Goal: Task Accomplishment & Management: Use online tool/utility

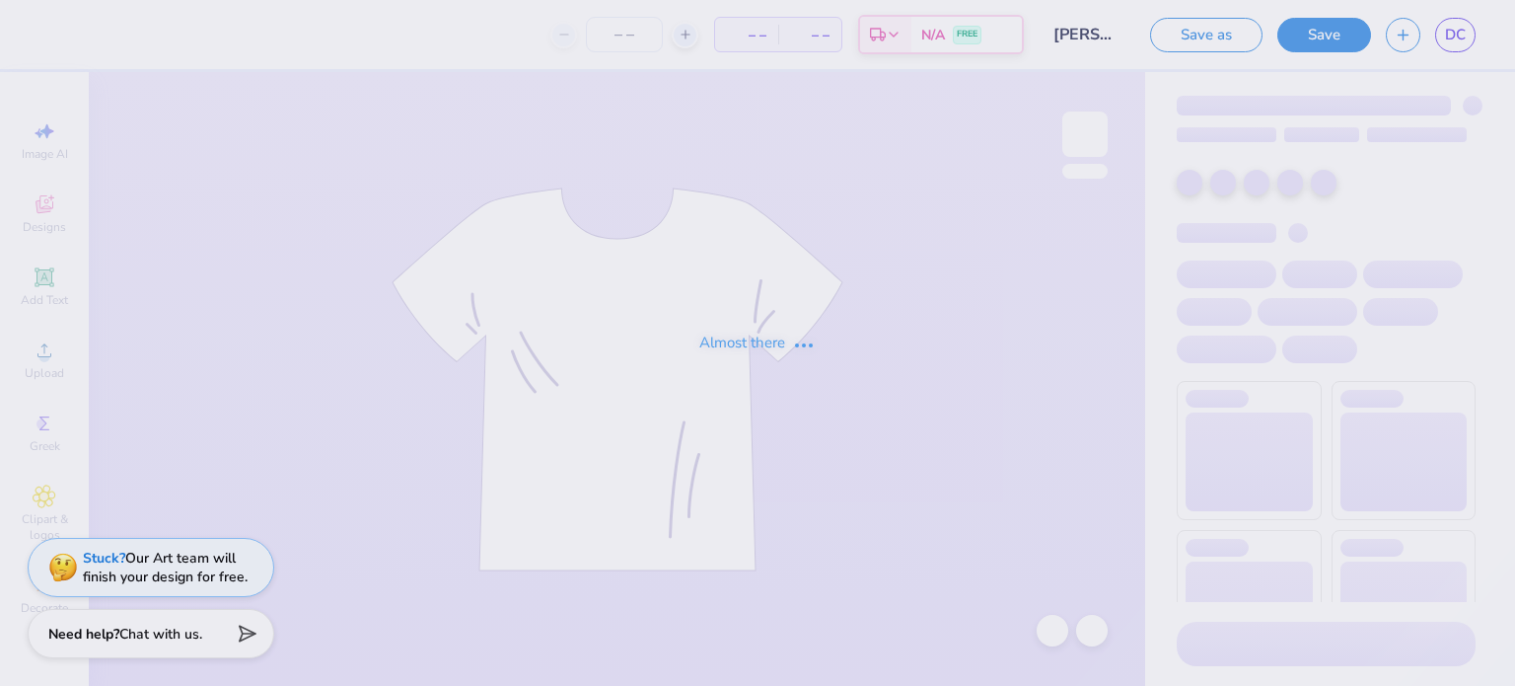
type input "[PERSON_NAME] : [GEOGRAPHIC_DATA][US_STATE]"
type input "24"
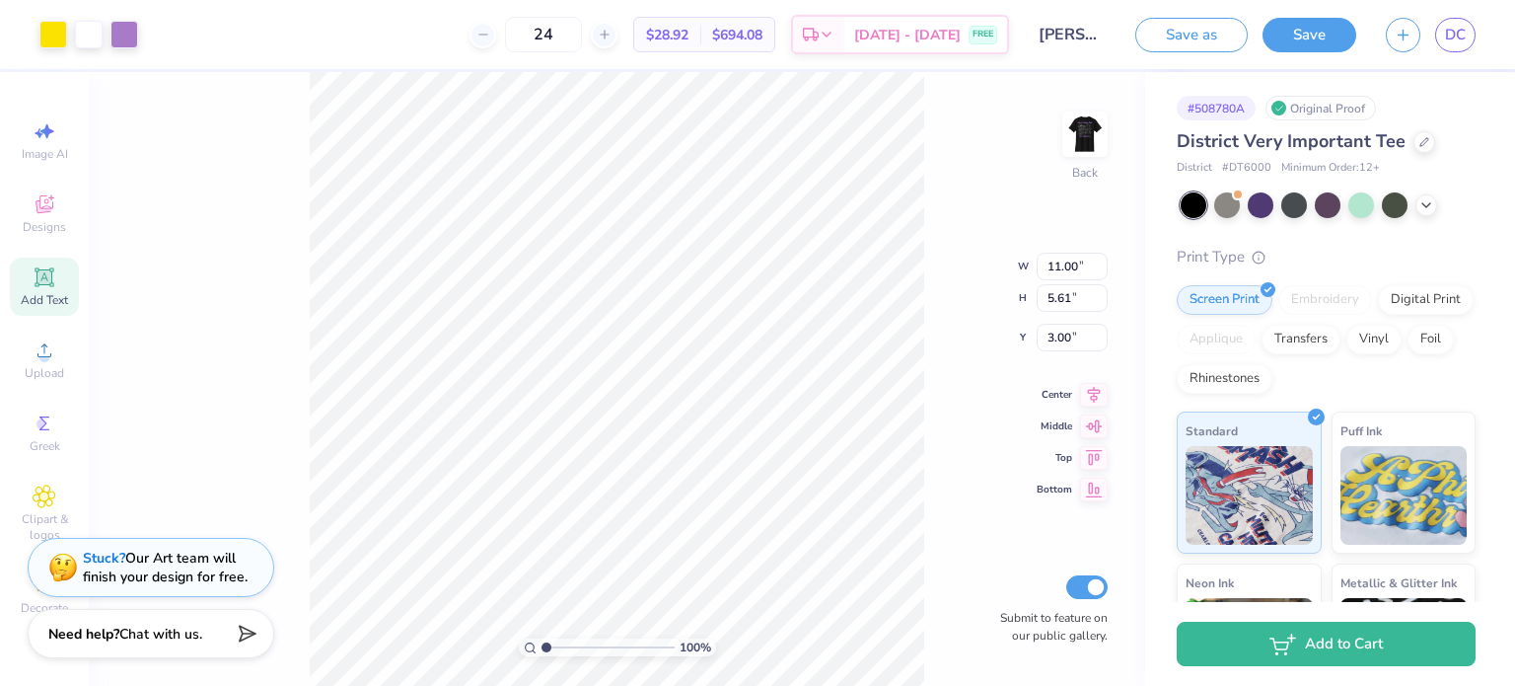
click at [30, 279] on div "Add Text" at bounding box center [44, 286] width 69 height 58
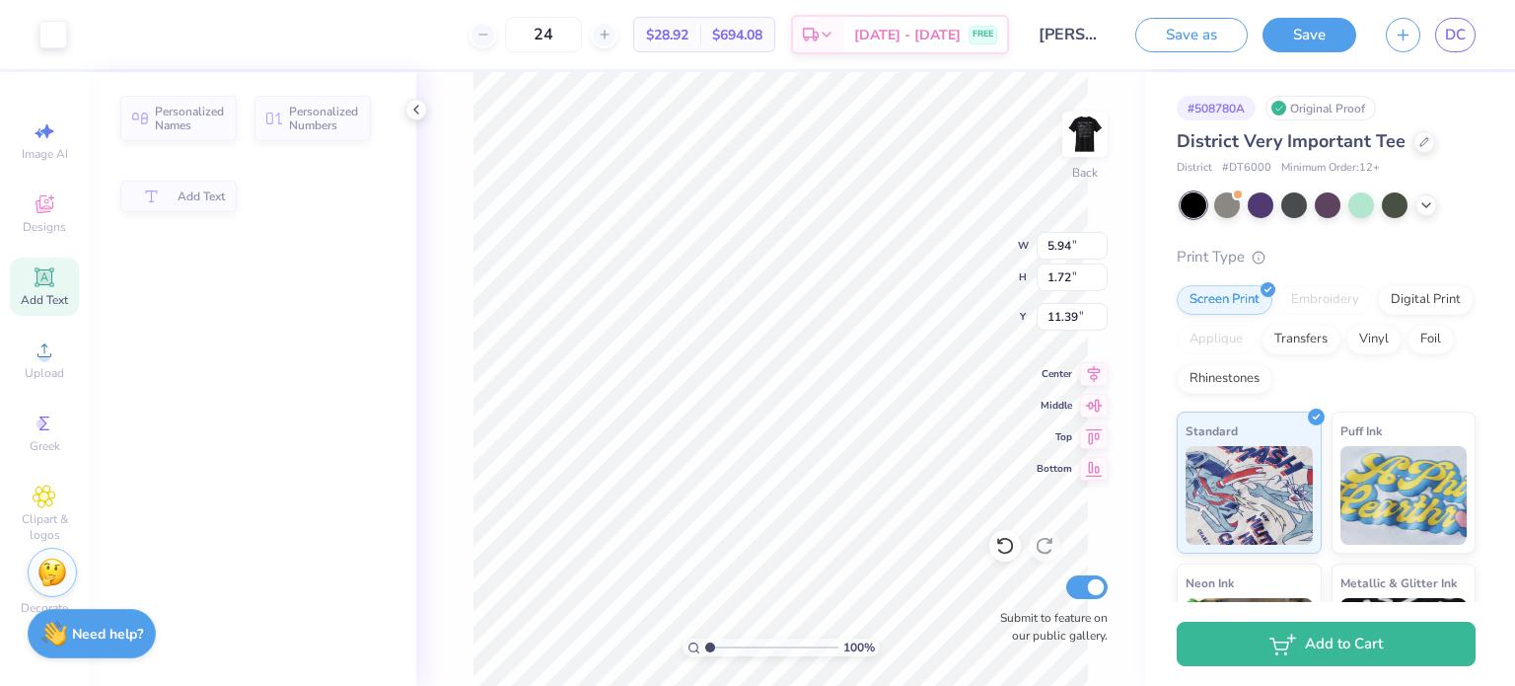
type input "5.94"
type input "1.72"
type input "11.39"
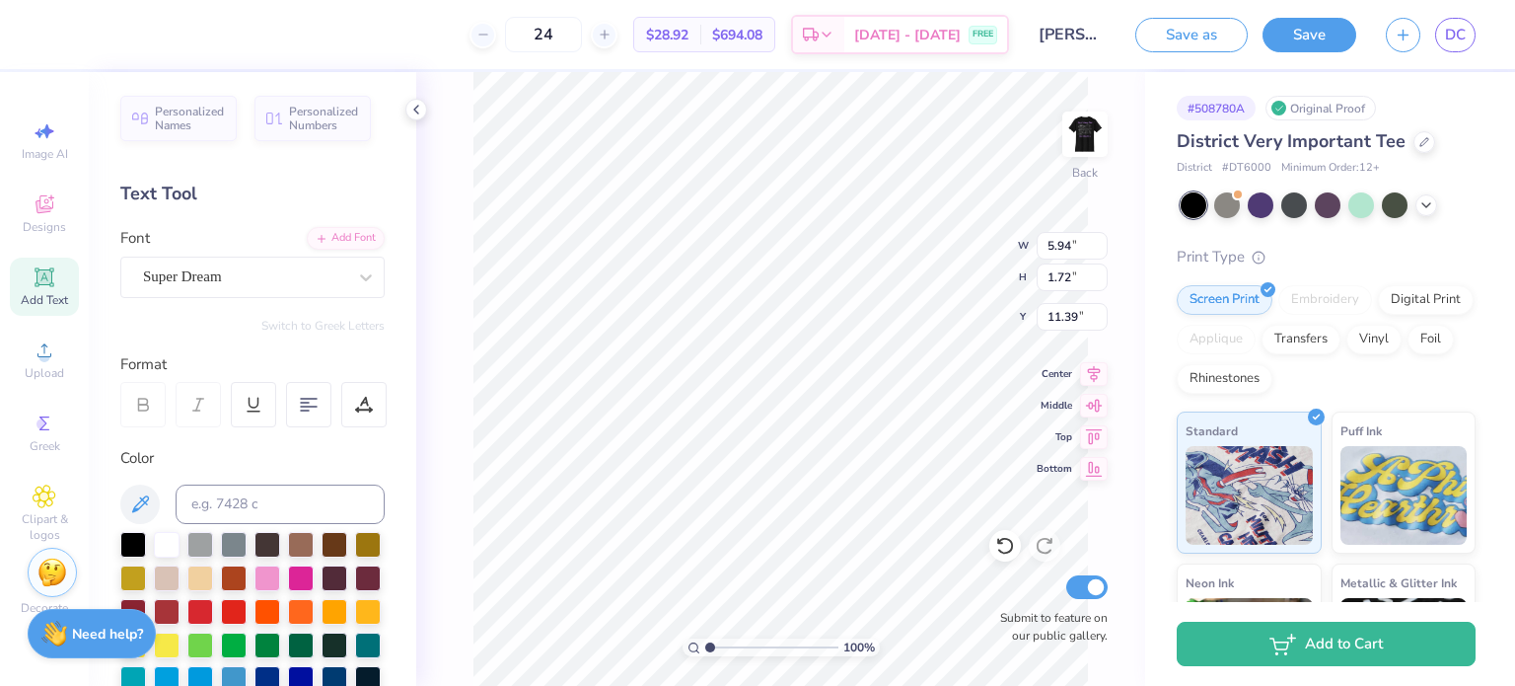
scroll to position [16, 2]
type textarea "T"
click at [39, 147] on span "Image AI" at bounding box center [45, 154] width 46 height 16
select select "4"
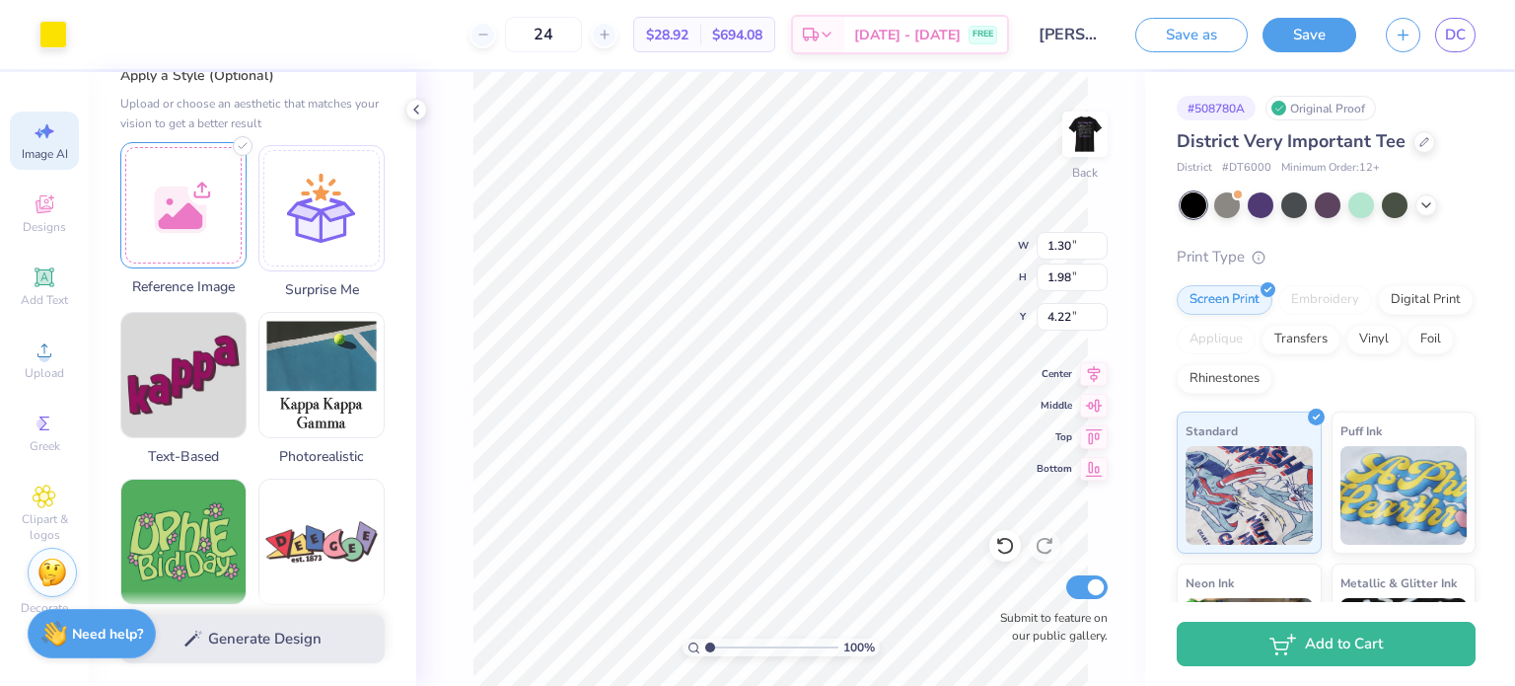
scroll to position [223, 0]
click at [188, 404] on img at bounding box center [183, 376] width 124 height 124
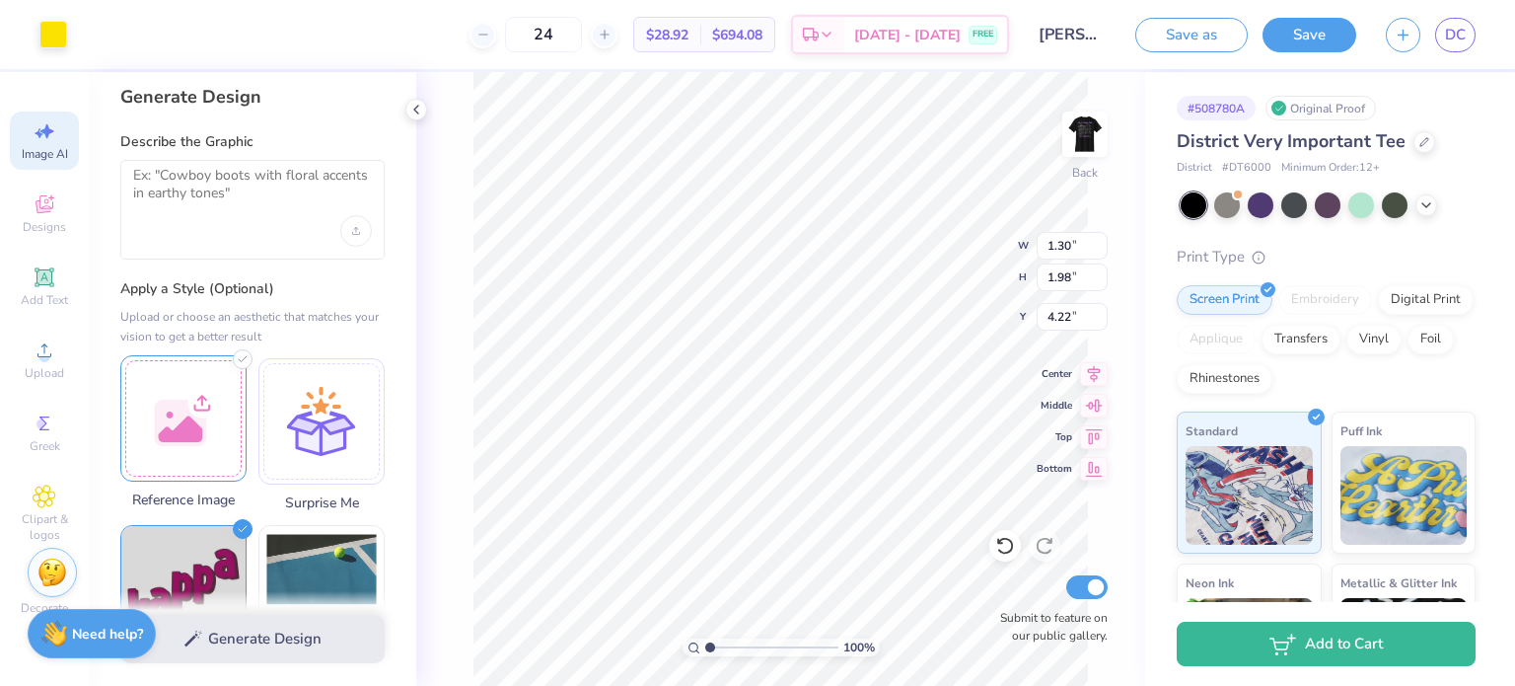
scroll to position [10, 0]
click at [212, 184] on textarea at bounding box center [252, 192] width 239 height 49
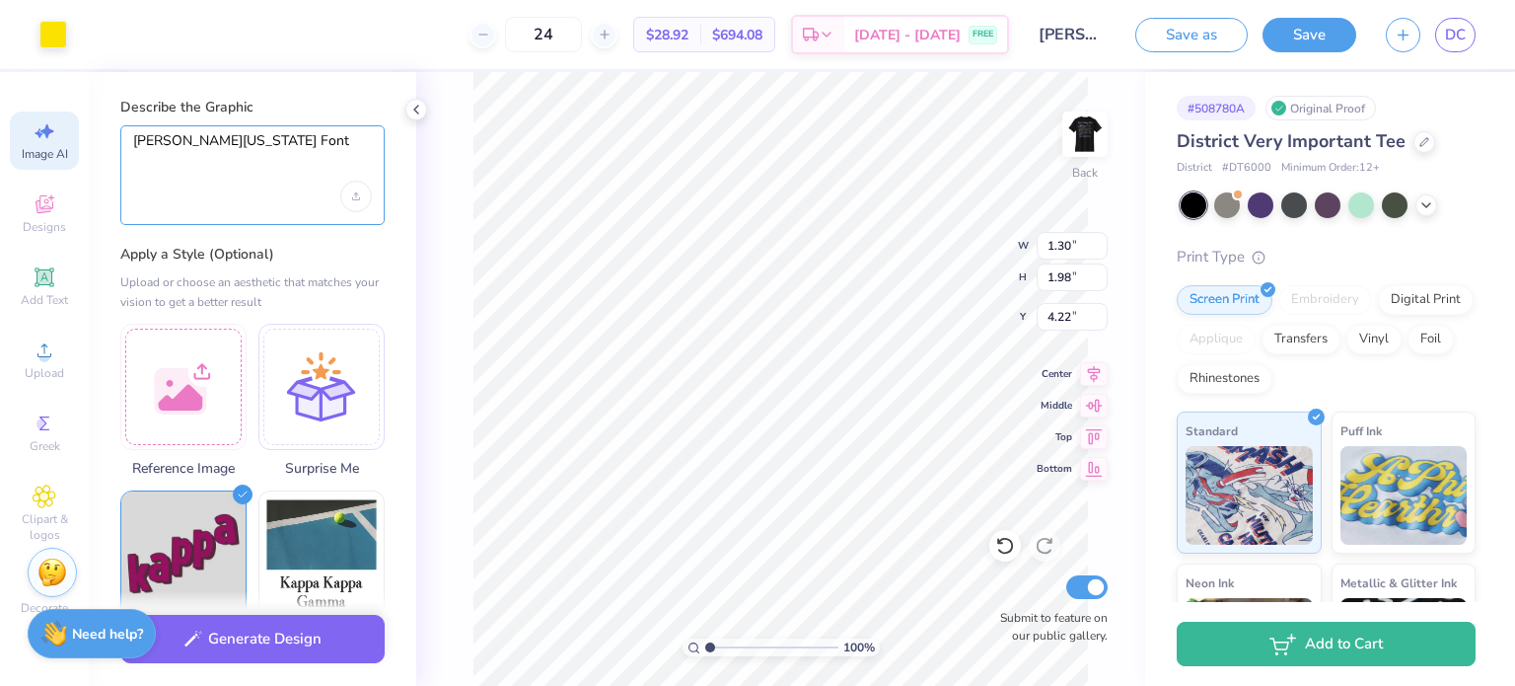
scroll to position [57, 0]
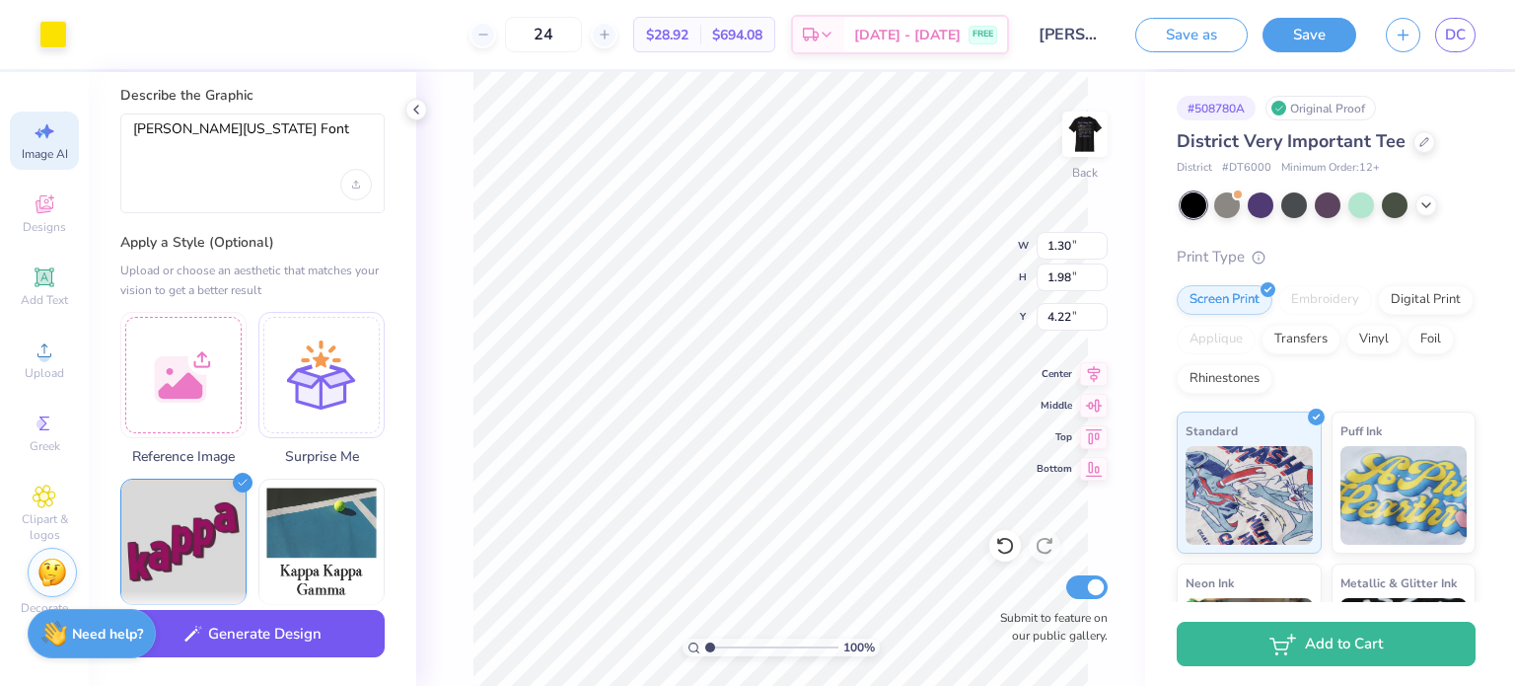
click at [275, 624] on button "Generate Design" at bounding box center [252, 634] width 264 height 48
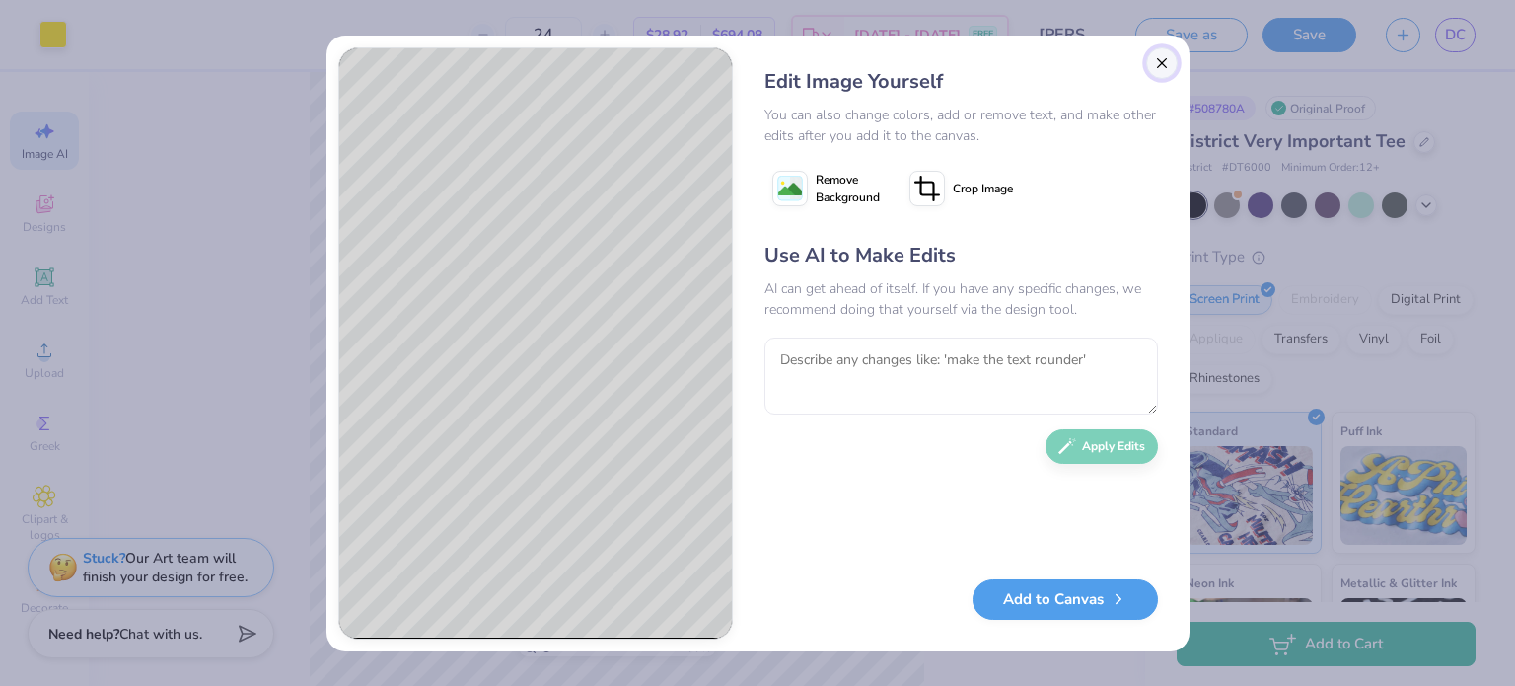
click at [1159, 62] on button "Close" at bounding box center [1162, 63] width 32 height 32
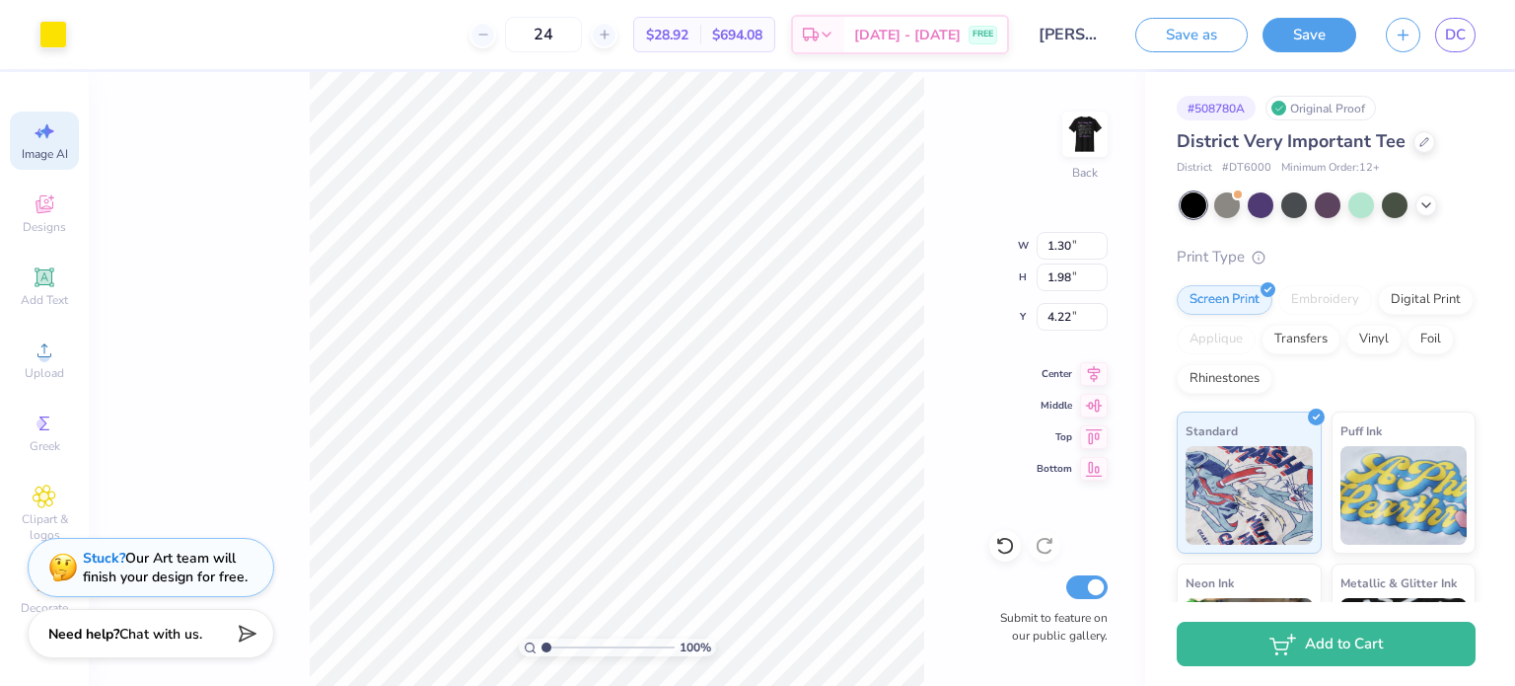
click at [44, 147] on span "Image AI" at bounding box center [45, 154] width 46 height 16
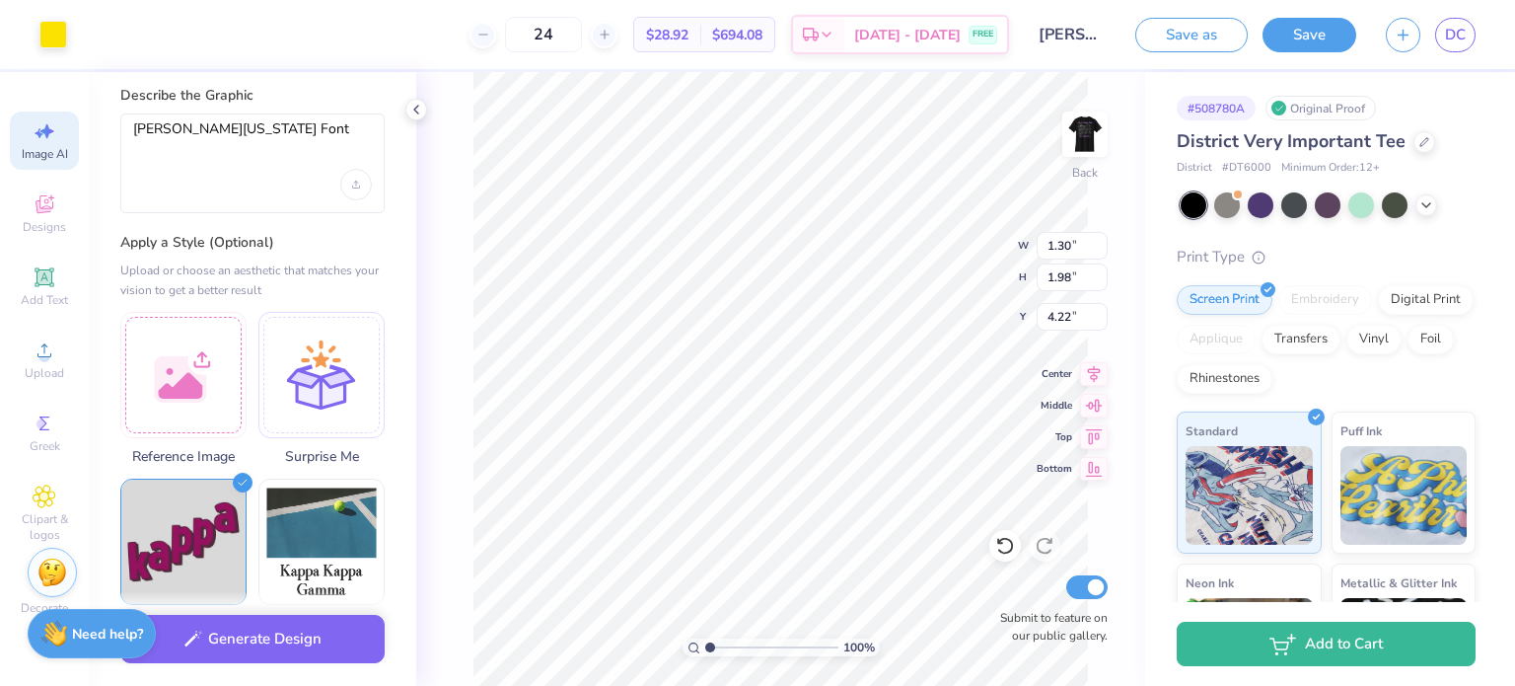
scroll to position [0, 0]
click at [358, 186] on icon "Upload image" at bounding box center [355, 186] width 7 height 2
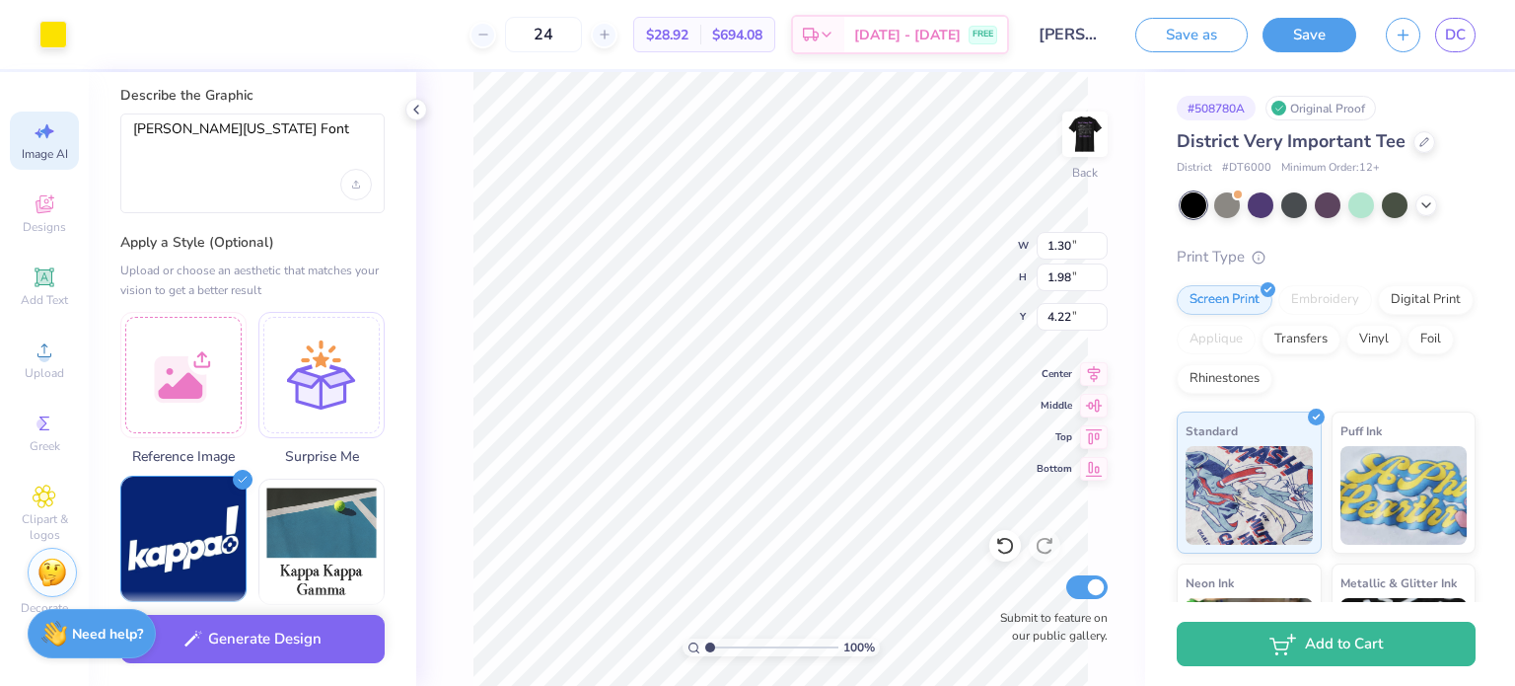
click at [233, 486] on img at bounding box center [183, 538] width 124 height 124
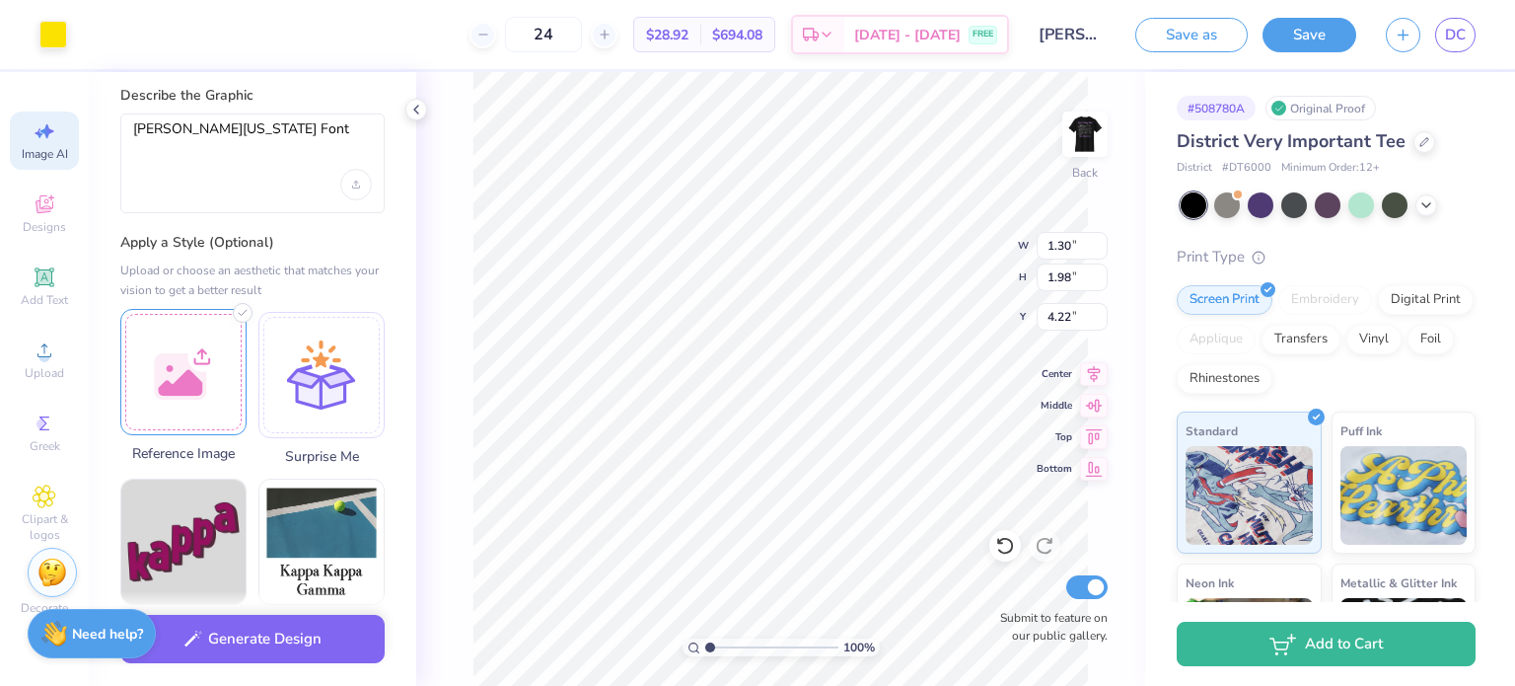
click at [203, 353] on div at bounding box center [183, 372] width 126 height 126
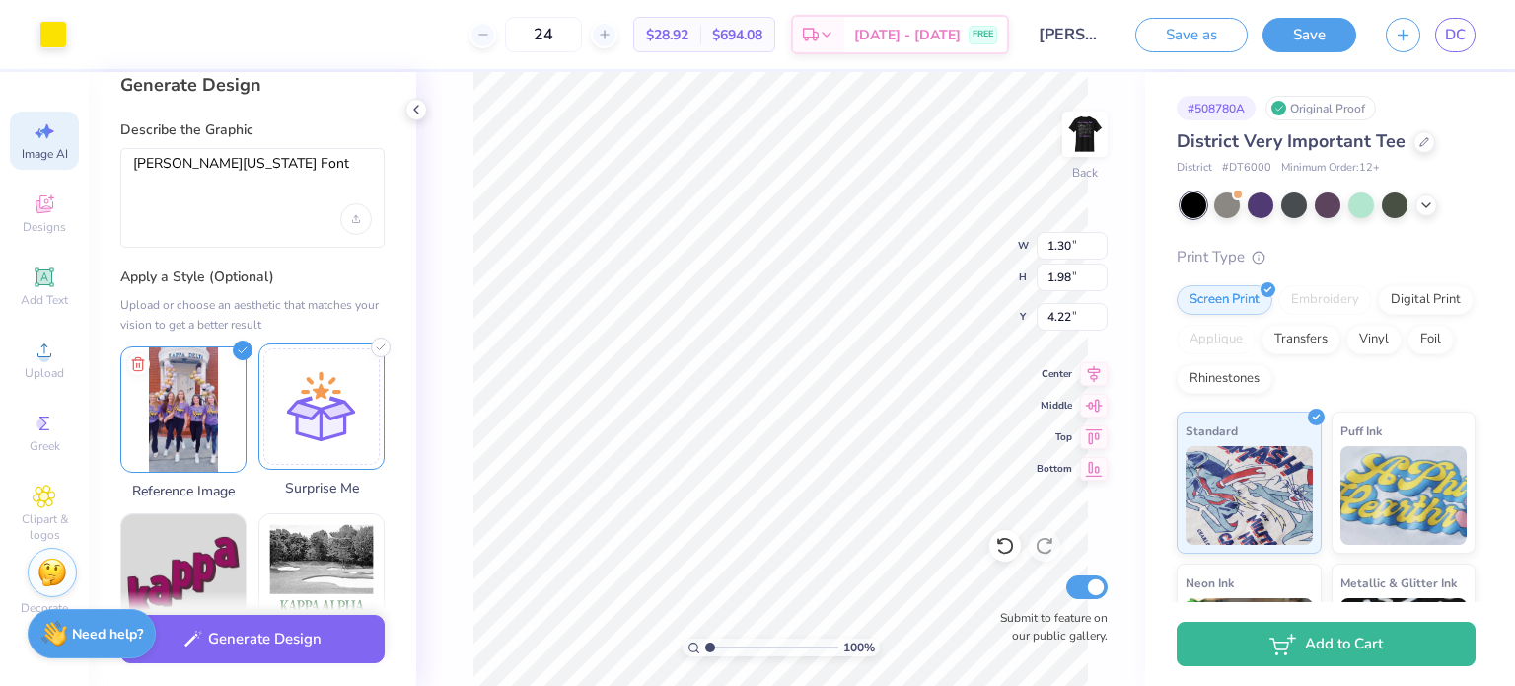
scroll to position [21, 0]
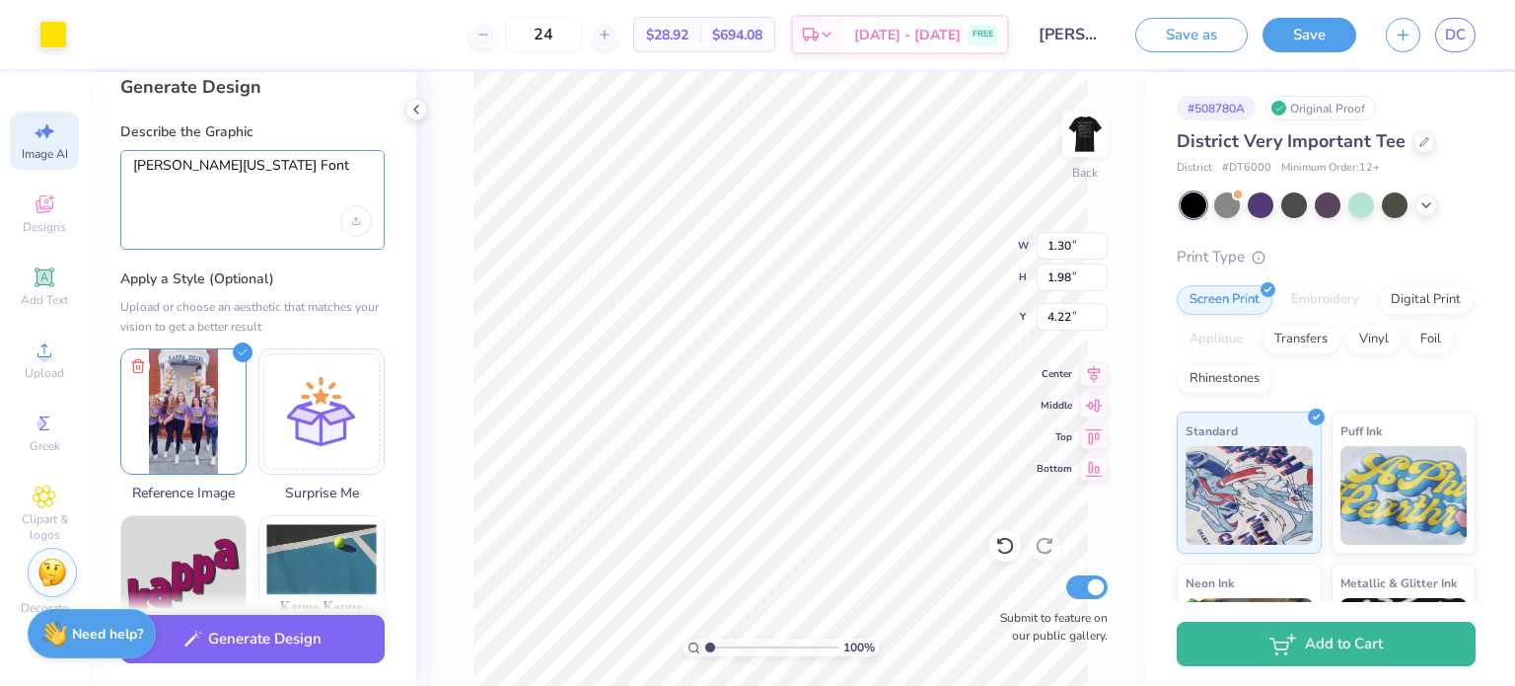
drag, startPoint x: 276, startPoint y: 165, endPoint x: 129, endPoint y: 160, distance: 147.1
click at [129, 160] on div "Hannah Montana Font" at bounding box center [252, 200] width 264 height 100
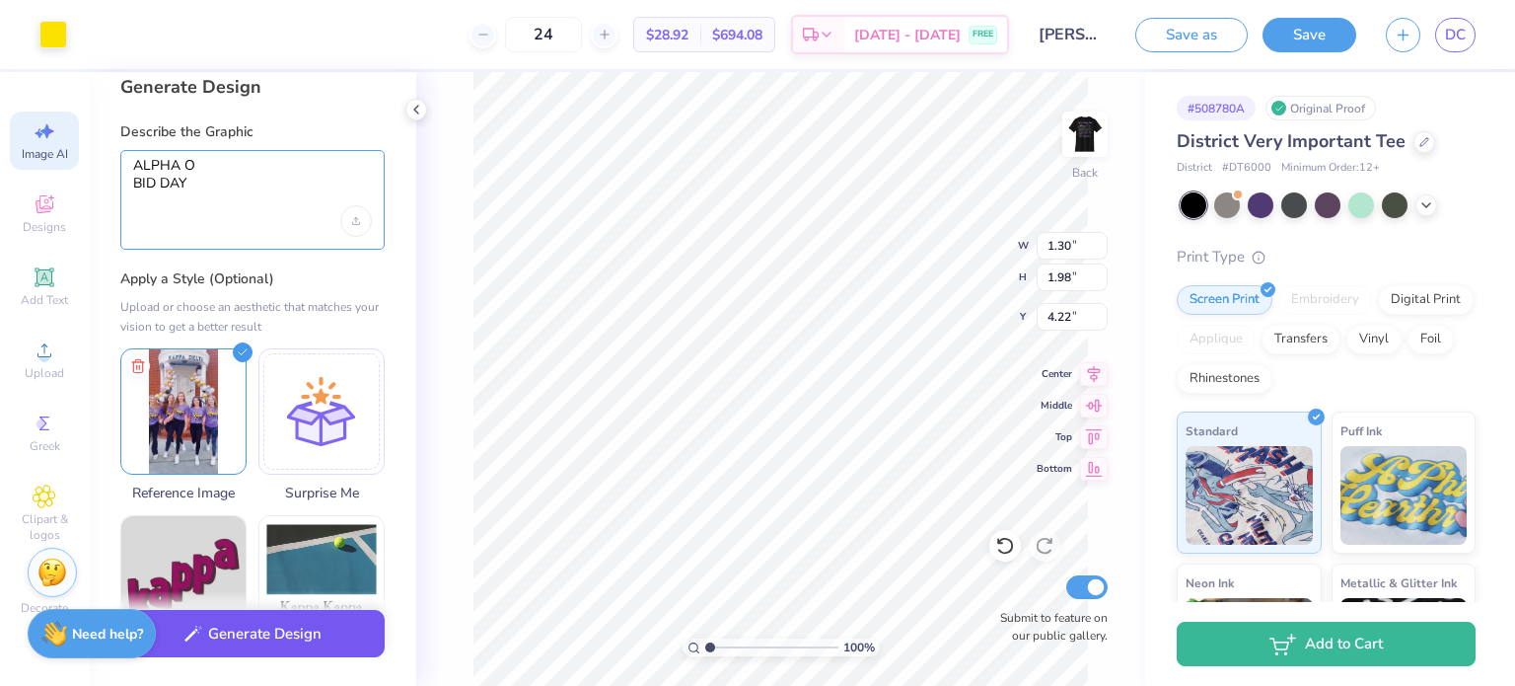
type textarea "ALPHA O BID DAY"
click at [225, 653] on button "Generate Design" at bounding box center [252, 634] width 264 height 48
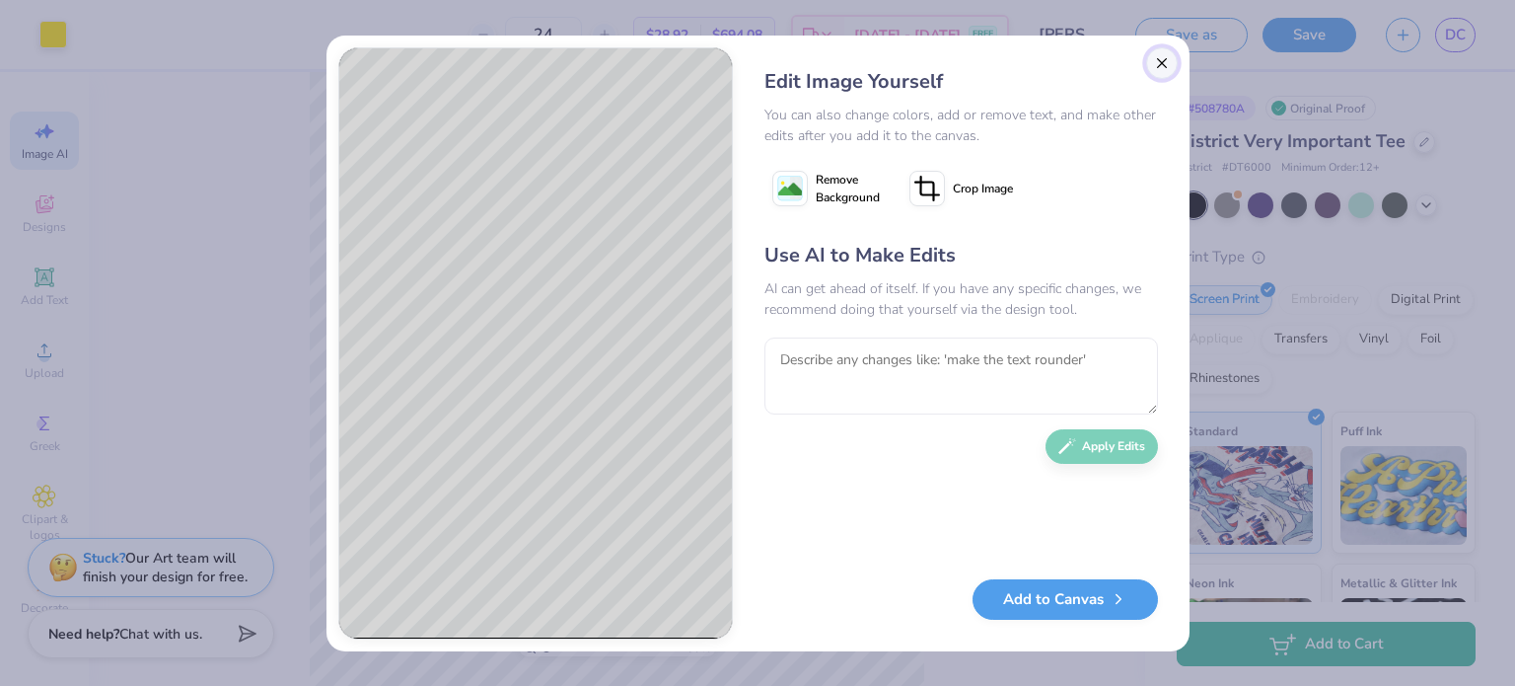
click at [1162, 66] on button "Close" at bounding box center [1162, 63] width 32 height 32
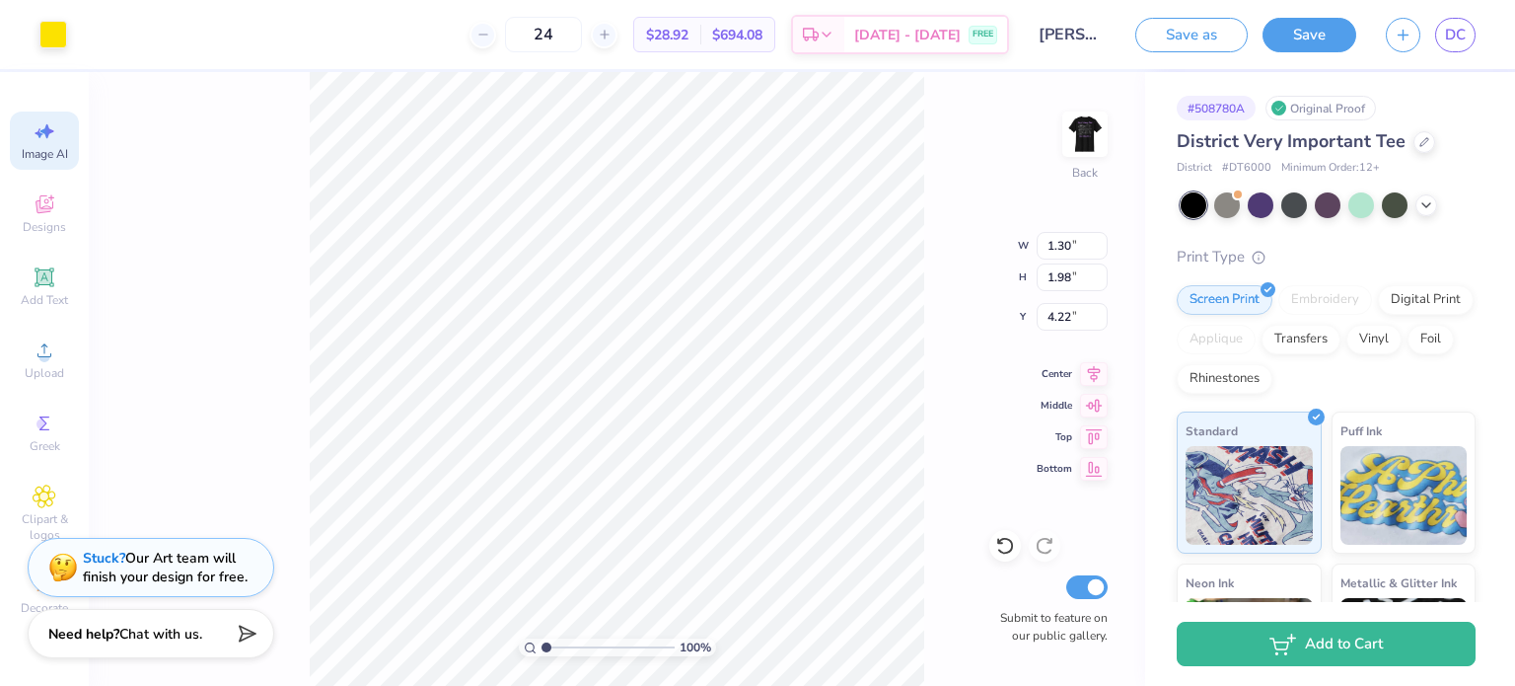
scroll to position [0, 43]
click at [74, 284] on div "Add Text" at bounding box center [44, 286] width 69 height 58
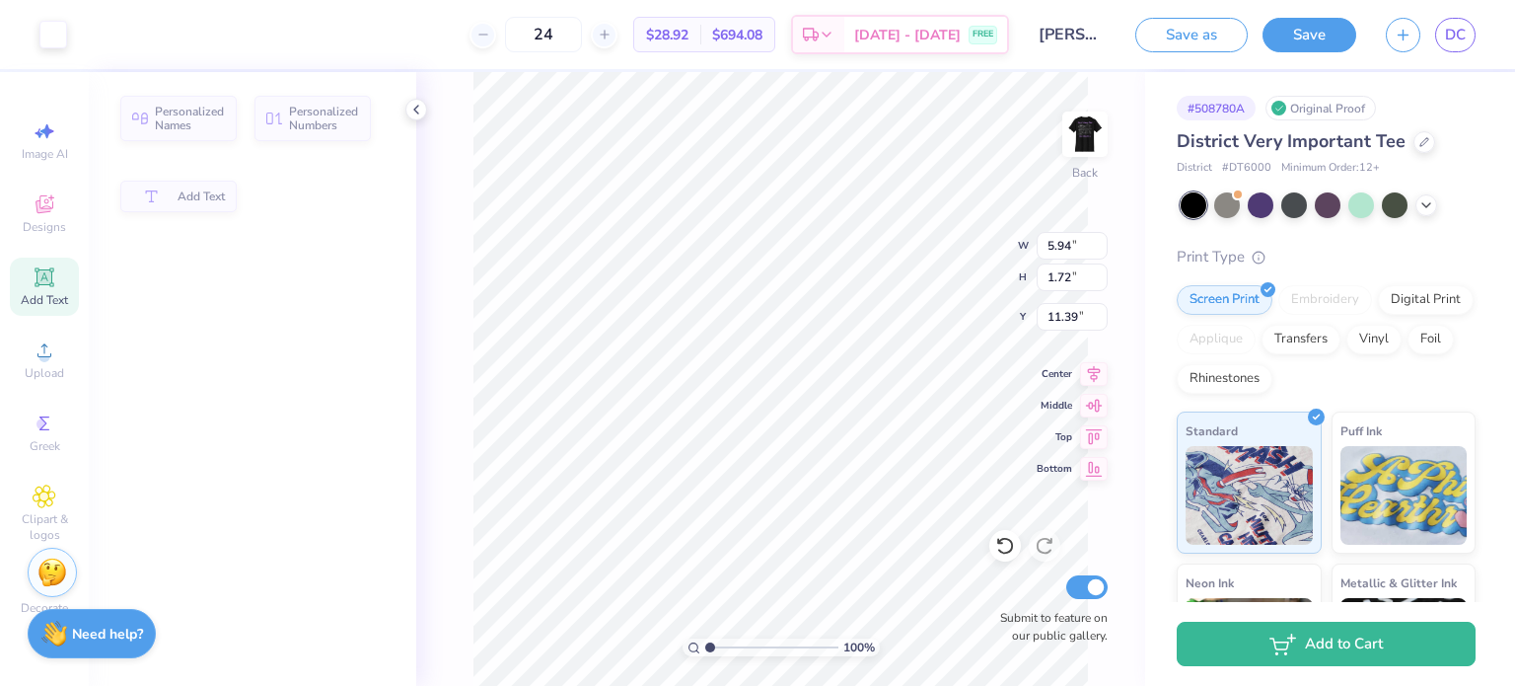
type input "5.94"
type input "1.72"
type input "11.39"
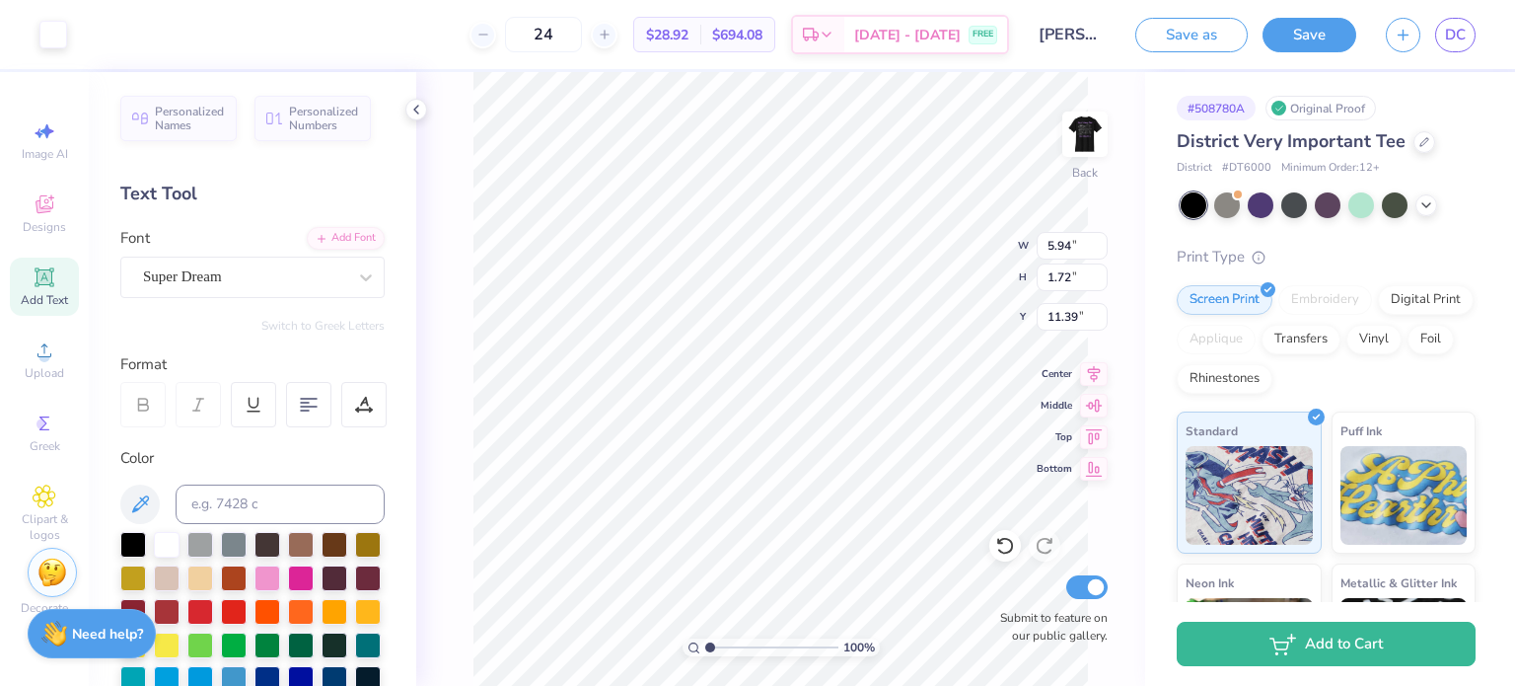
scroll to position [0, 0]
click at [219, 270] on div "Super Dream" at bounding box center [244, 276] width 207 height 31
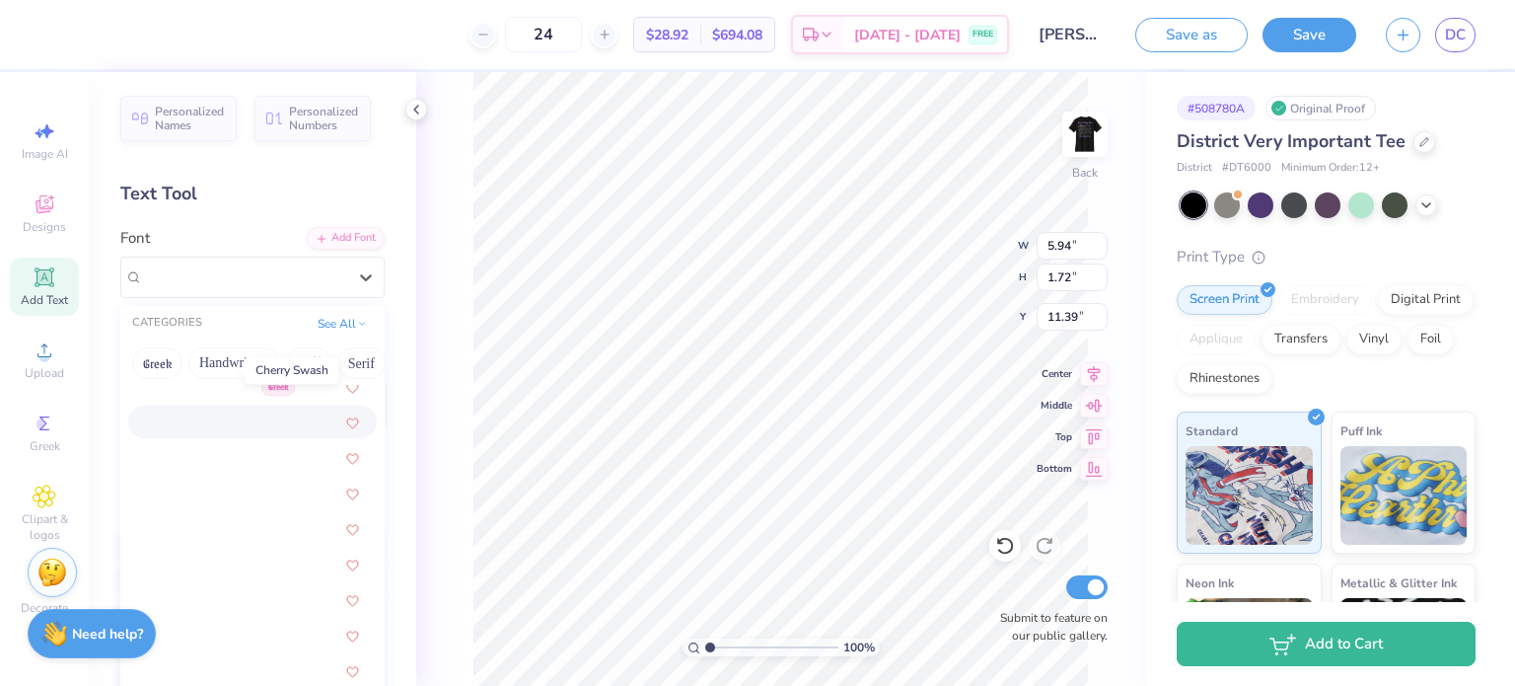
scroll to position [2301, 0]
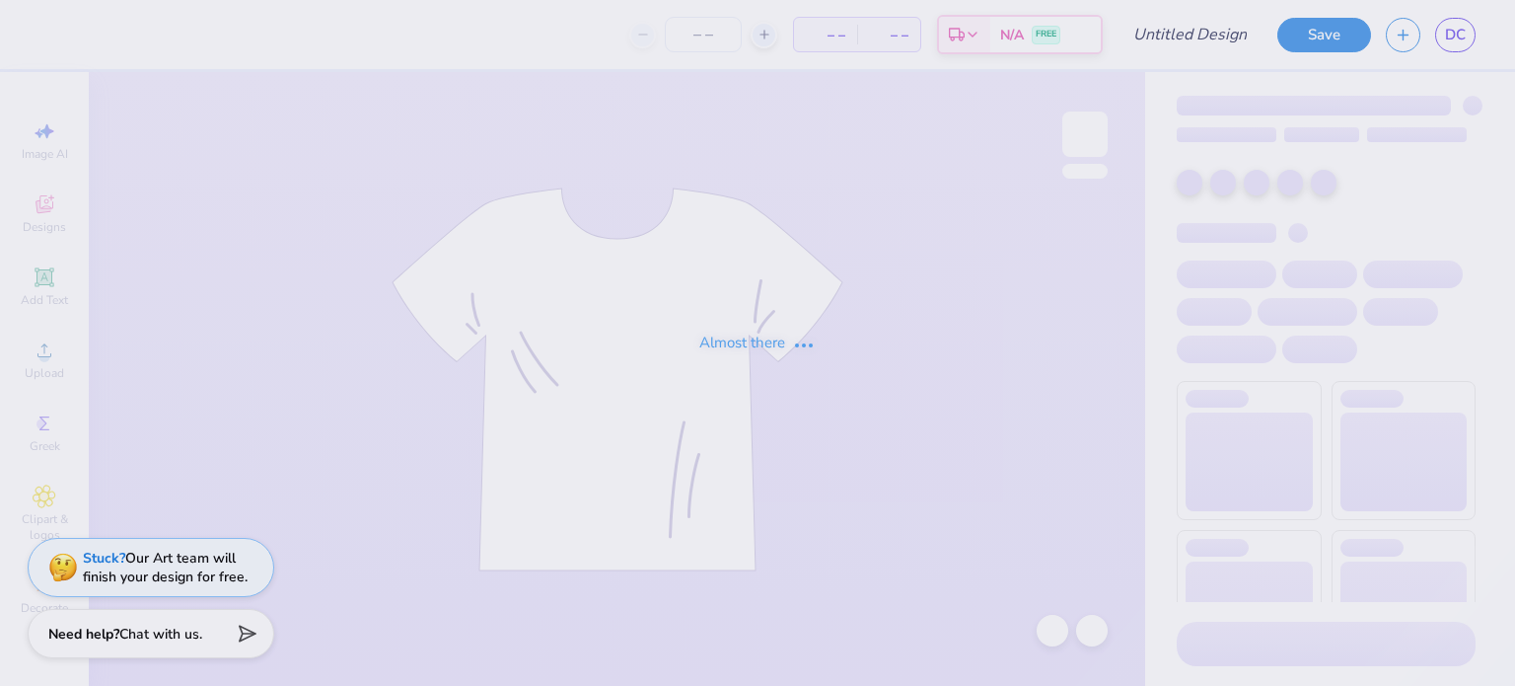
type input "[PERSON_NAME] : [GEOGRAPHIC_DATA][US_STATE]"
type input "24"
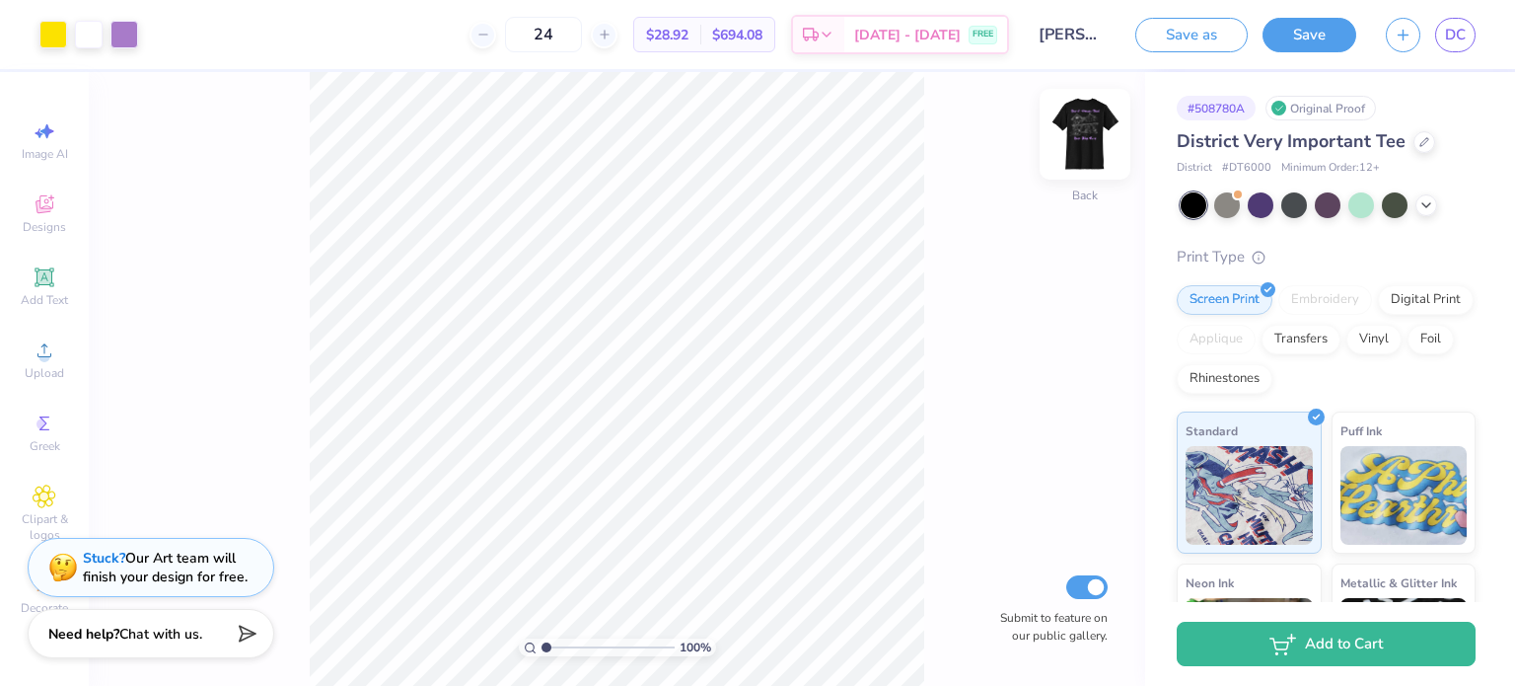
click at [1079, 150] on img at bounding box center [1085, 134] width 79 height 79
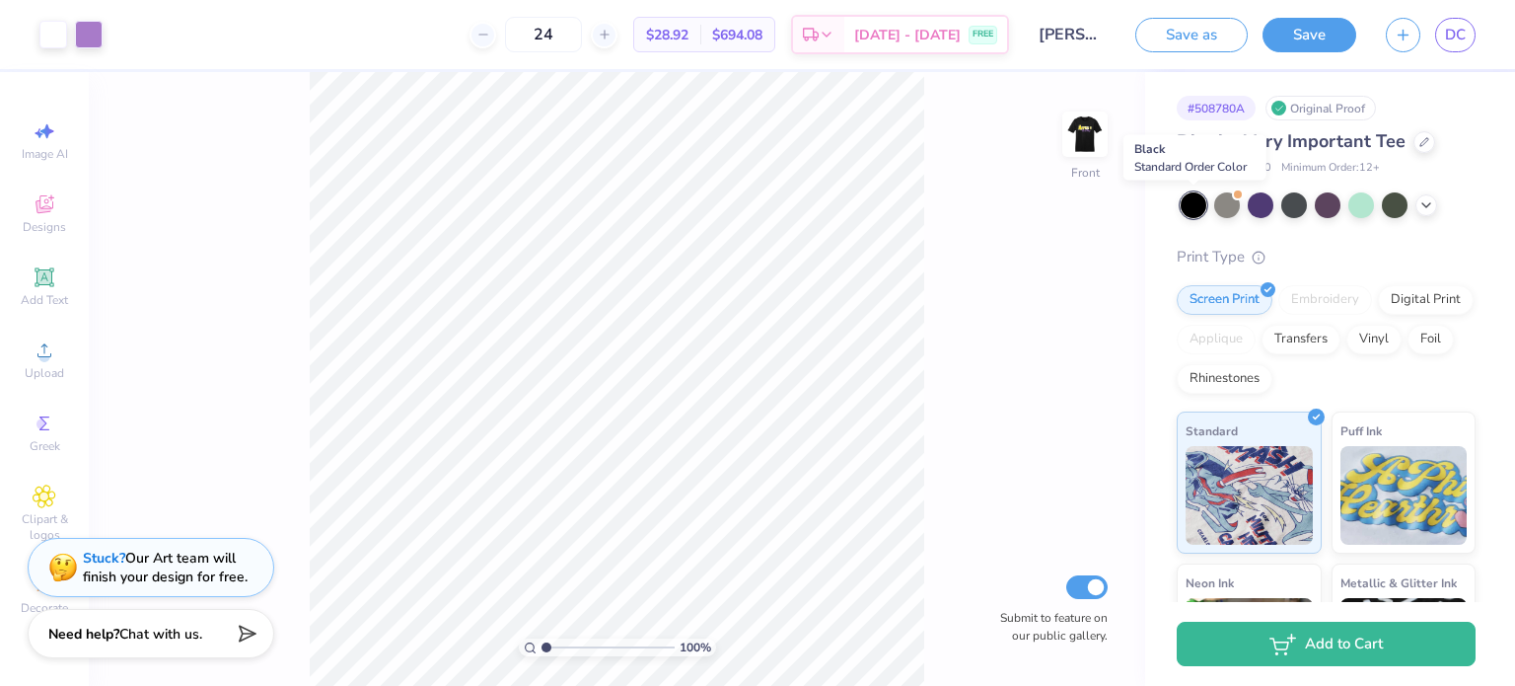
scroll to position [255, 0]
click at [228, 275] on div "100 % Back Submit to feature on our public gallery." at bounding box center [617, 379] width 1057 height 614
click at [51, 127] on icon at bounding box center [45, 131] width 24 height 24
select select "4"
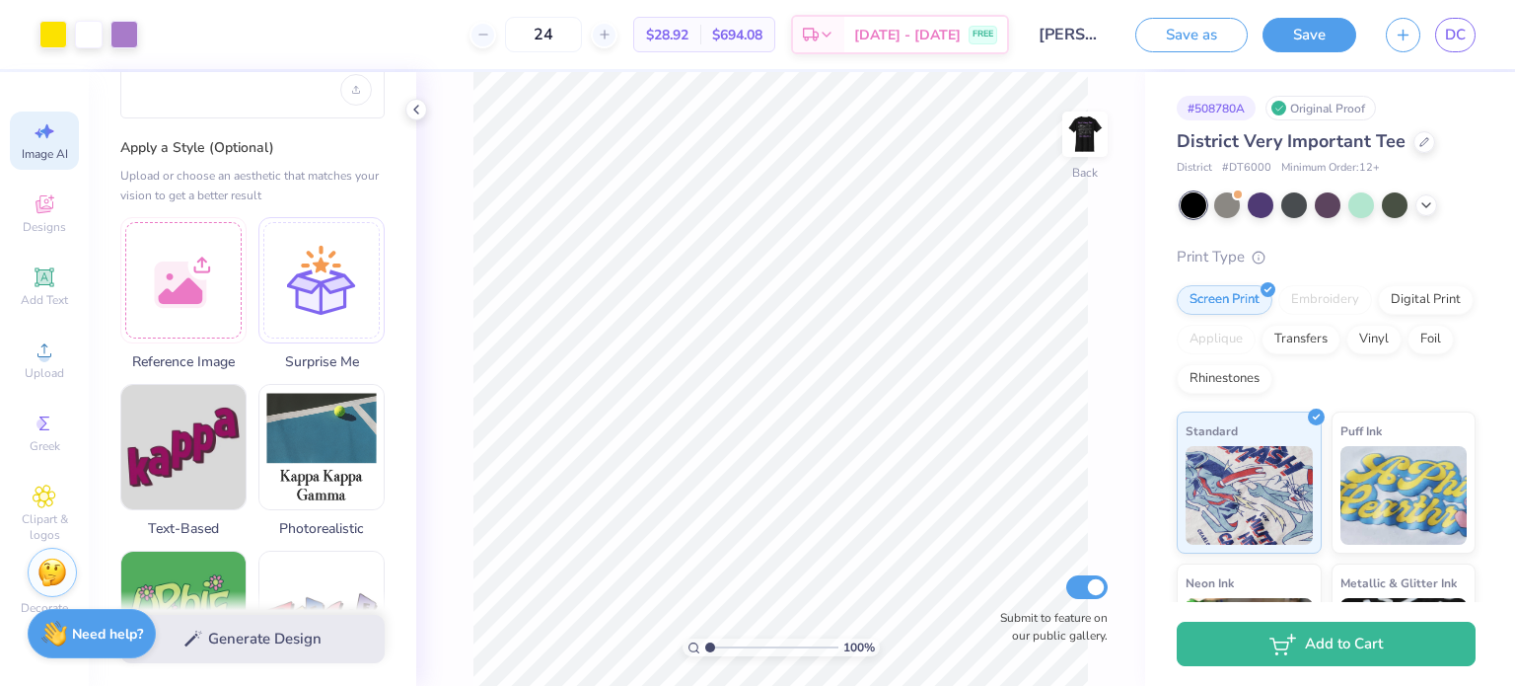
scroll to position [150, 0]
click at [201, 282] on div at bounding box center [183, 279] width 126 height 126
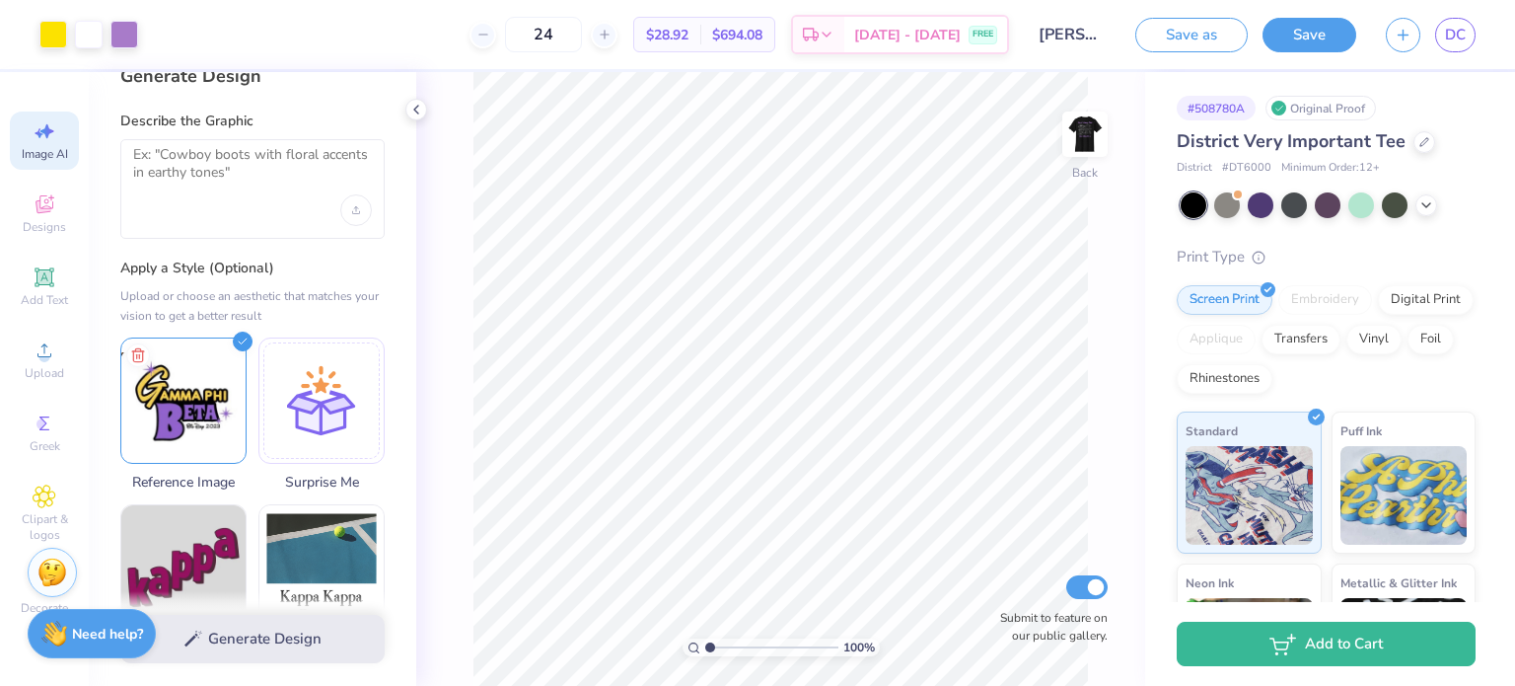
scroll to position [0, 0]
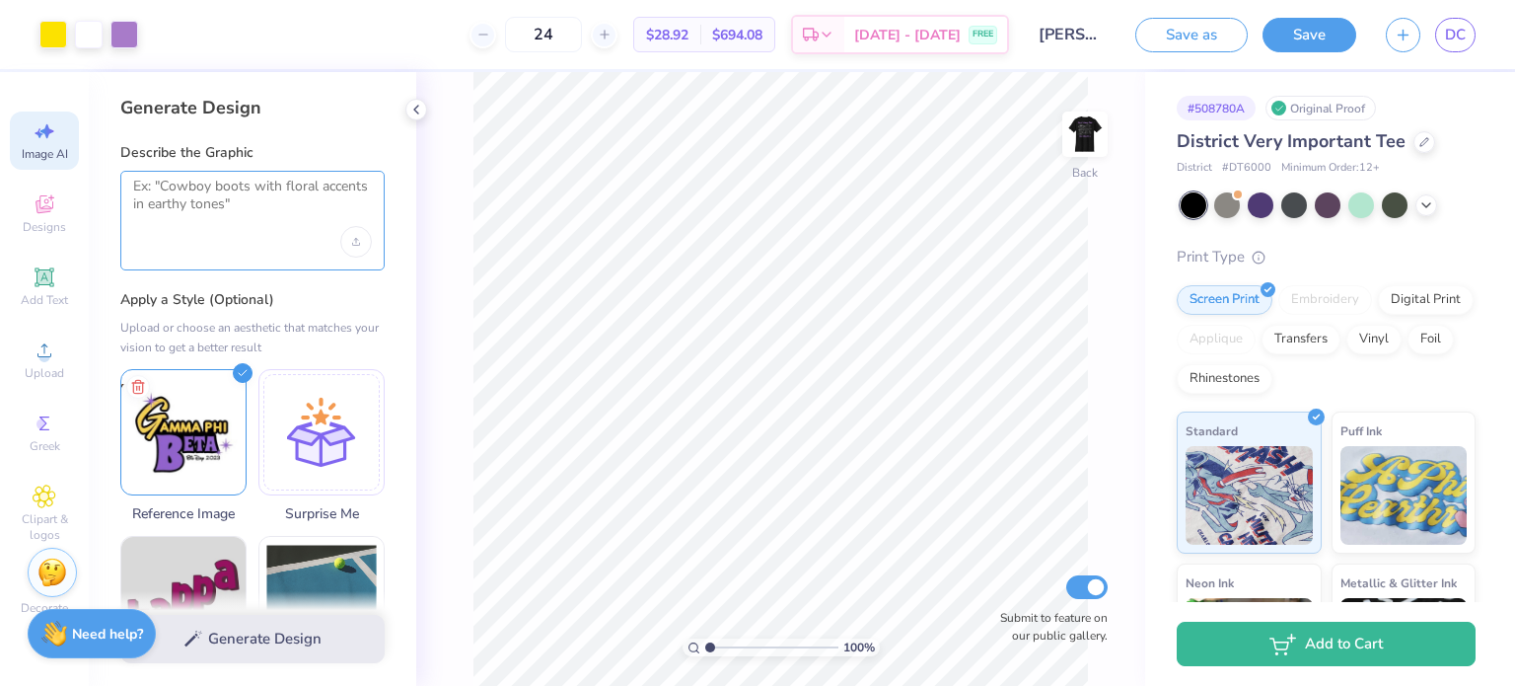
click at [228, 187] on textarea at bounding box center [252, 202] width 239 height 49
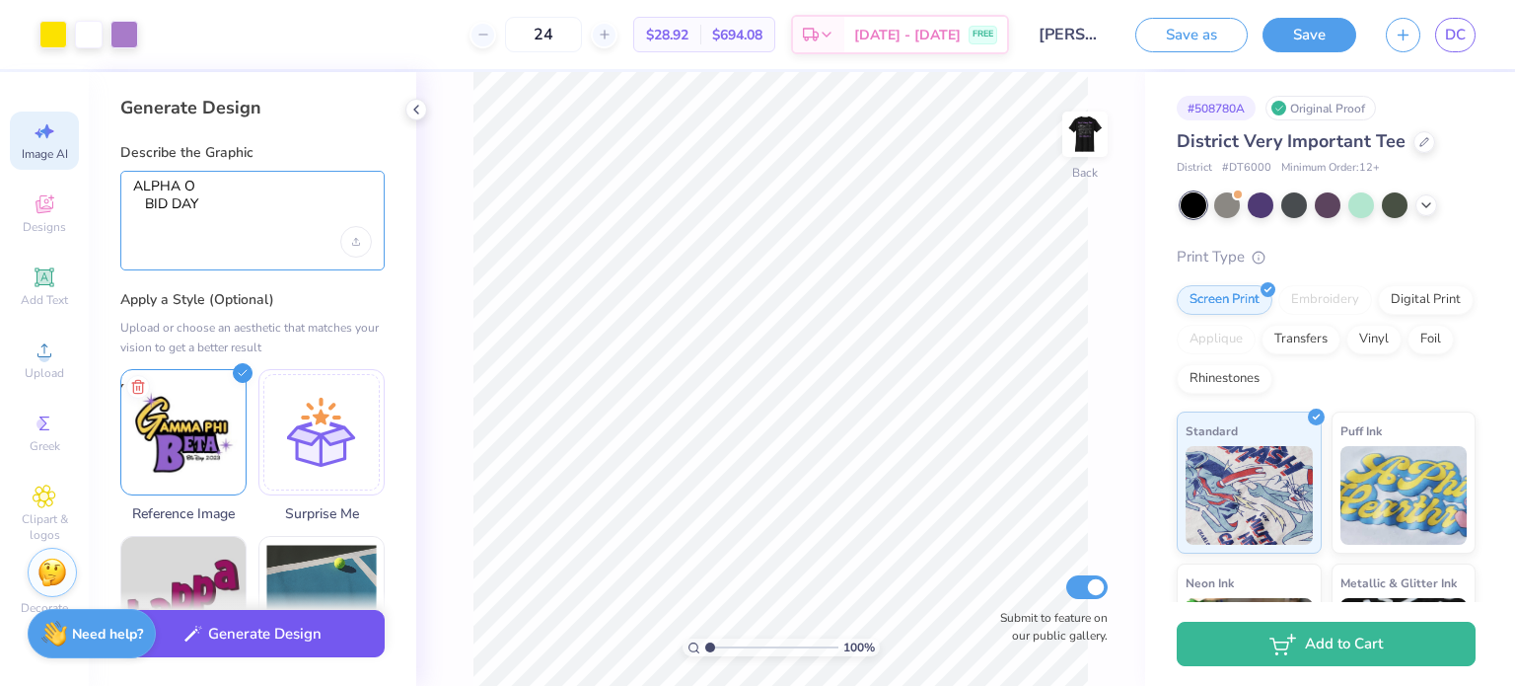
type textarea "ALPHA O BID DAY"
click at [288, 640] on button "Generate Design" at bounding box center [252, 634] width 264 height 48
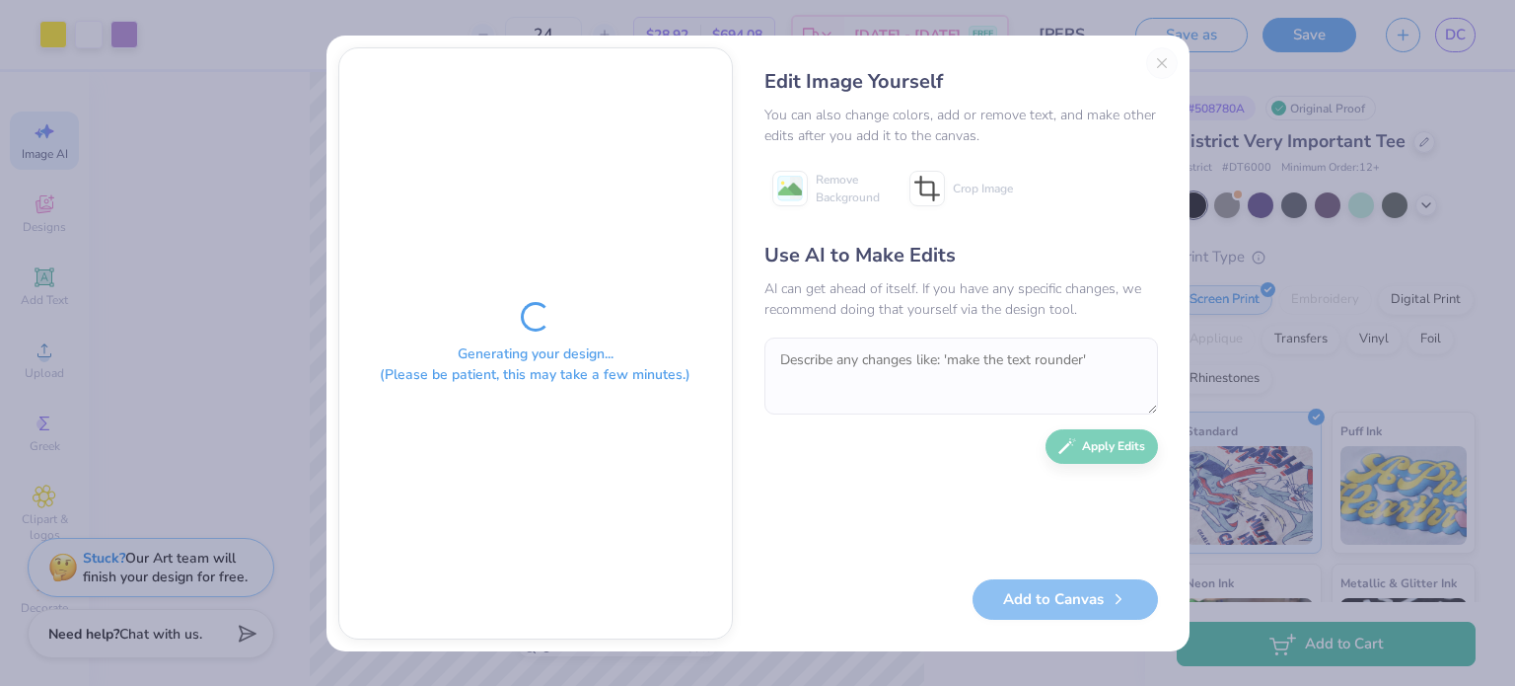
click at [667, 449] on div "Generating your design... (Please be patient, this may take a few minutes.)" at bounding box center [535, 343] width 393 height 590
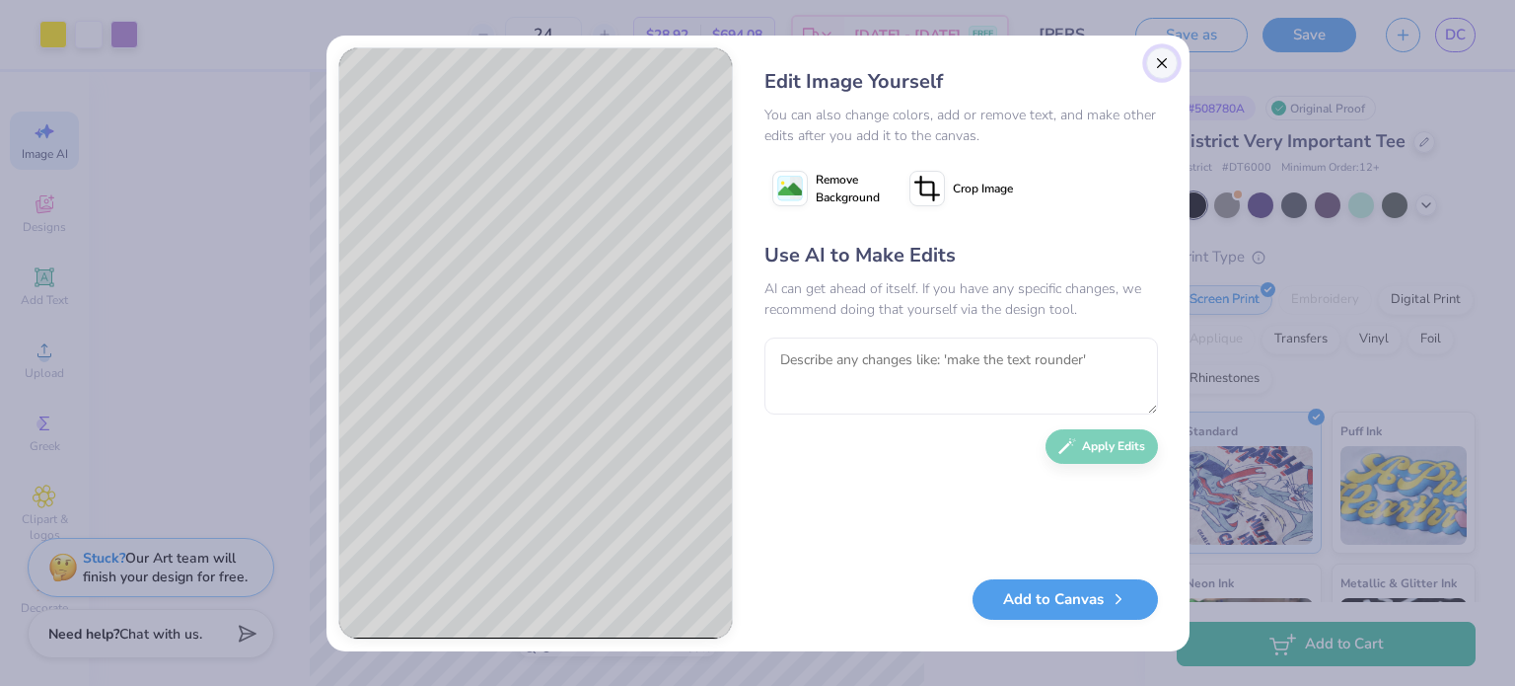
click at [1161, 65] on button "Close" at bounding box center [1162, 63] width 32 height 32
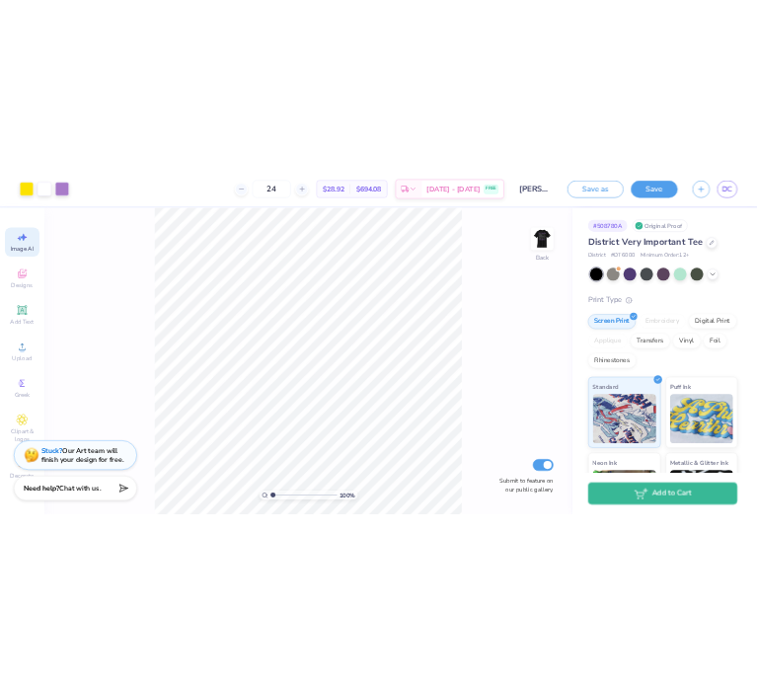
scroll to position [0, 43]
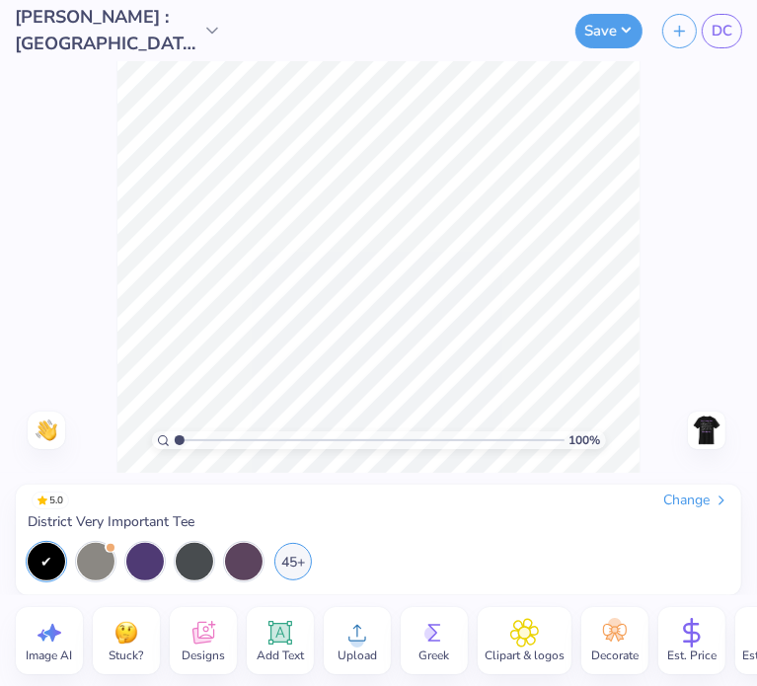
click at [279, 618] on icon at bounding box center [280, 633] width 30 height 30
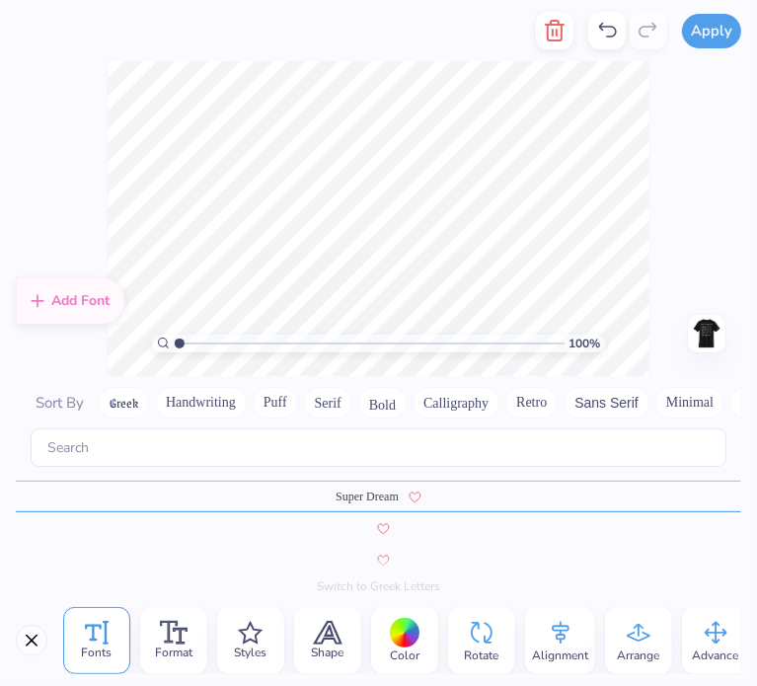
scroll to position [8629, 0]
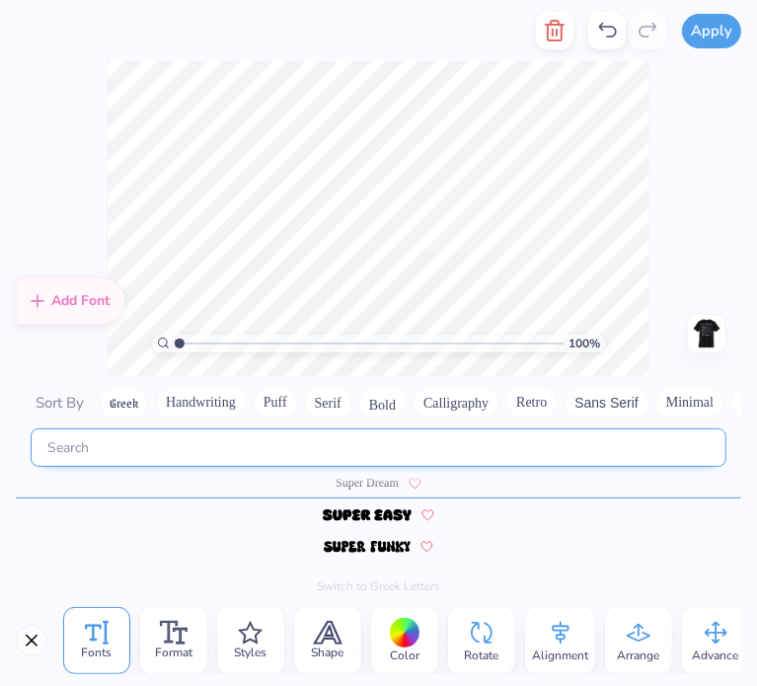
click at [263, 439] on input "text" at bounding box center [379, 447] width 696 height 38
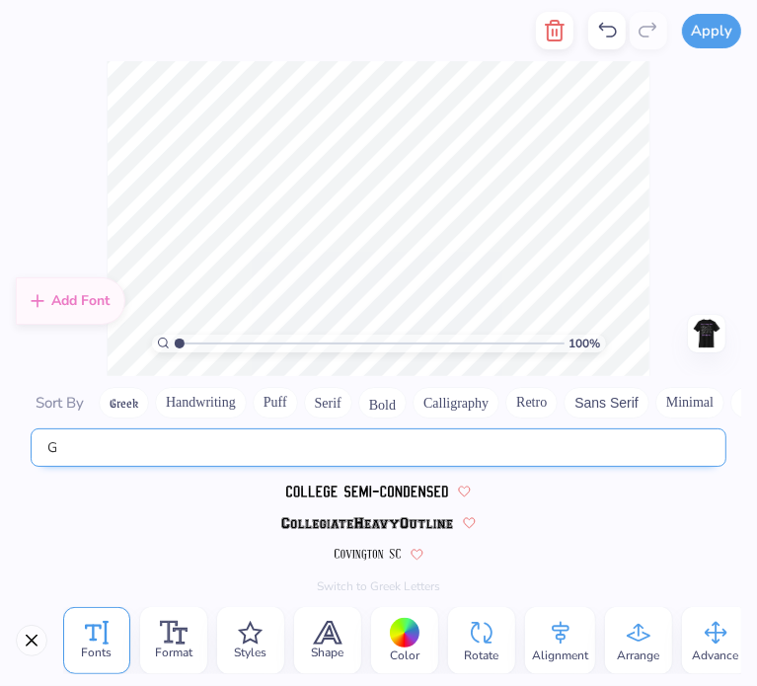
scroll to position [0, 0]
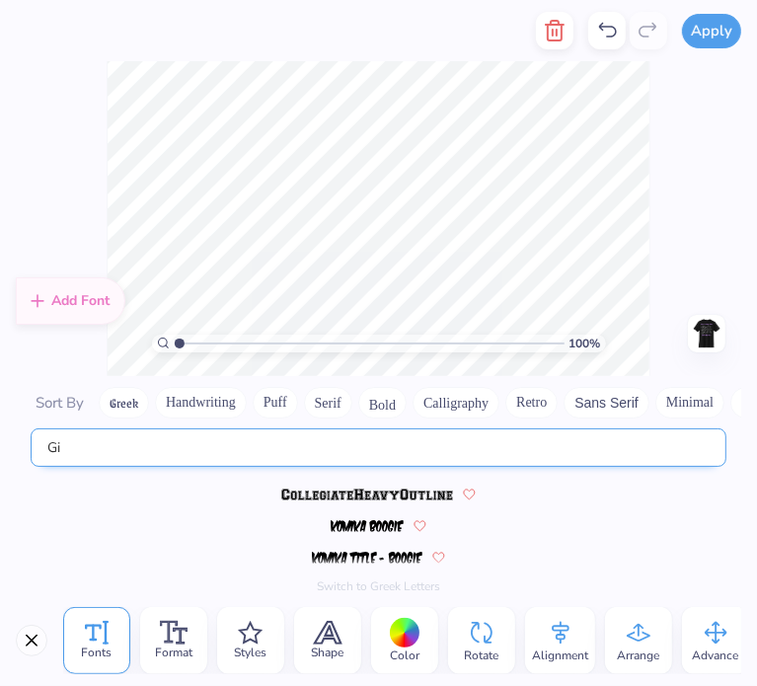
type input "G"
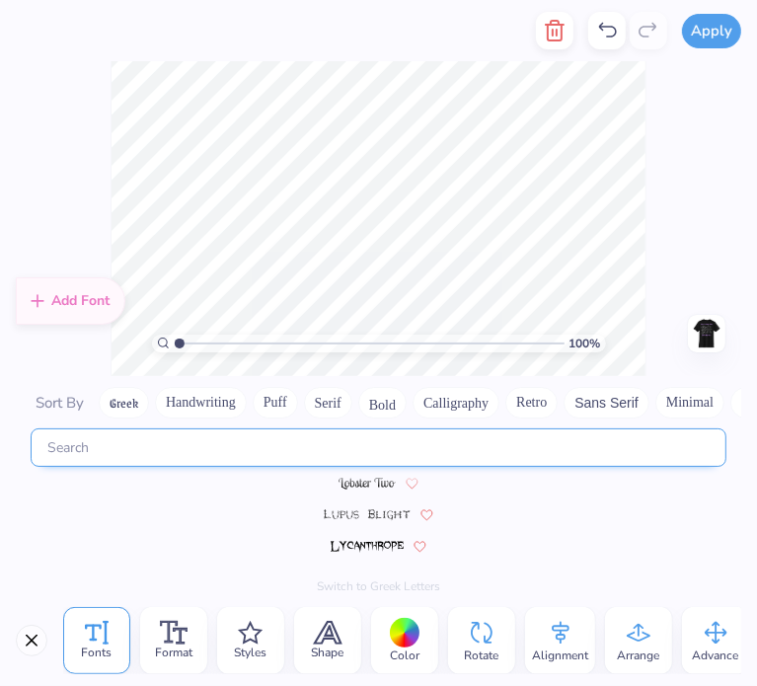
scroll to position [6064, 0]
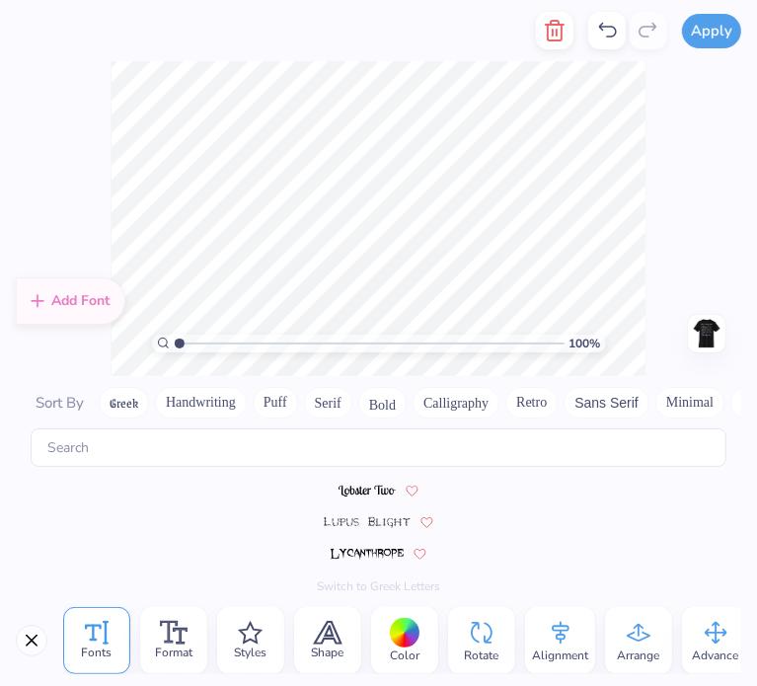
click at [379, 400] on button "Bold" at bounding box center [382, 403] width 48 height 32
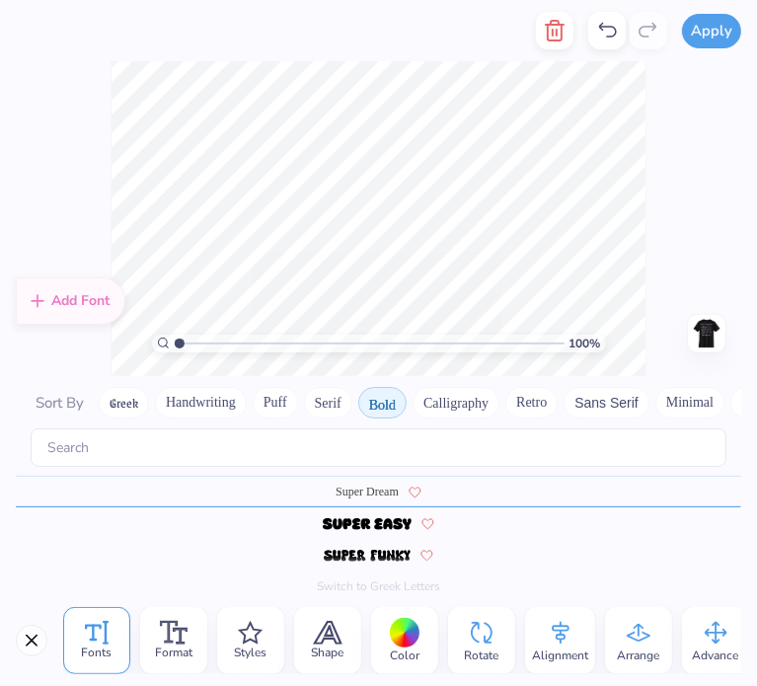
scroll to position [1929, 0]
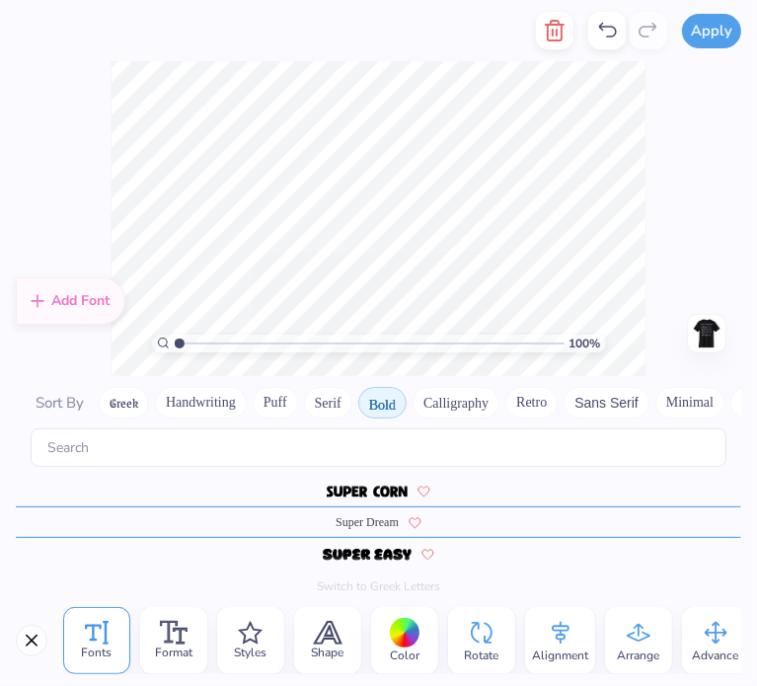
click at [393, 485] on img at bounding box center [367, 491] width 81 height 12
type textarea "T"
type textarea "Alpha O"
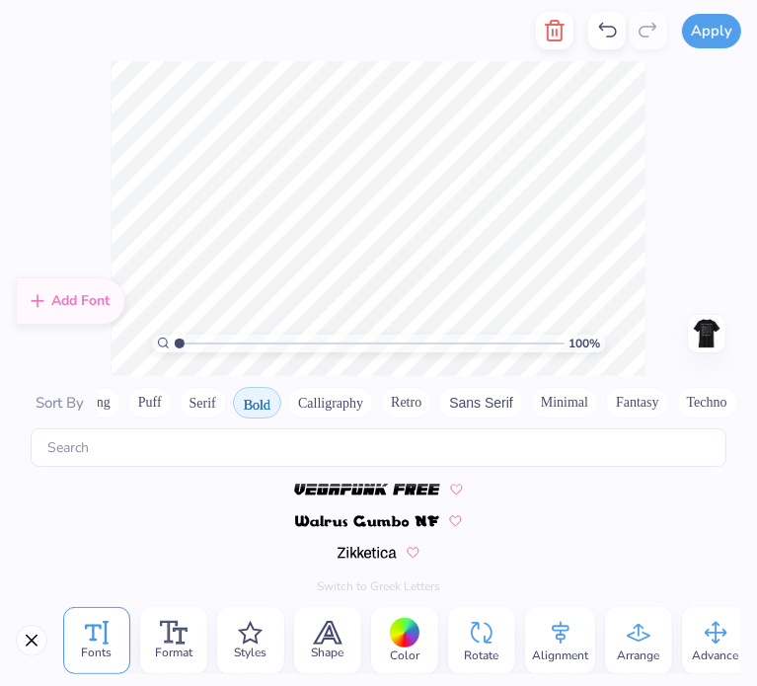
scroll to position [0, 188]
click at [708, 405] on button "Others" at bounding box center [710, 403] width 58 height 32
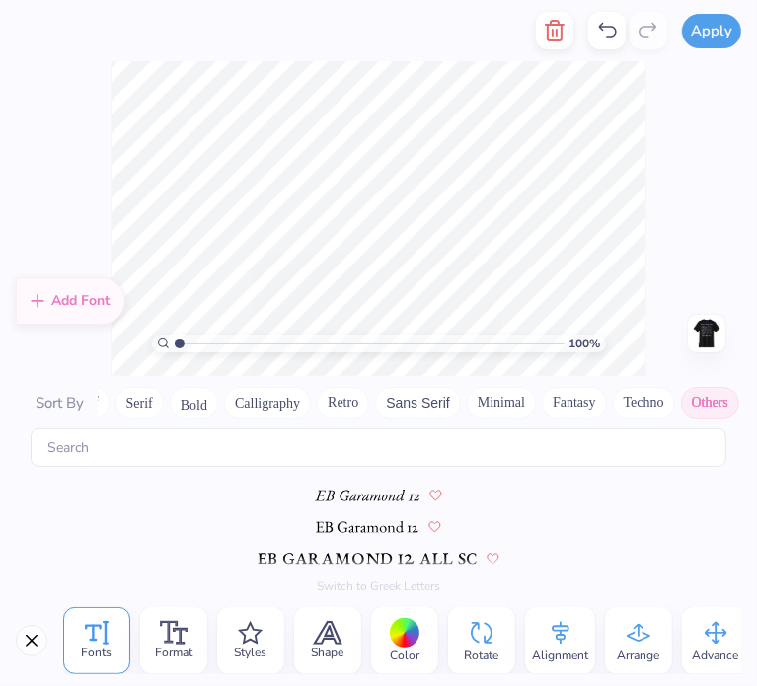
scroll to position [319, 0]
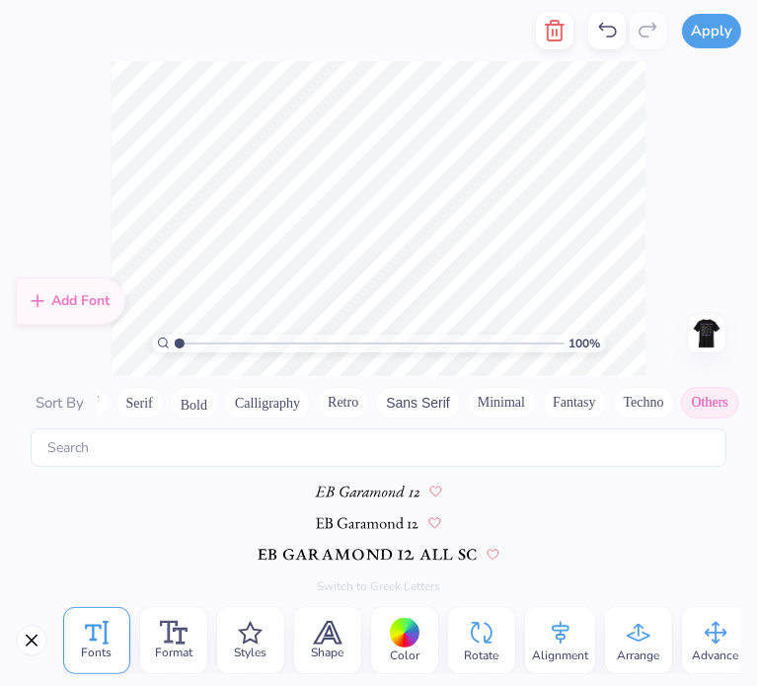
click at [69, 399] on span "Sort By" at bounding box center [60, 403] width 48 height 20
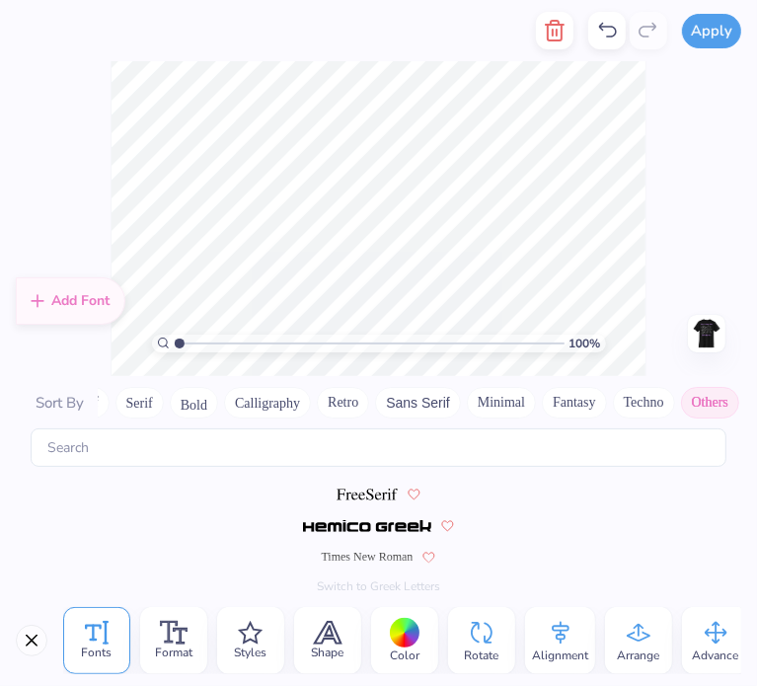
scroll to position [508, 0]
click at [366, 492] on img at bounding box center [366, 491] width 61 height 12
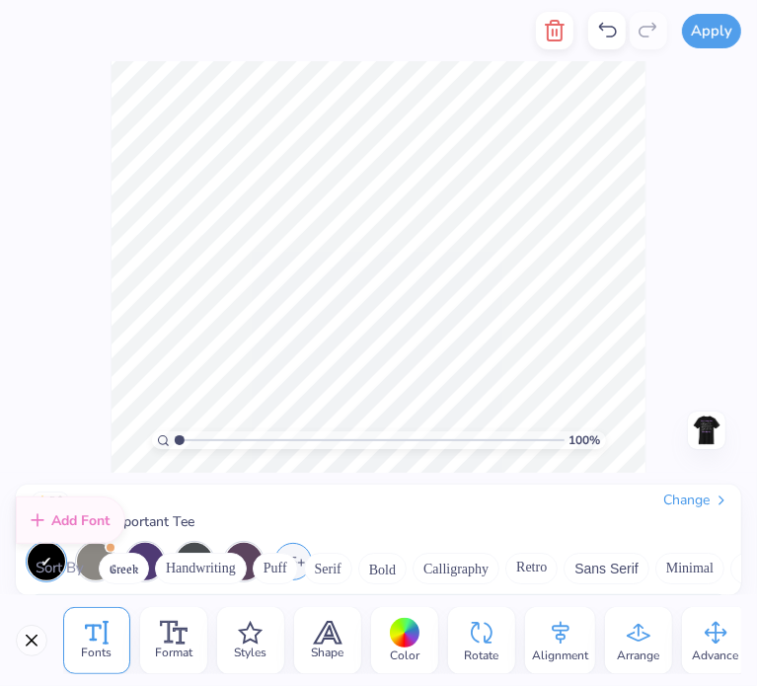
scroll to position [516, 0]
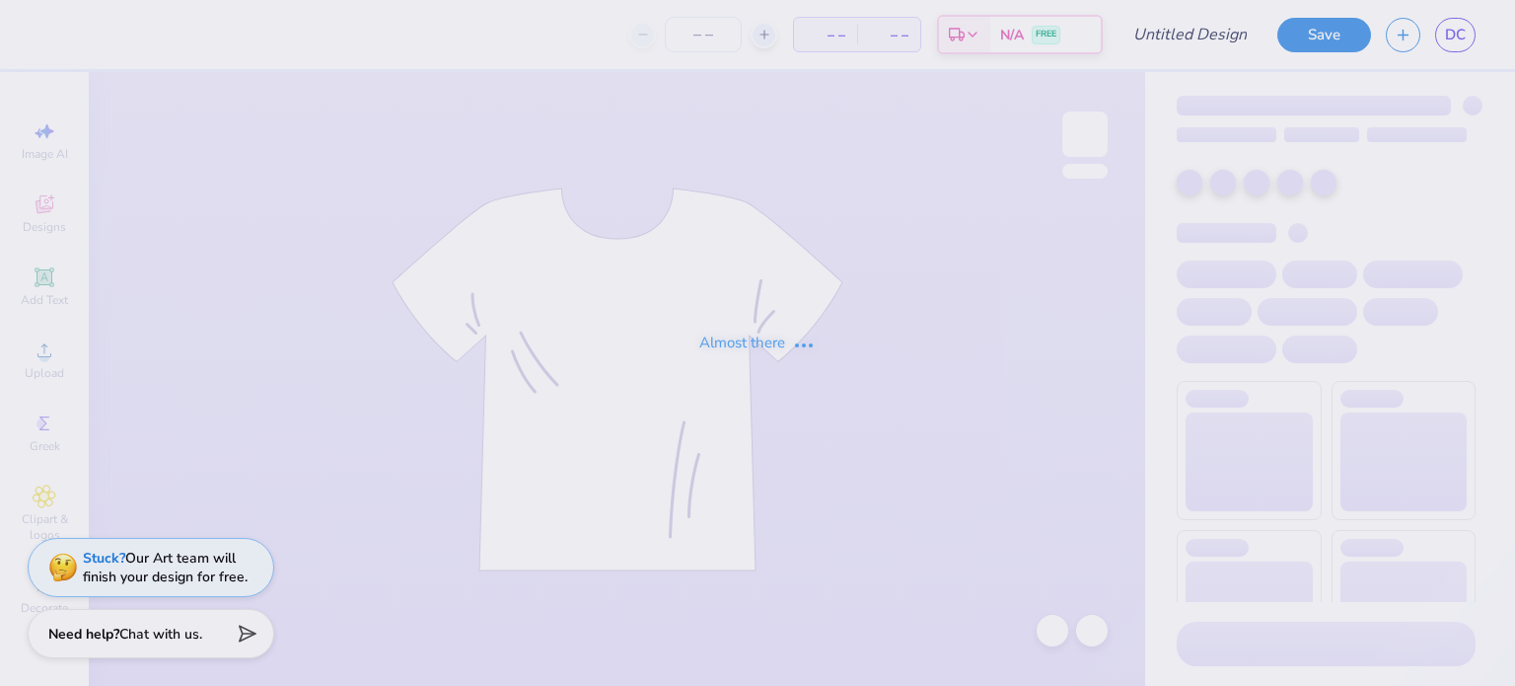
type input "[PERSON_NAME] : [GEOGRAPHIC_DATA][US_STATE]"
type input "2"
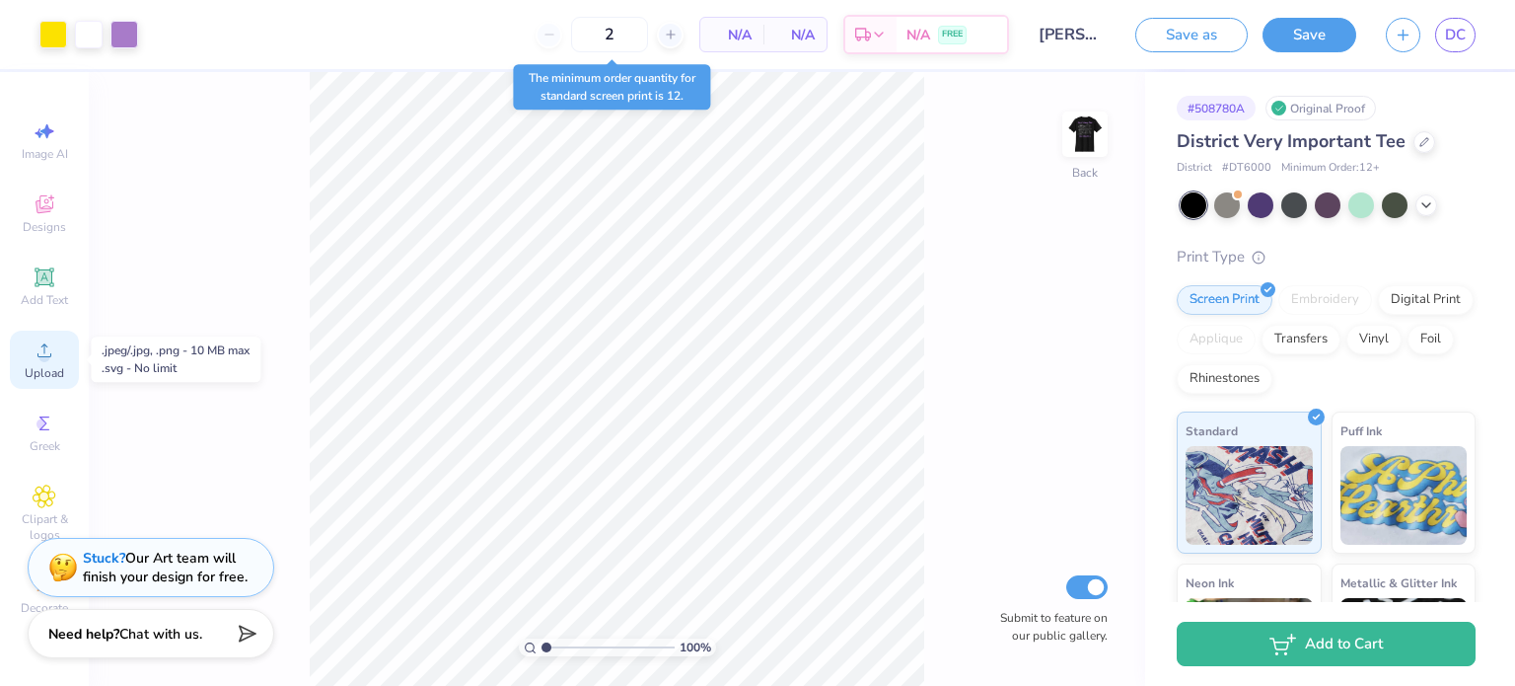
click at [36, 368] on span "Upload" at bounding box center [44, 373] width 39 height 16
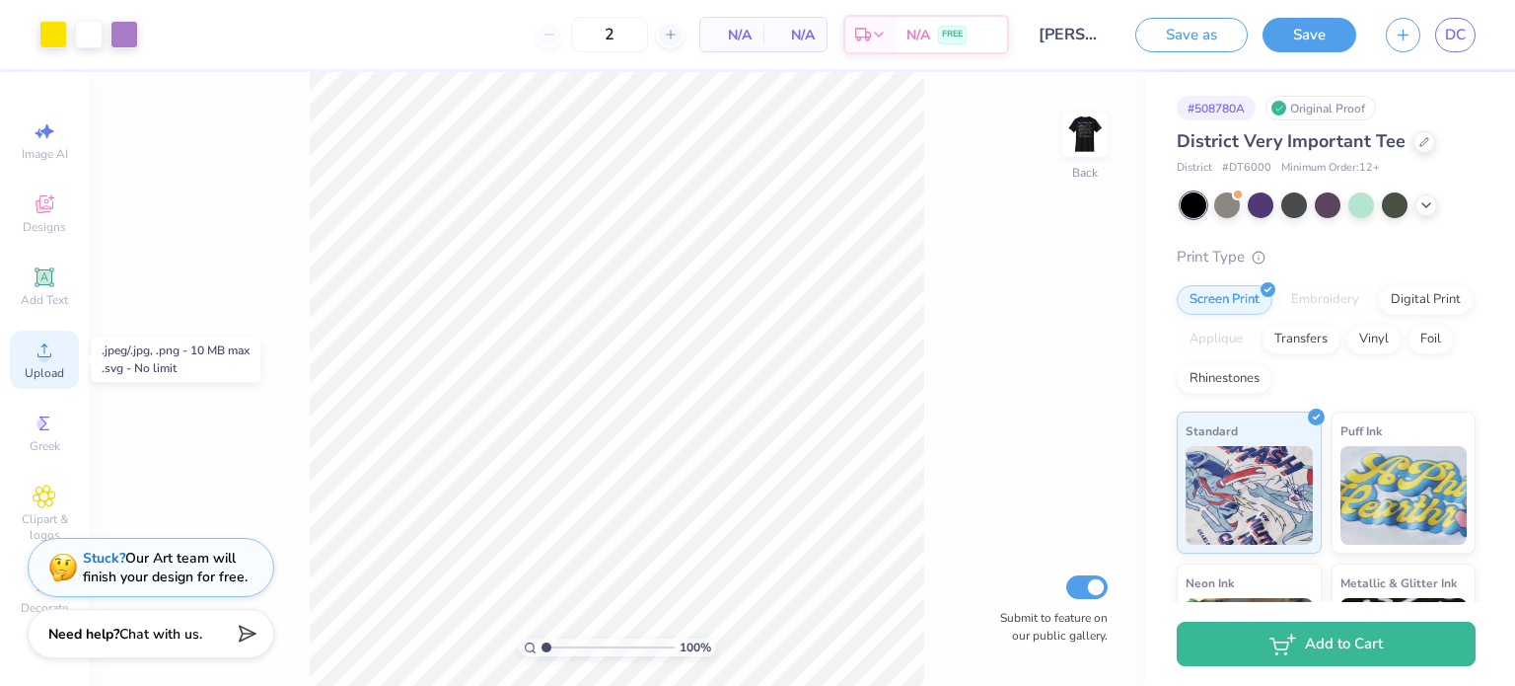
click at [61, 350] on div "Upload" at bounding box center [44, 359] width 69 height 58
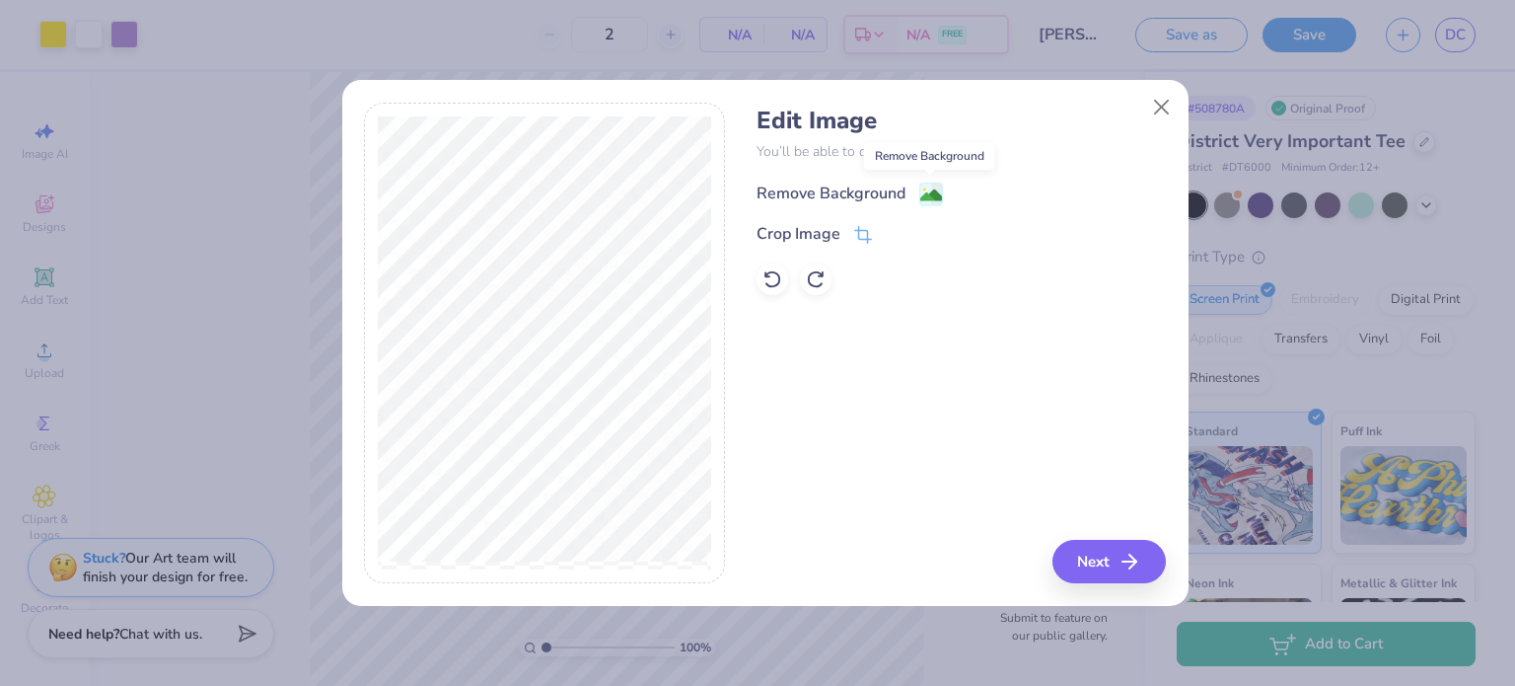
click at [935, 186] on image at bounding box center [931, 195] width 22 height 22
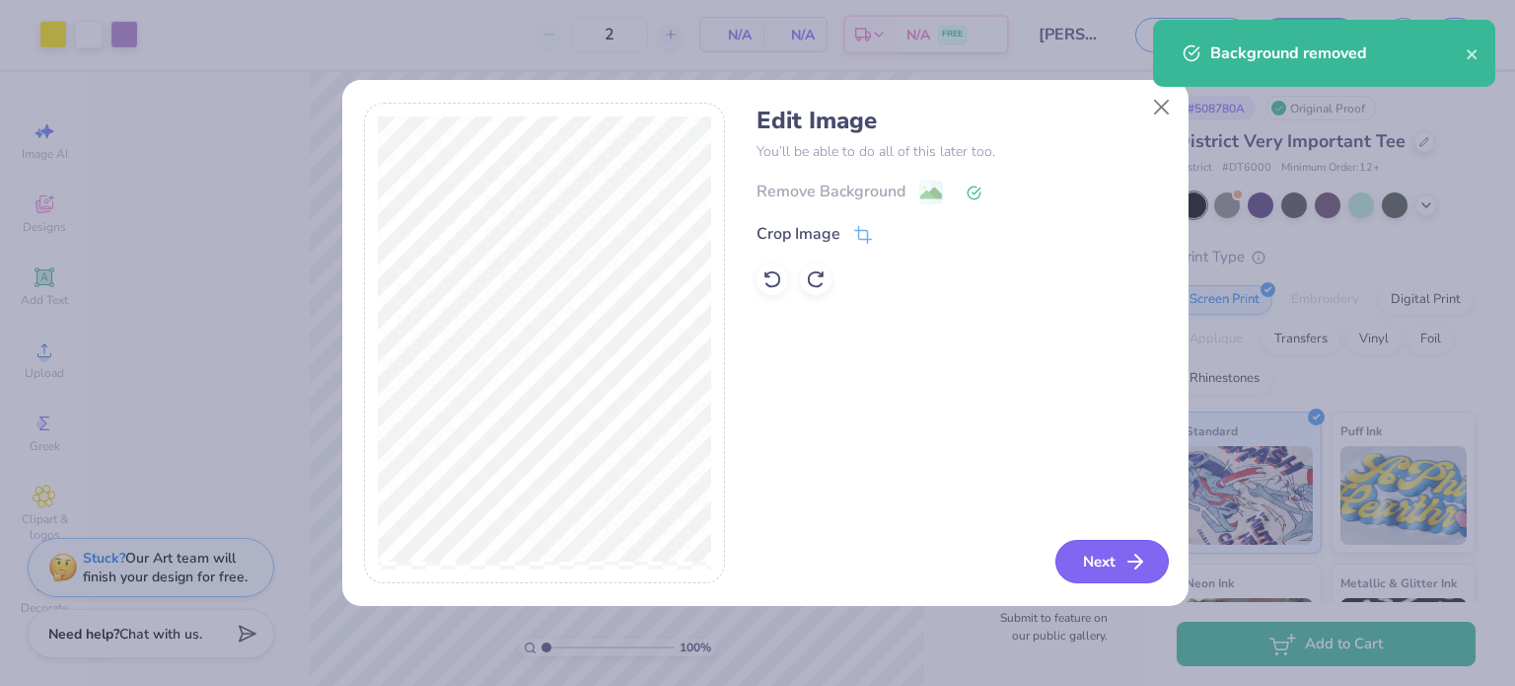
click at [1110, 545] on button "Next" at bounding box center [1112, 561] width 113 height 43
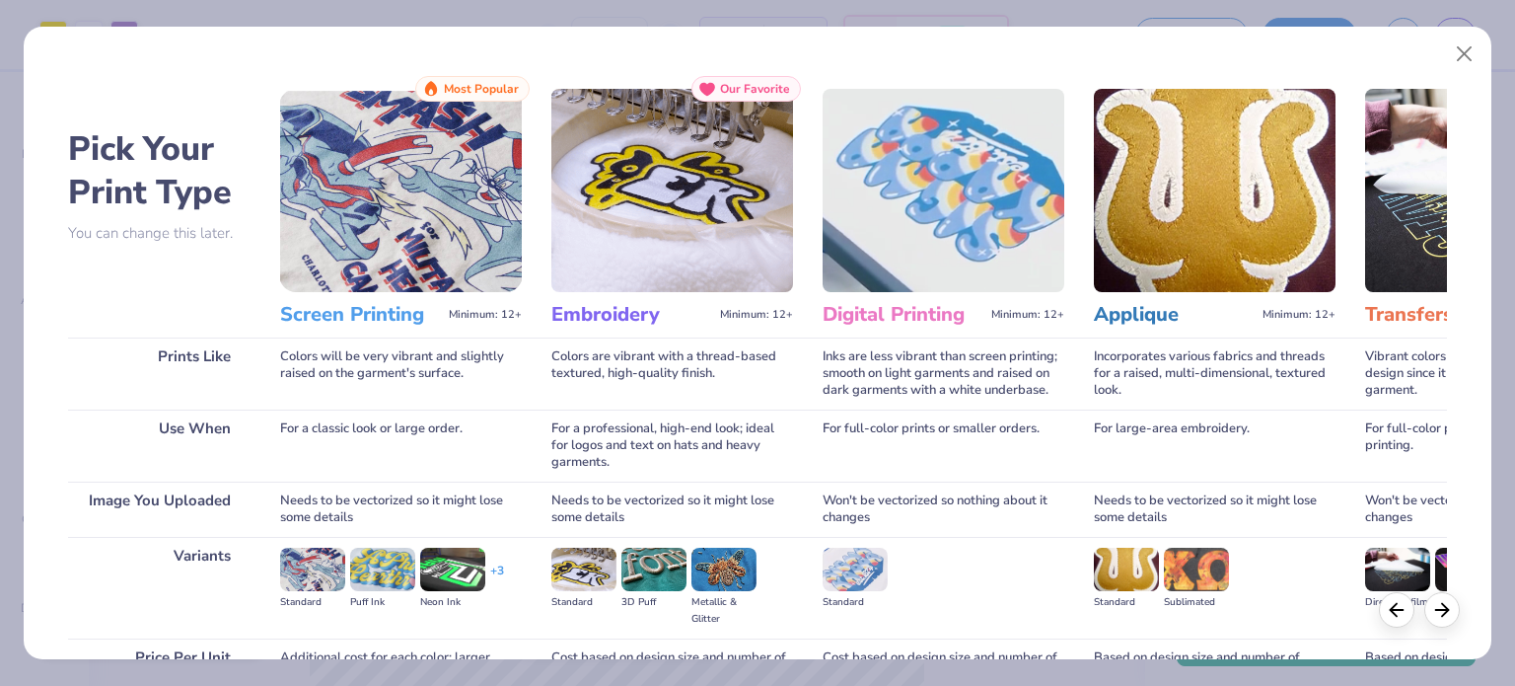
scroll to position [198, 0]
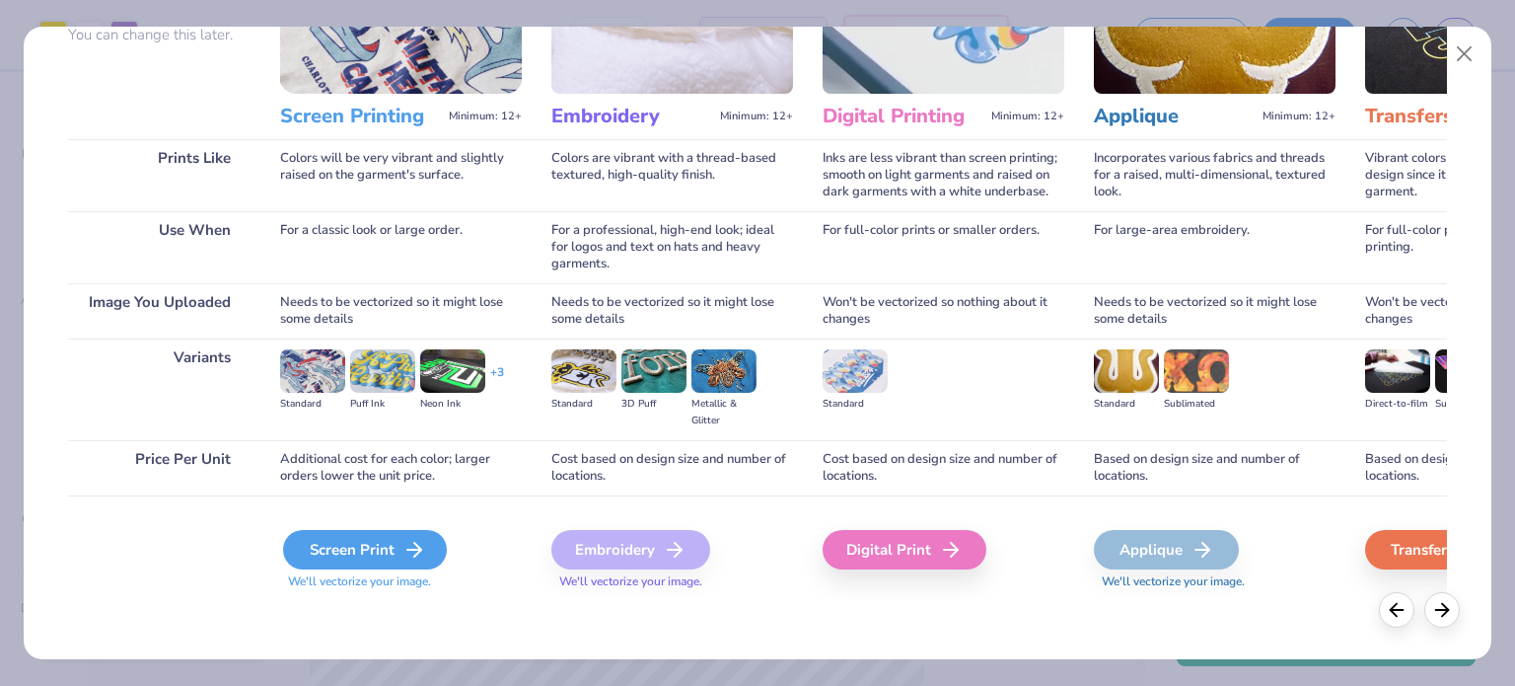
click at [347, 555] on div "Screen Print" at bounding box center [365, 549] width 164 height 39
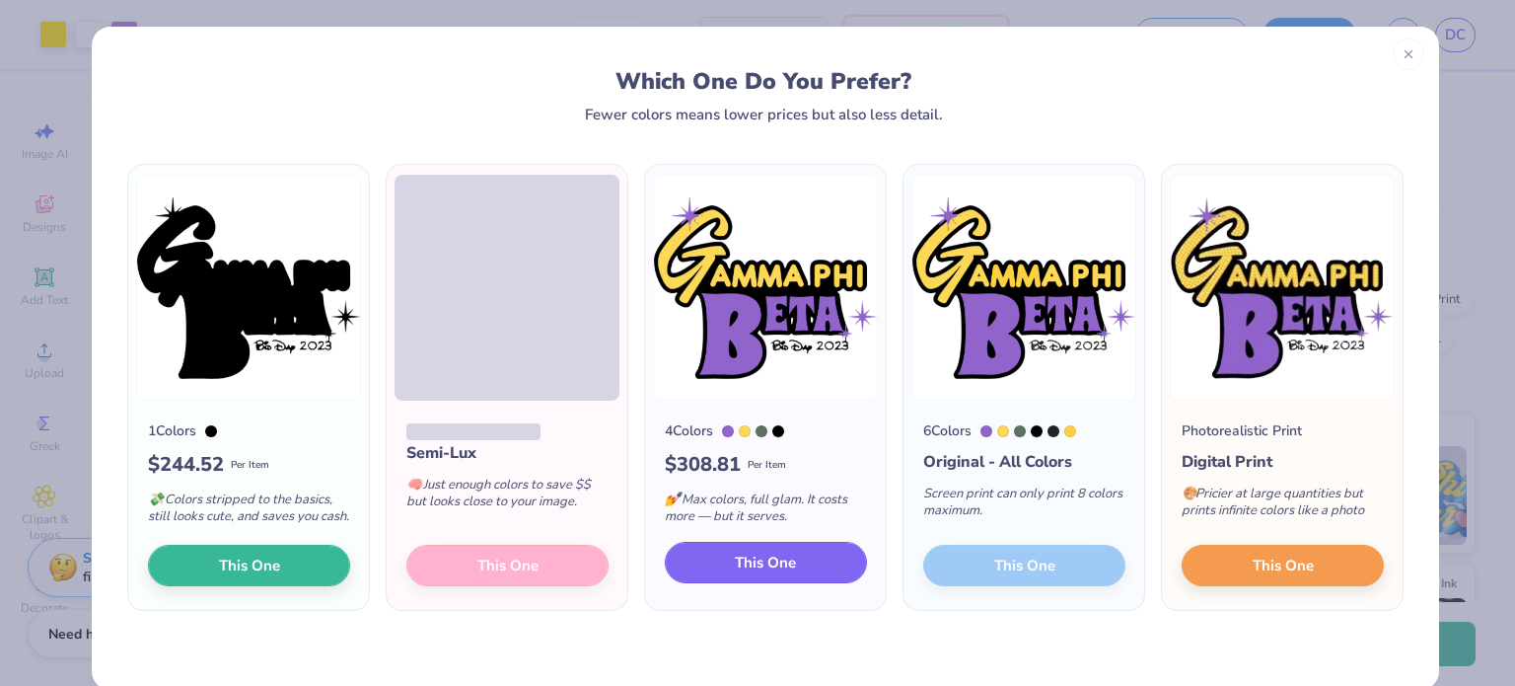
click at [793, 545] on button "This One" at bounding box center [766, 562] width 202 height 41
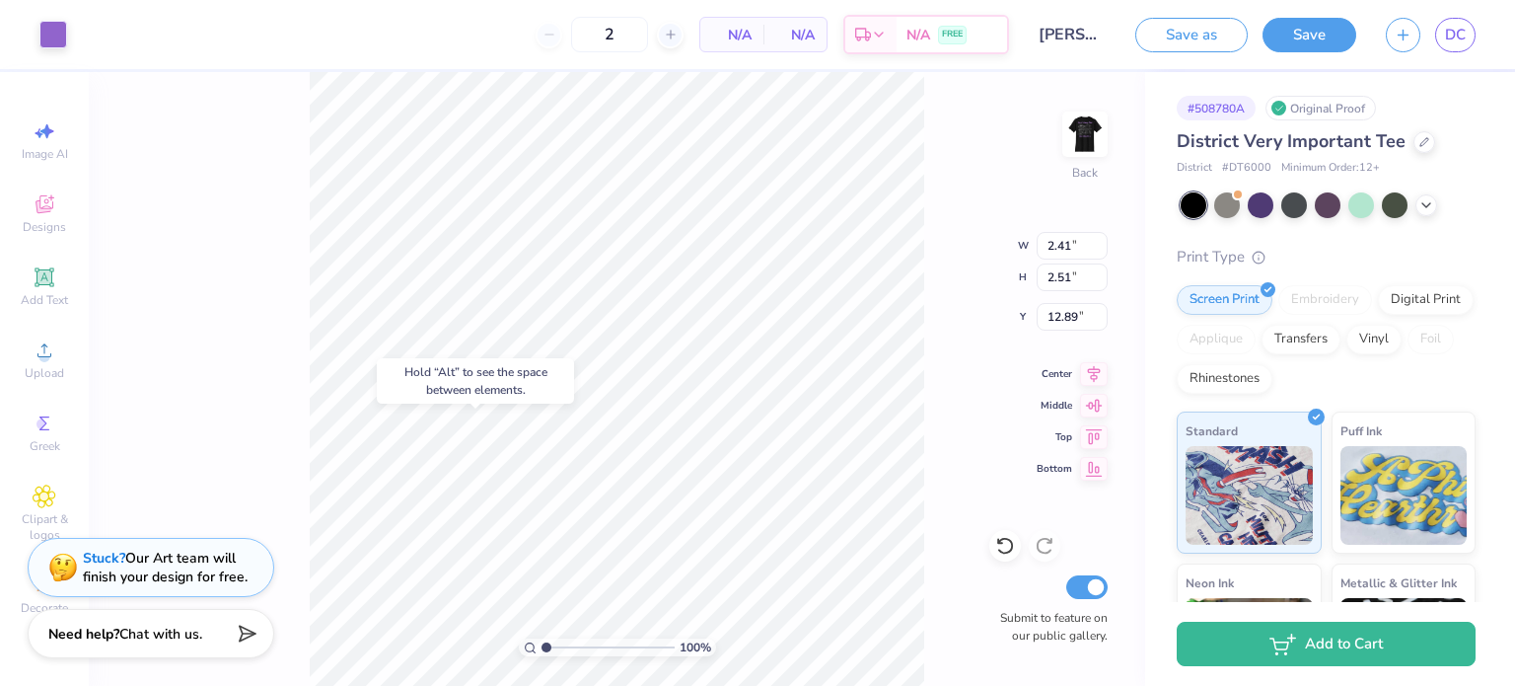
type input "12.89"
click at [50, 278] on icon at bounding box center [44, 276] width 15 height 15
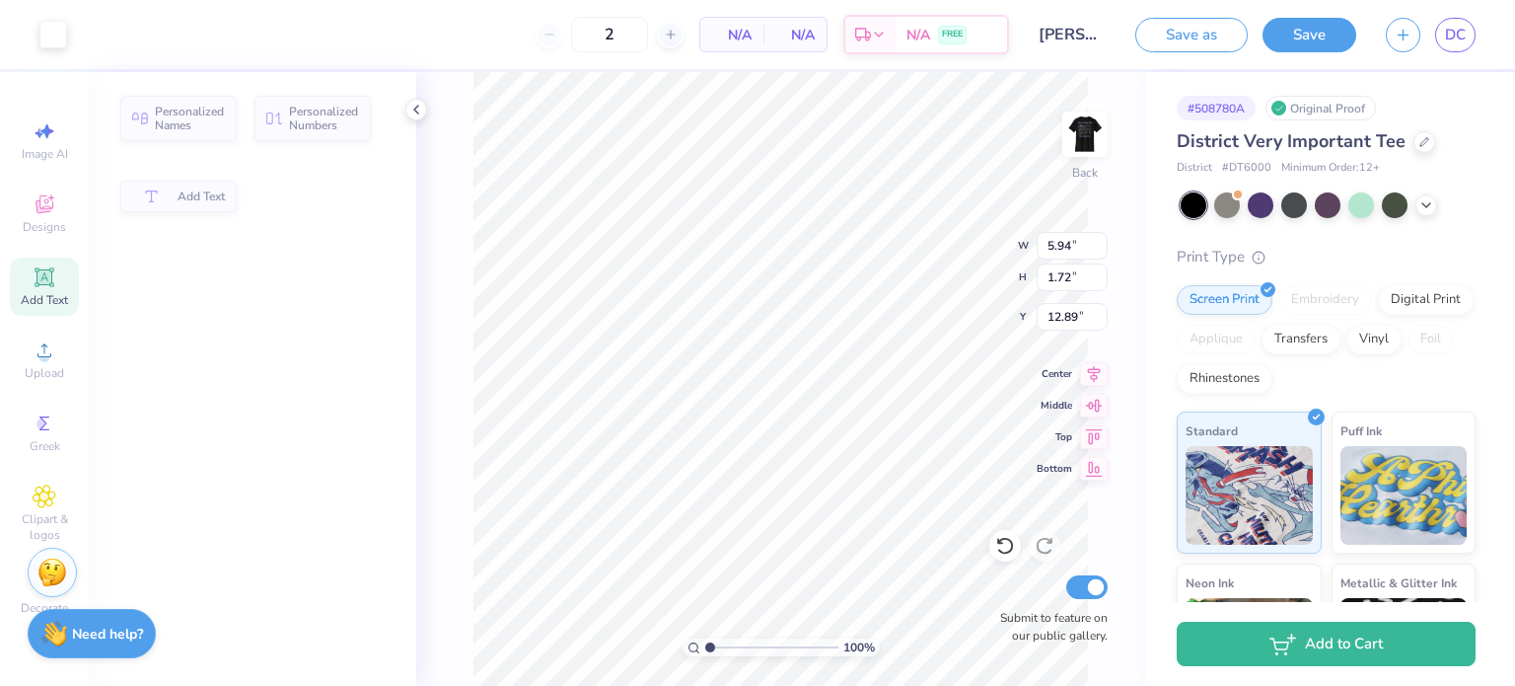
type input "5.94"
type input "1.72"
type input "11.39"
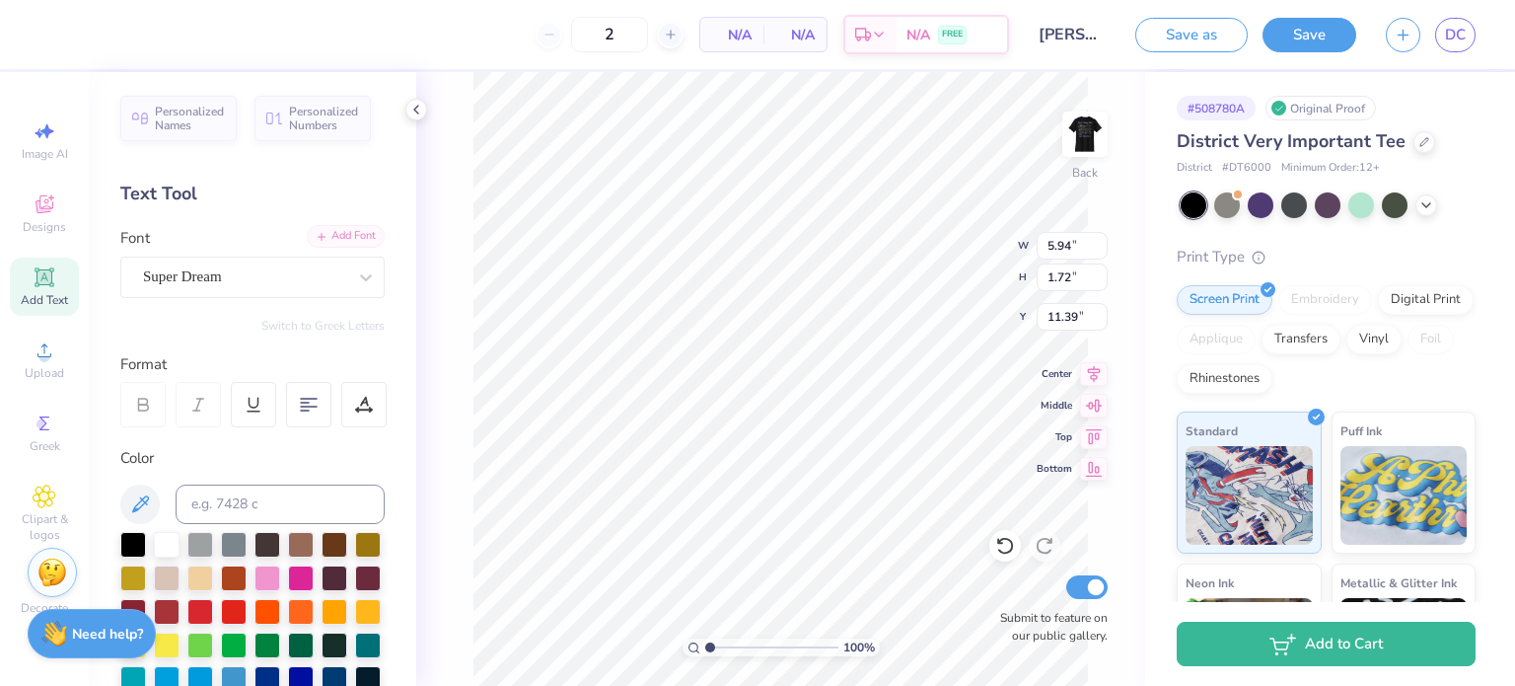
click at [324, 232] on div "Add Font" at bounding box center [346, 236] width 78 height 23
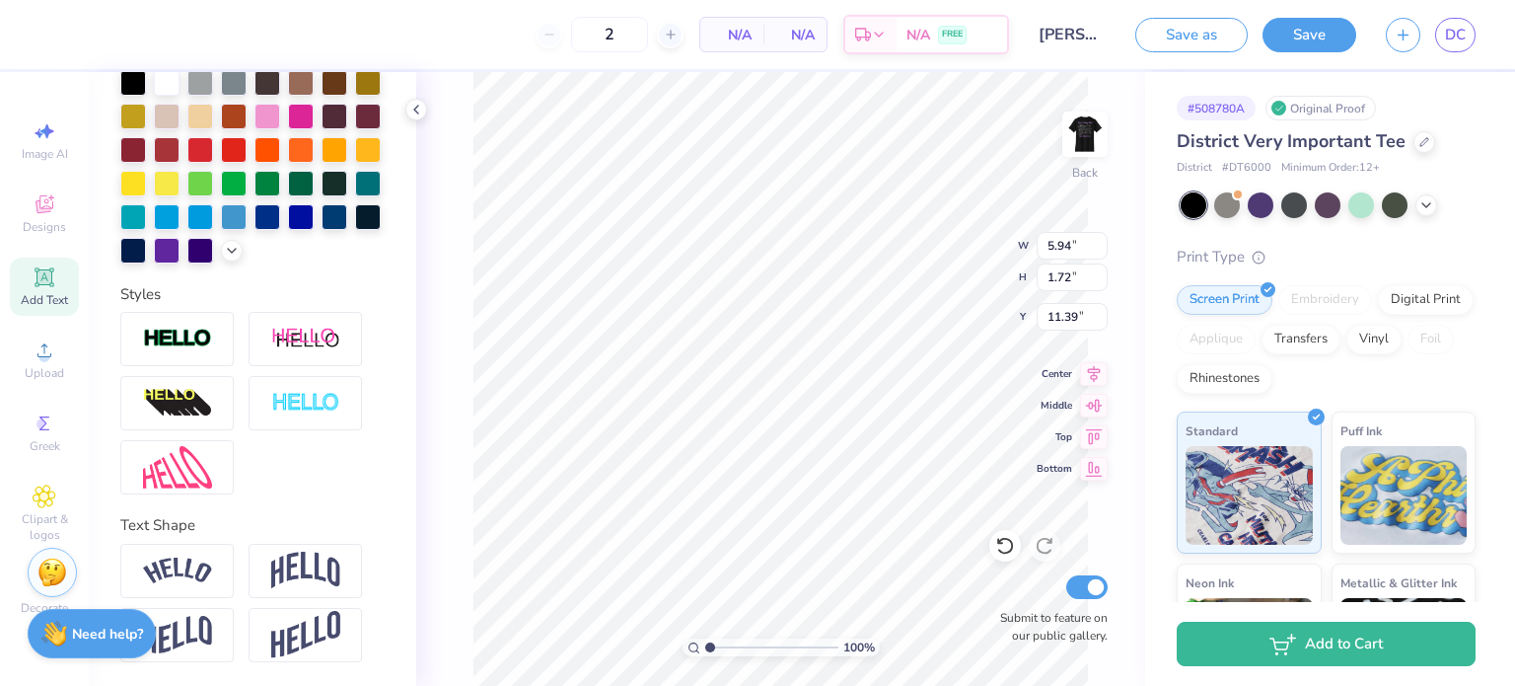
scroll to position [0, 0]
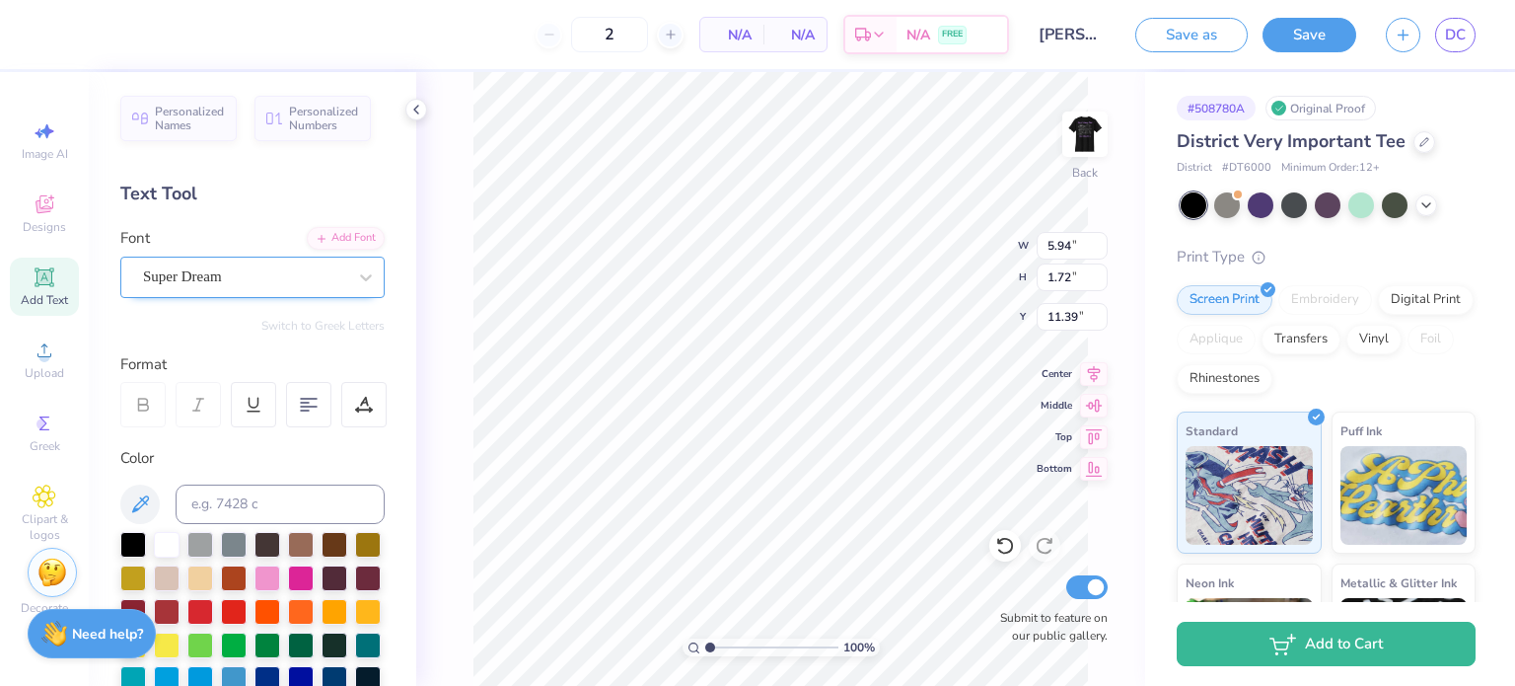
click at [328, 278] on div "Super Dream" at bounding box center [244, 276] width 207 height 31
click at [343, 149] on div "Personalized Names Personalized Numbers Text Tool Add Font Font Super Dream Swi…" at bounding box center [253, 379] width 328 height 614
click at [51, 142] on icon at bounding box center [45, 131] width 24 height 24
select select "4"
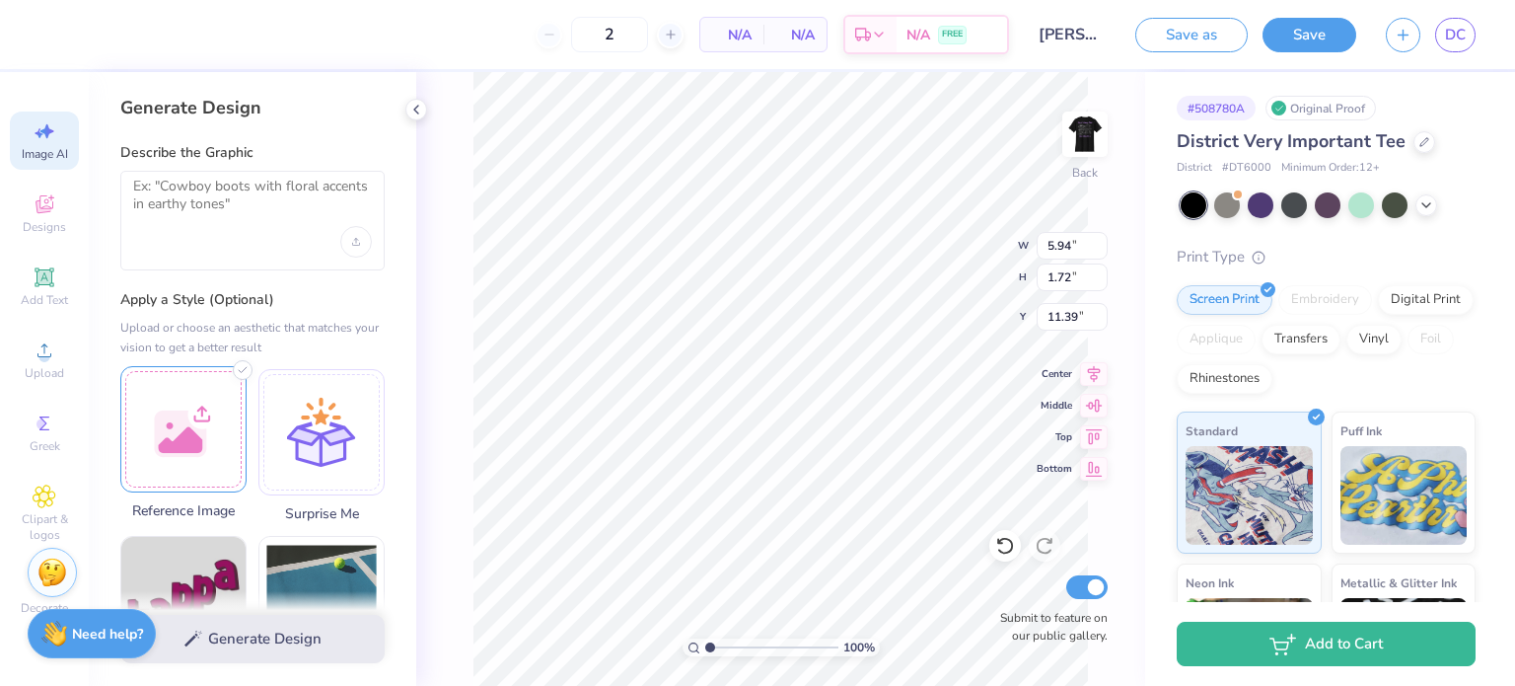
click at [178, 433] on div at bounding box center [183, 429] width 126 height 126
click at [418, 116] on icon at bounding box center [416, 110] width 16 height 16
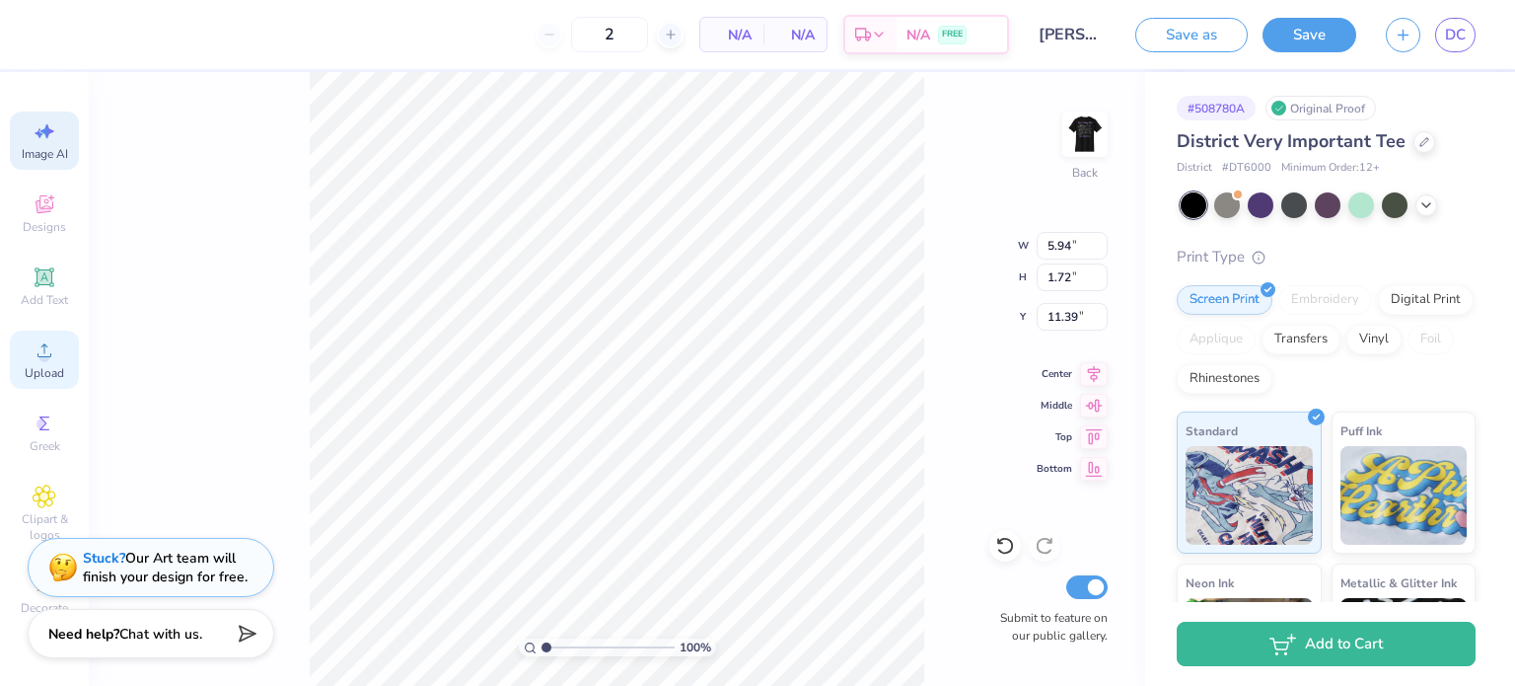
click at [32, 369] on span "Upload" at bounding box center [44, 373] width 39 height 16
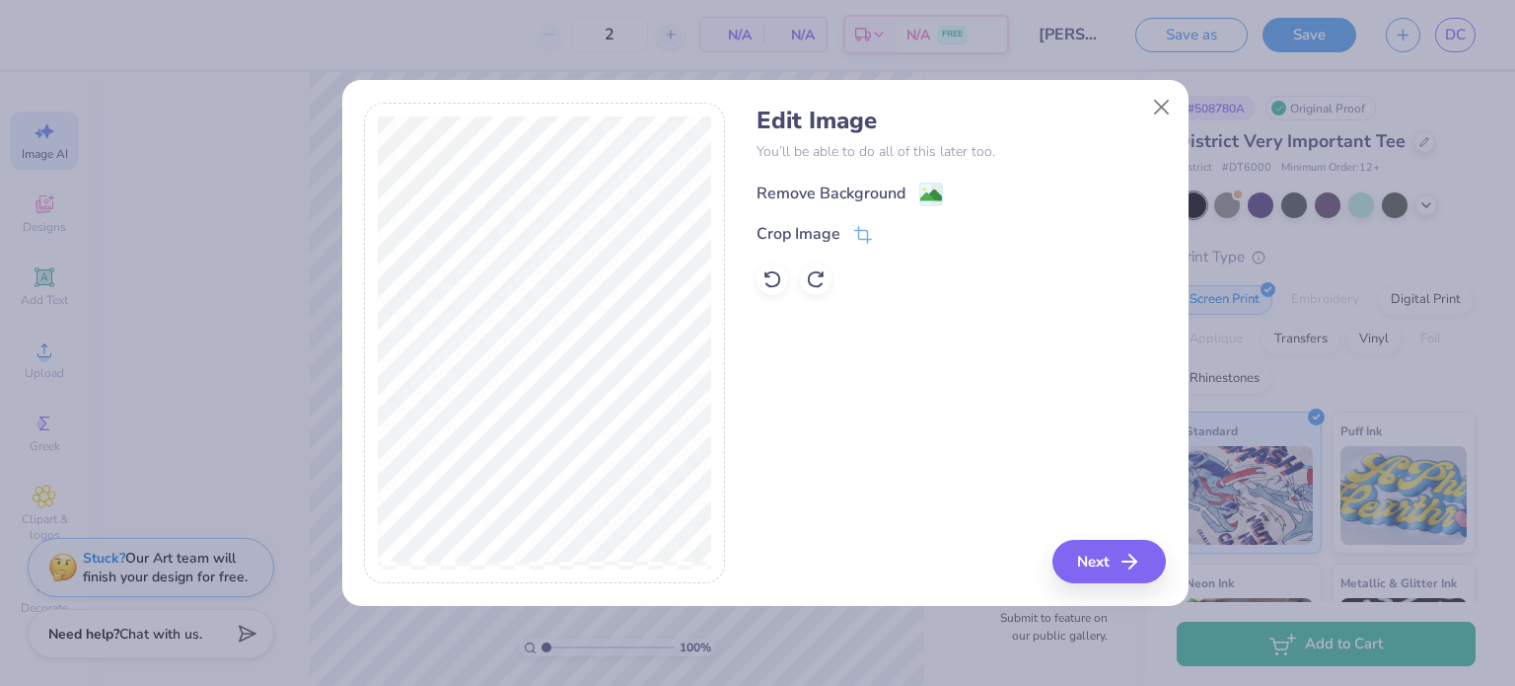
click at [901, 185] on div "Remove Background" at bounding box center [831, 194] width 149 height 24
click at [1159, 106] on button "Close" at bounding box center [1160, 107] width 37 height 37
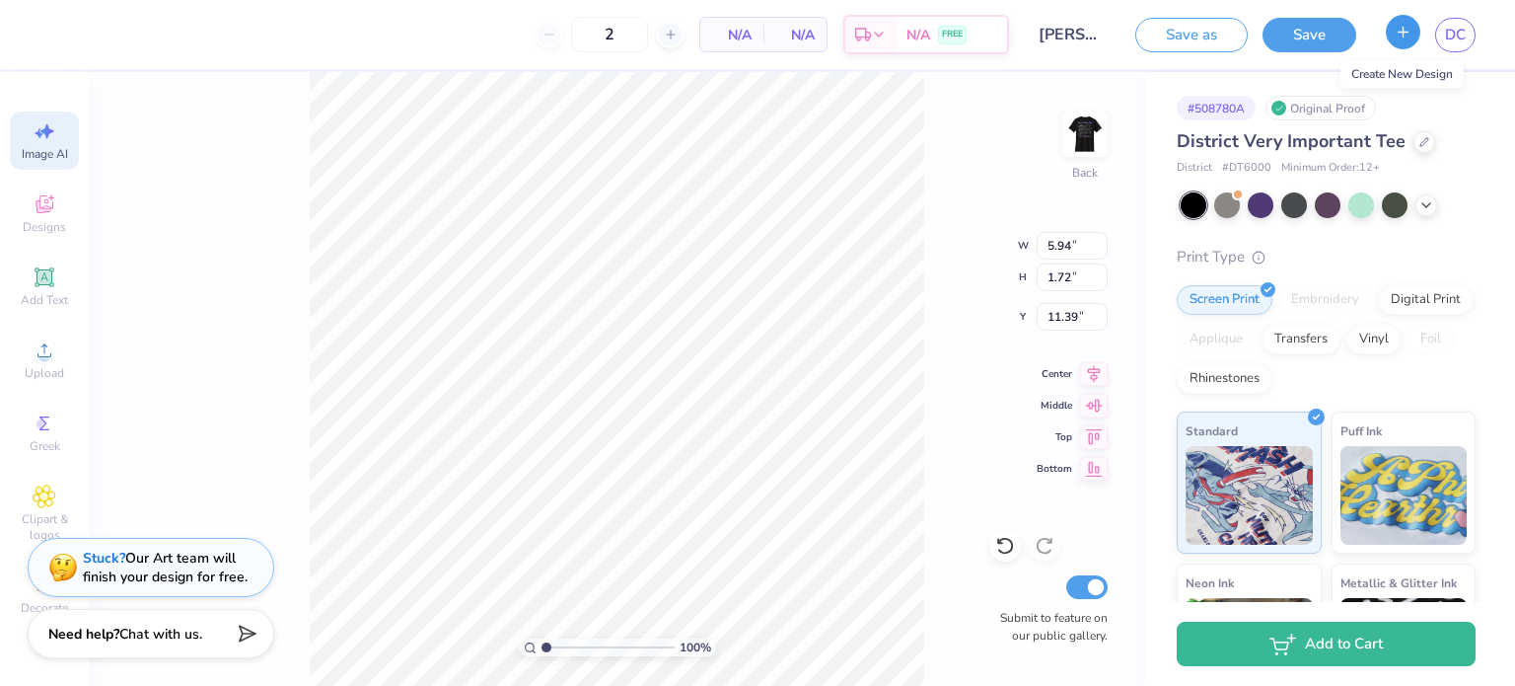
click at [1417, 28] on button "button" at bounding box center [1403, 32] width 35 height 35
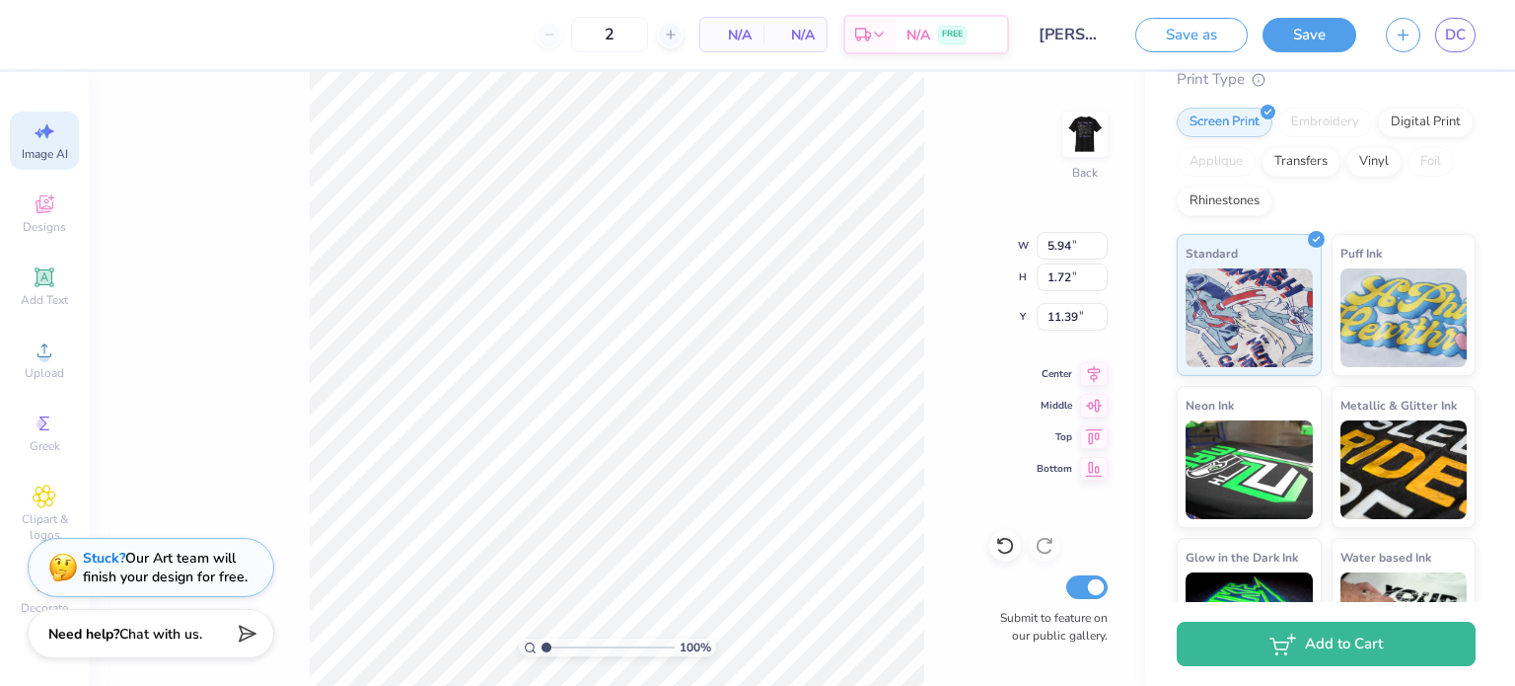
scroll to position [255, 0]
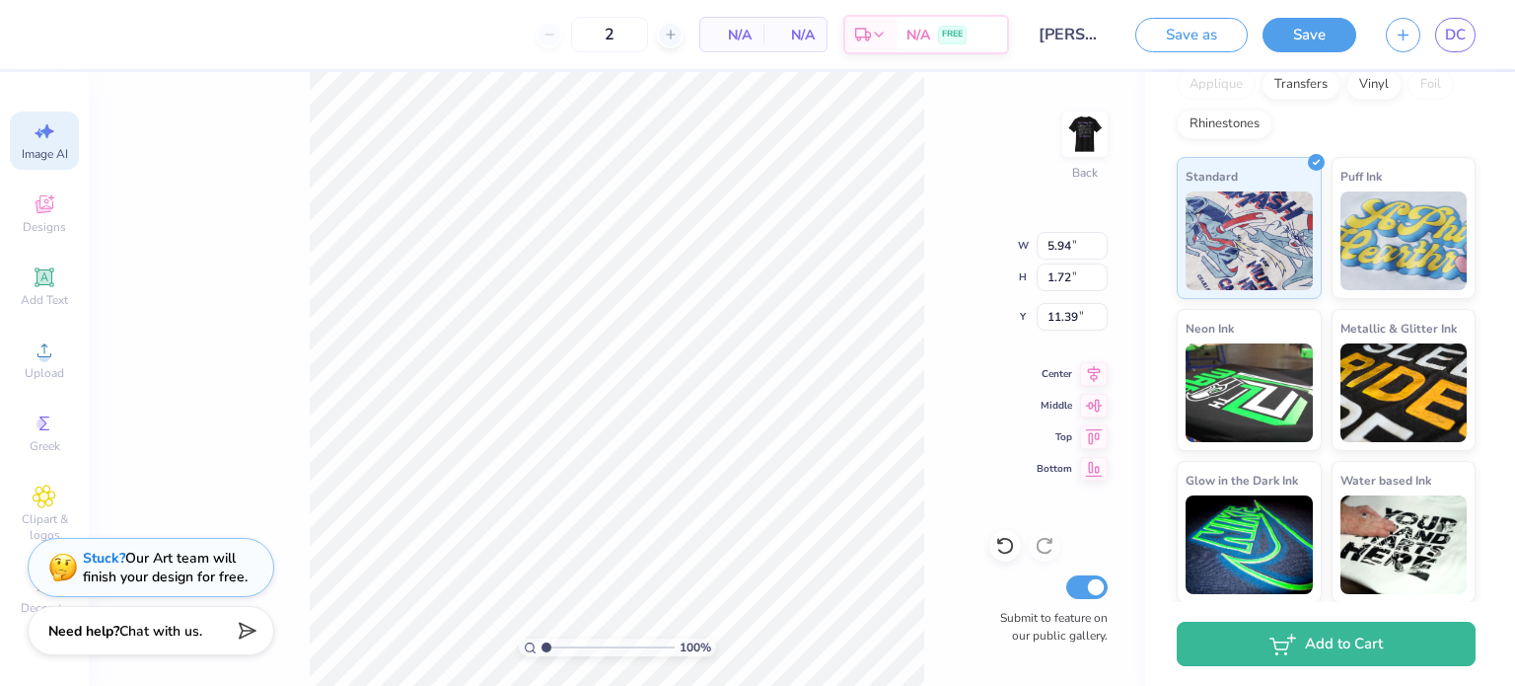
click at [245, 623] on polygon at bounding box center [244, 631] width 24 height 24
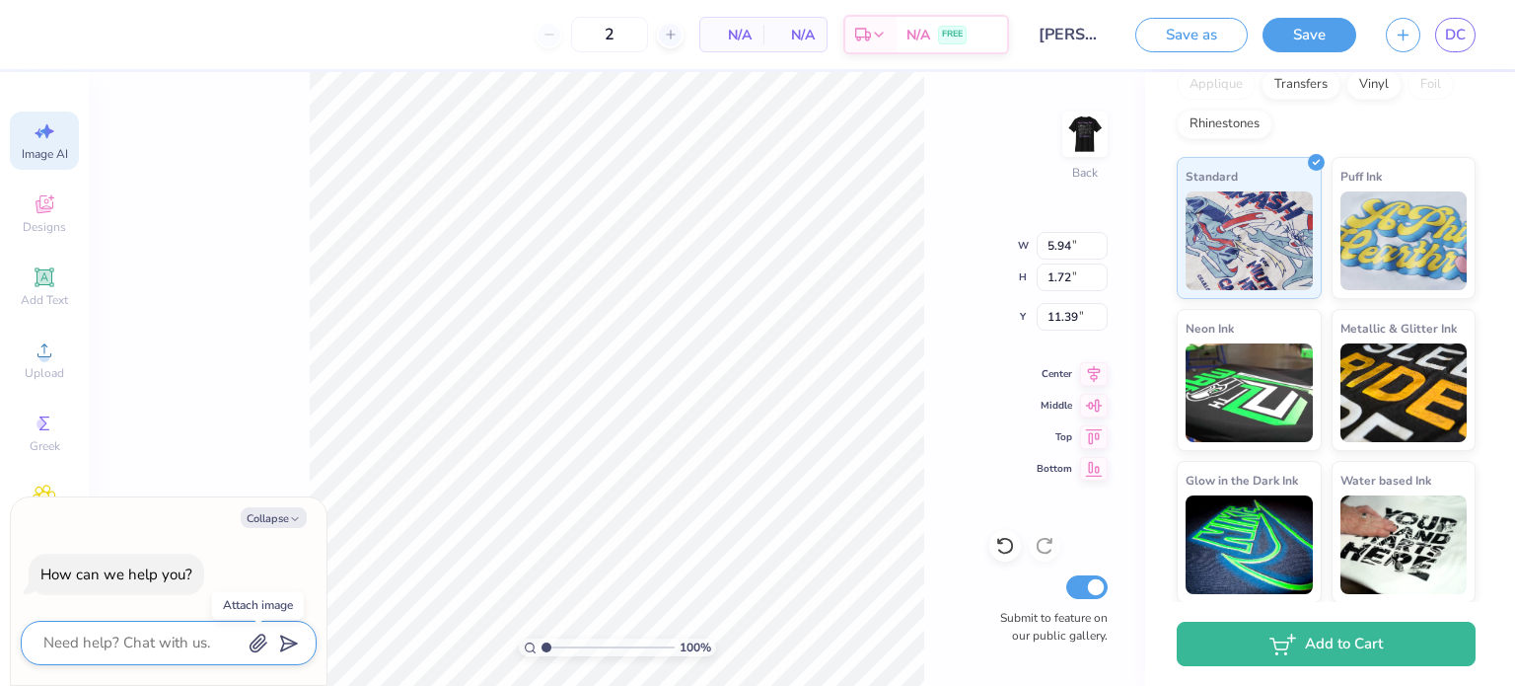
click at [258, 646] on icon "button" at bounding box center [259, 643] width 16 height 17
type textarea "x"
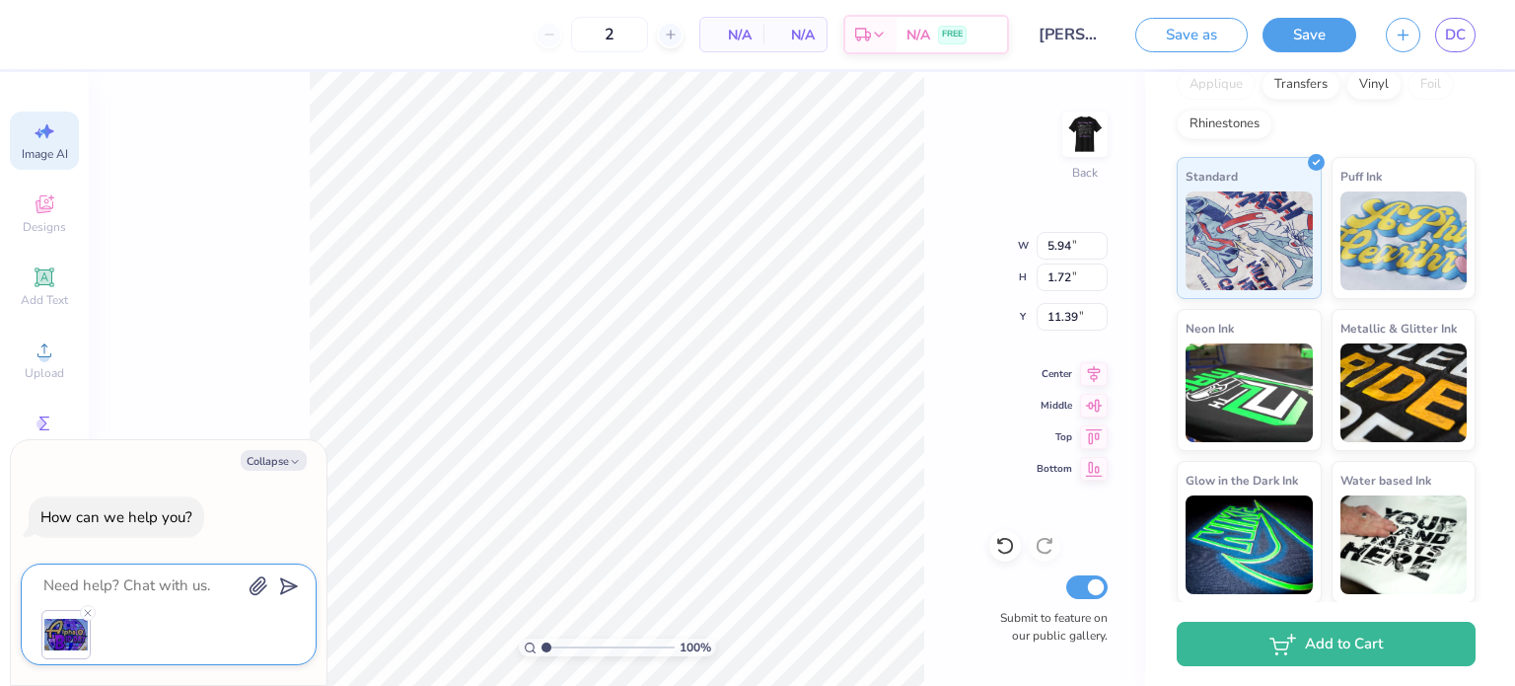
click at [138, 583] on textarea at bounding box center [141, 585] width 200 height 27
type textarea "I"
type textarea "x"
type textarea "I"
type textarea "x"
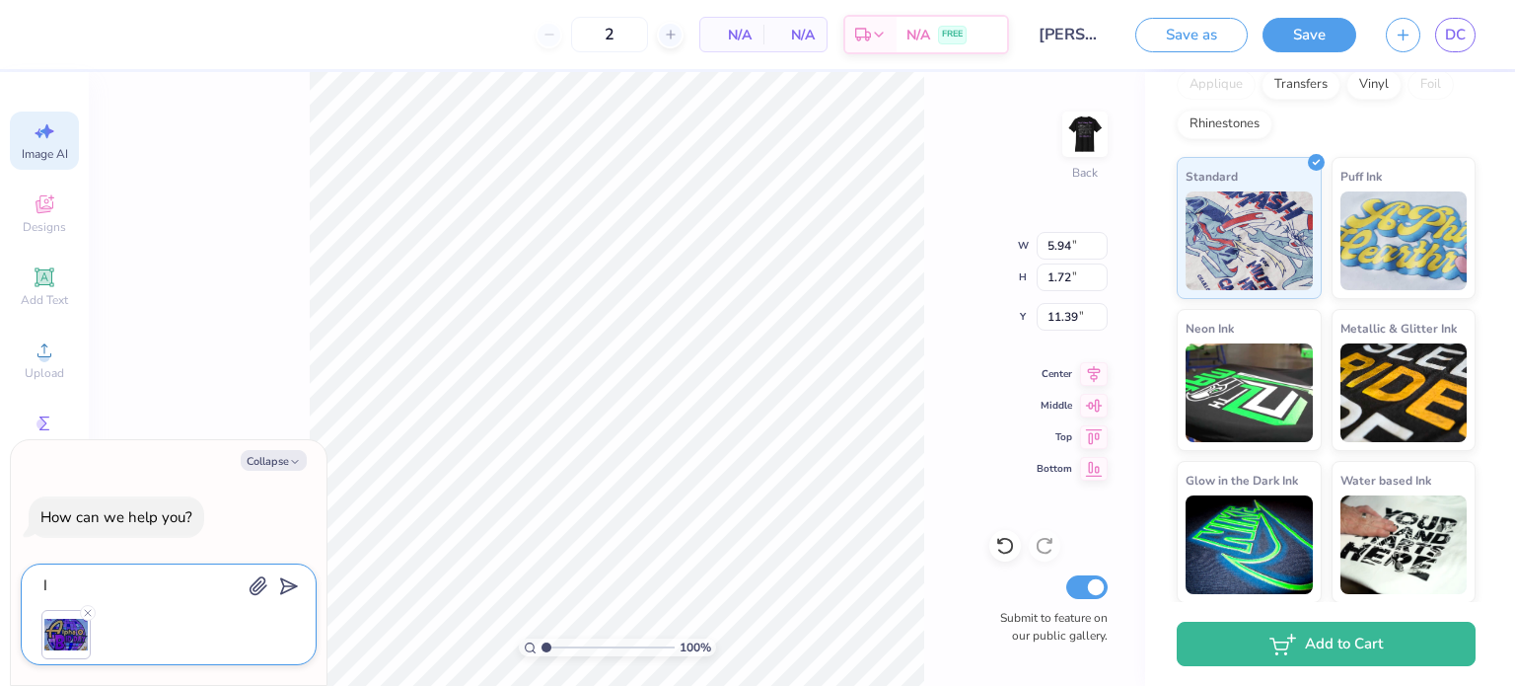
type textarea "I w"
type textarea "x"
type textarea "I wa"
type textarea "x"
type textarea "I wan"
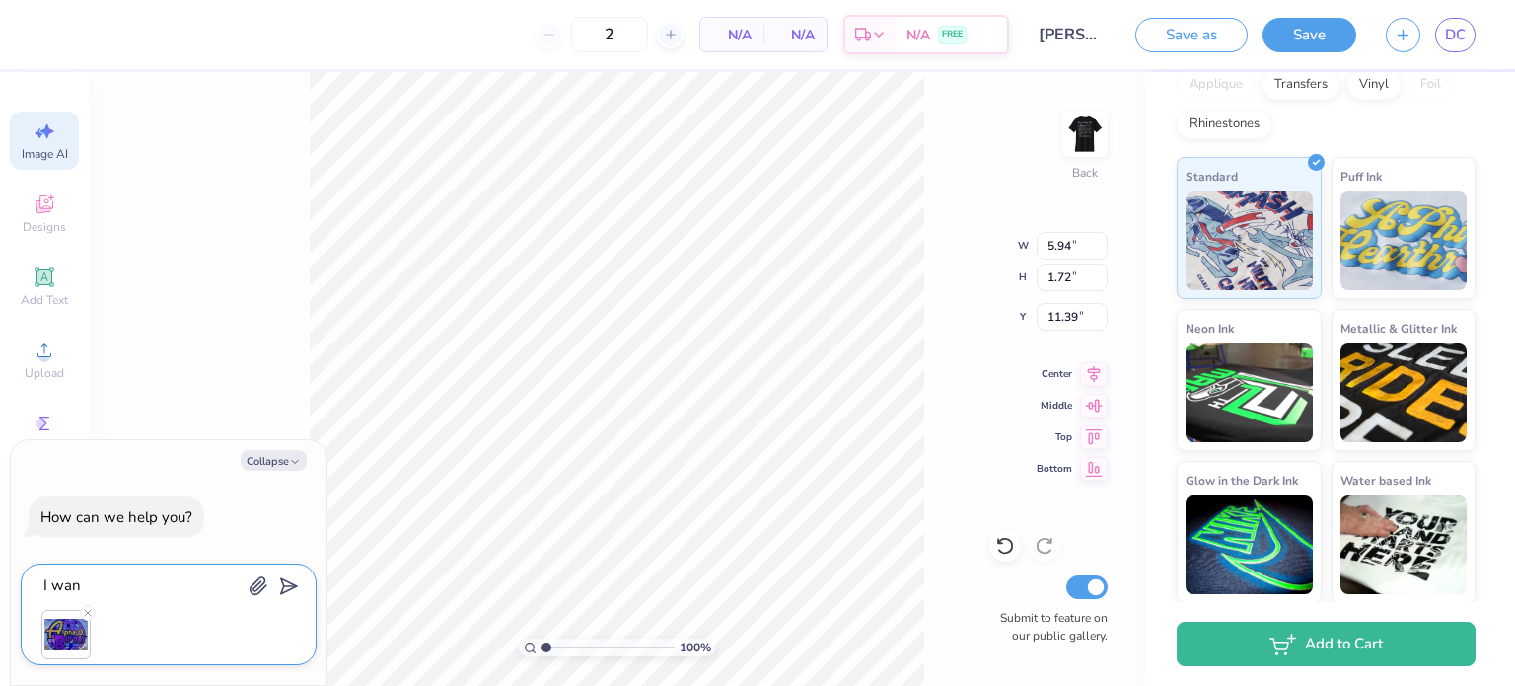
type textarea "x"
type textarea "I want"
type textarea "x"
type textarea "I want"
type textarea "x"
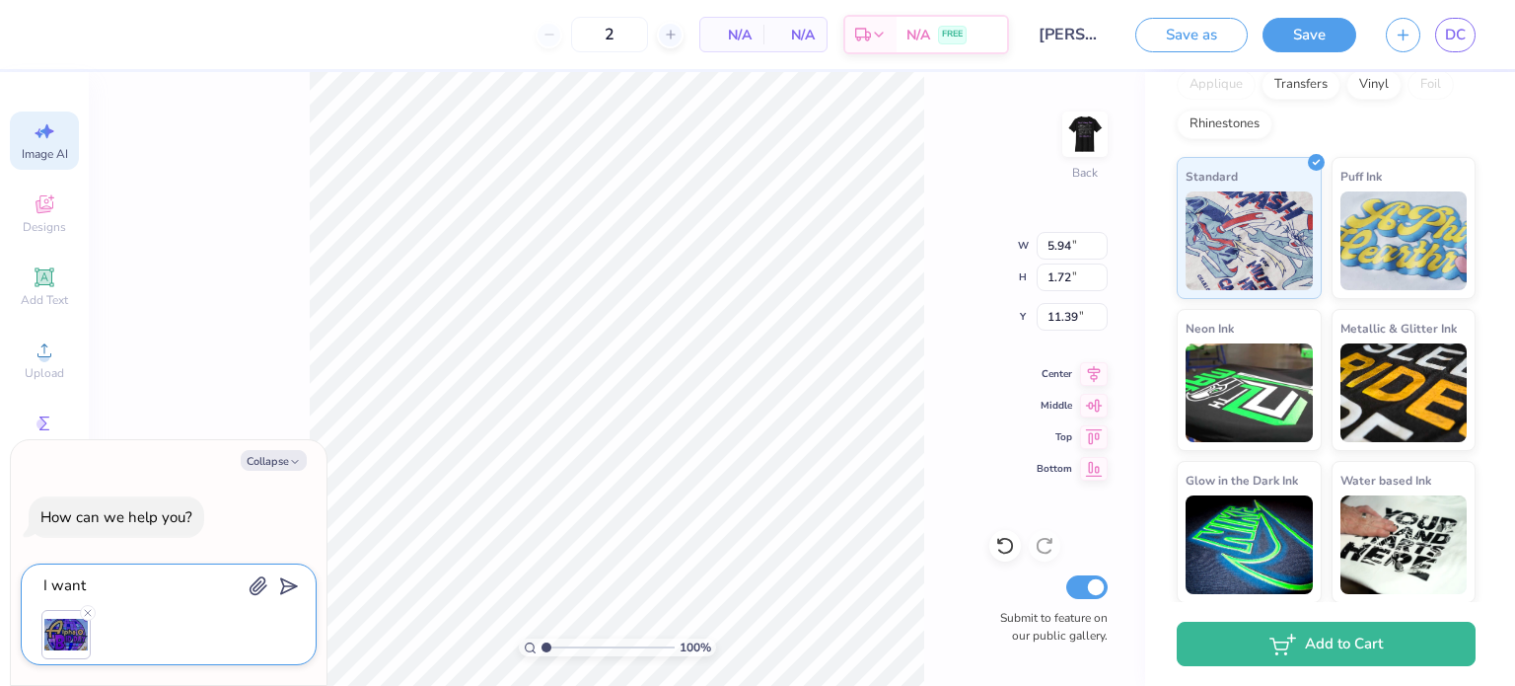
type textarea "I want i"
type textarea "x"
type textarea "I want it"
type textarea "x"
type textarea "I want it"
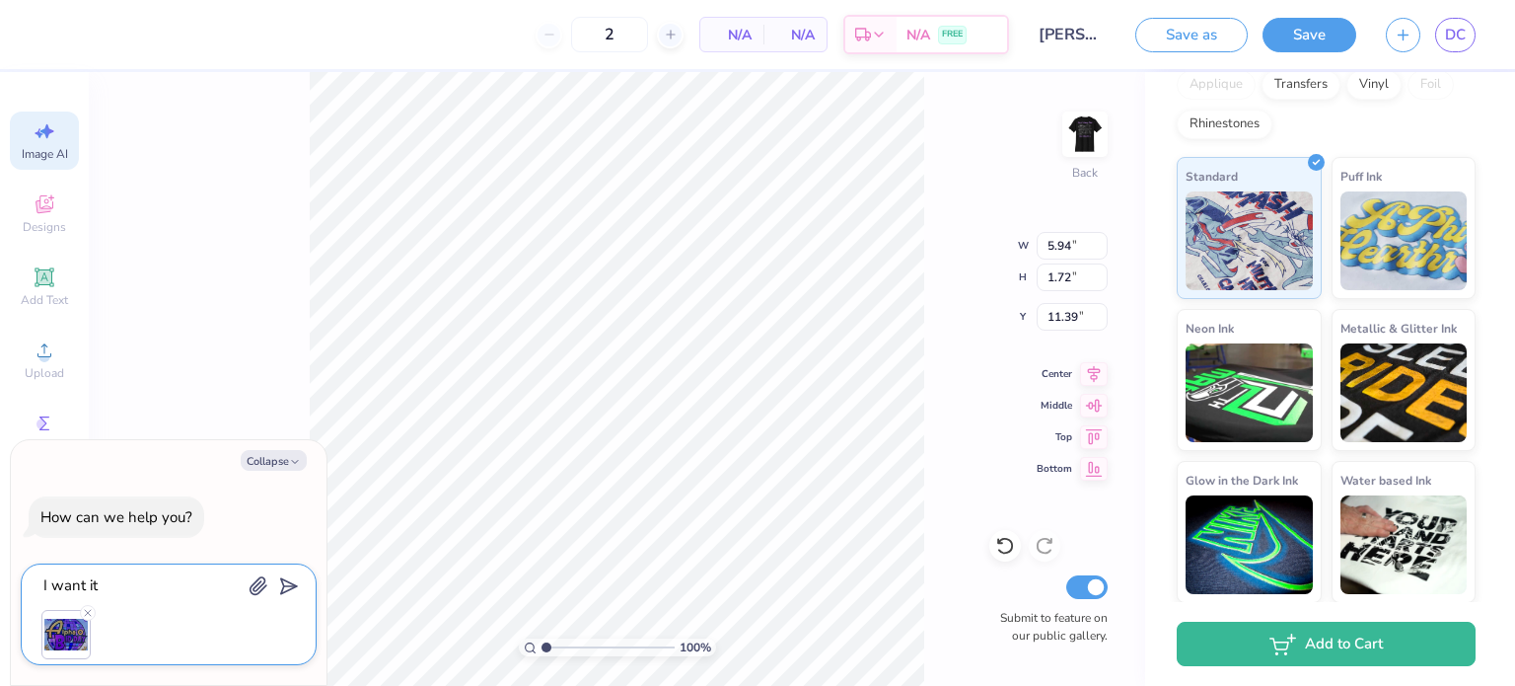
type textarea "x"
type textarea "I want it t"
type textarea "x"
type textarea "I want it to"
type textarea "x"
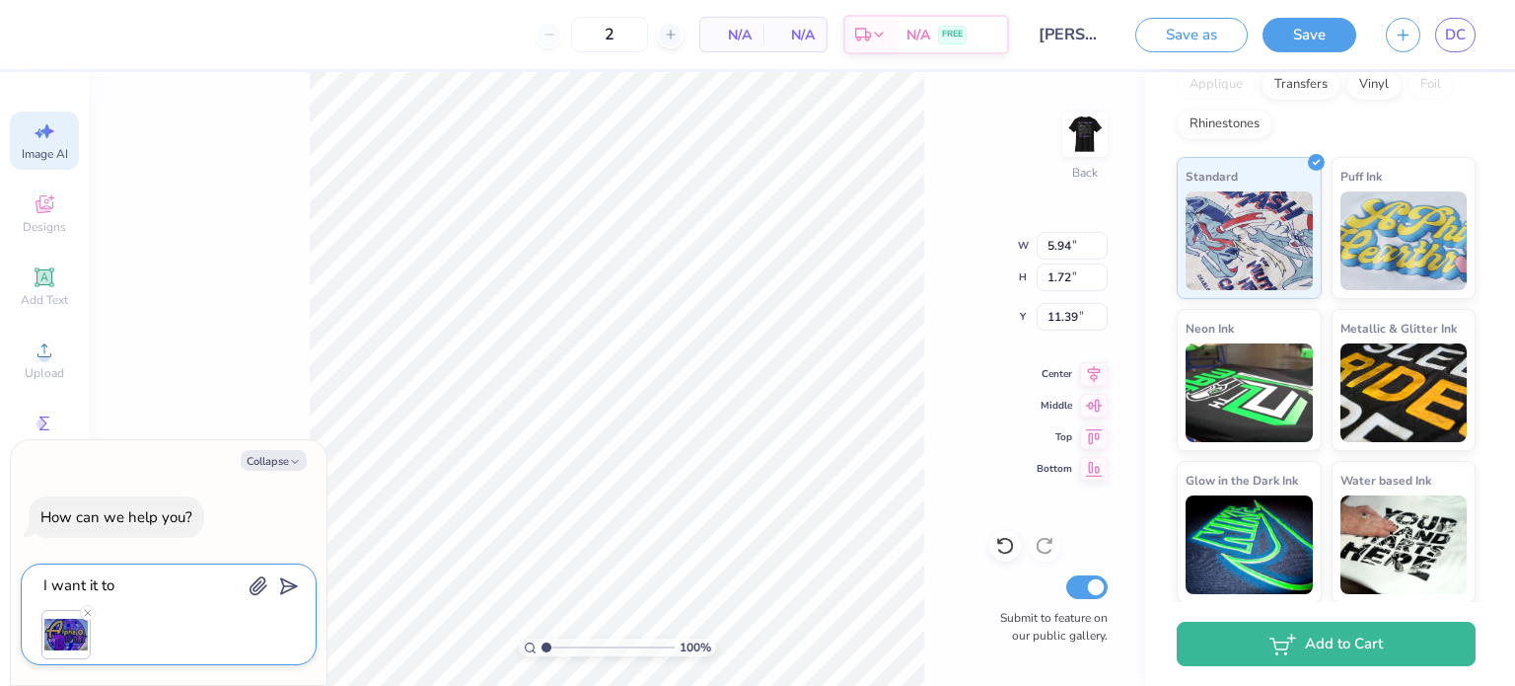
type textarea "I want it to"
type textarea "x"
type textarea "I want it to s"
type textarea "x"
type textarea "I want it to sa"
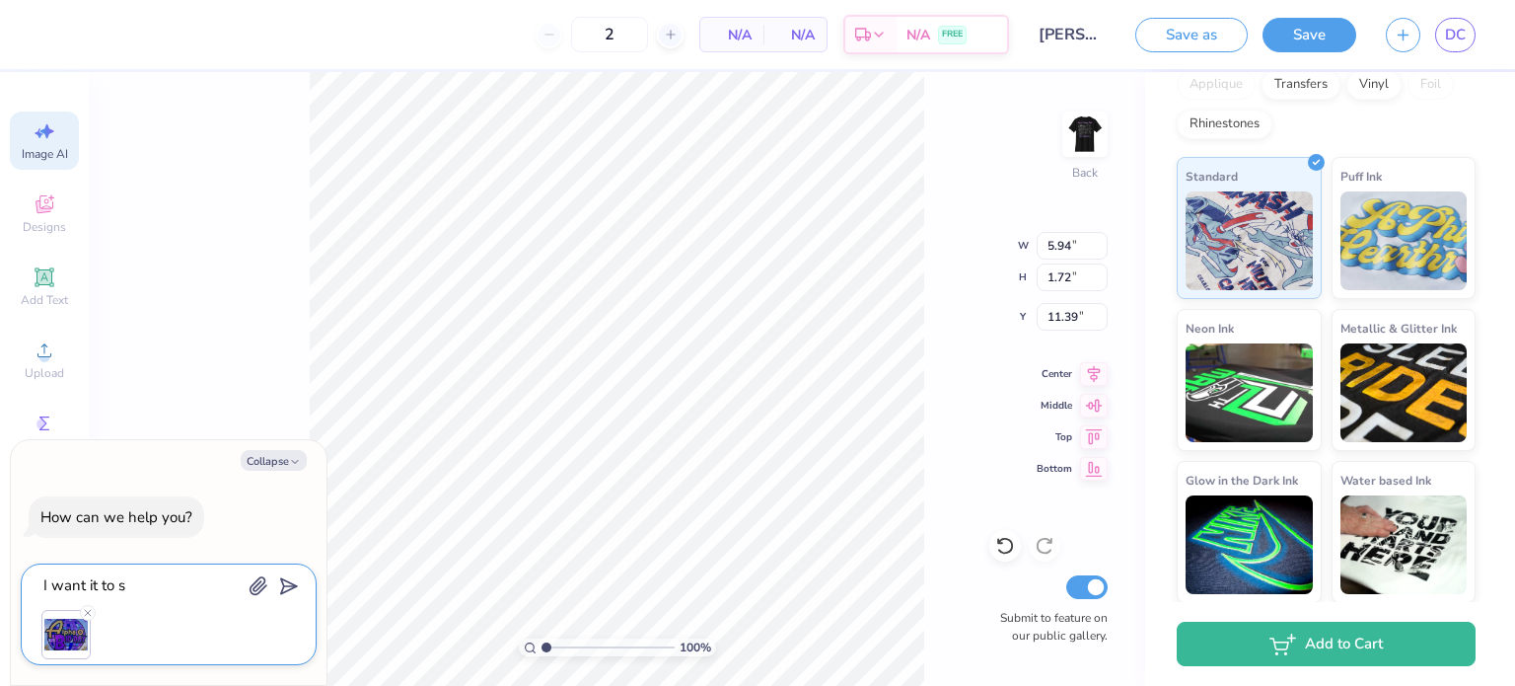
type textarea "x"
type textarea "I want it to say"
type textarea "x"
type textarea "I want it to say"
type textarea "x"
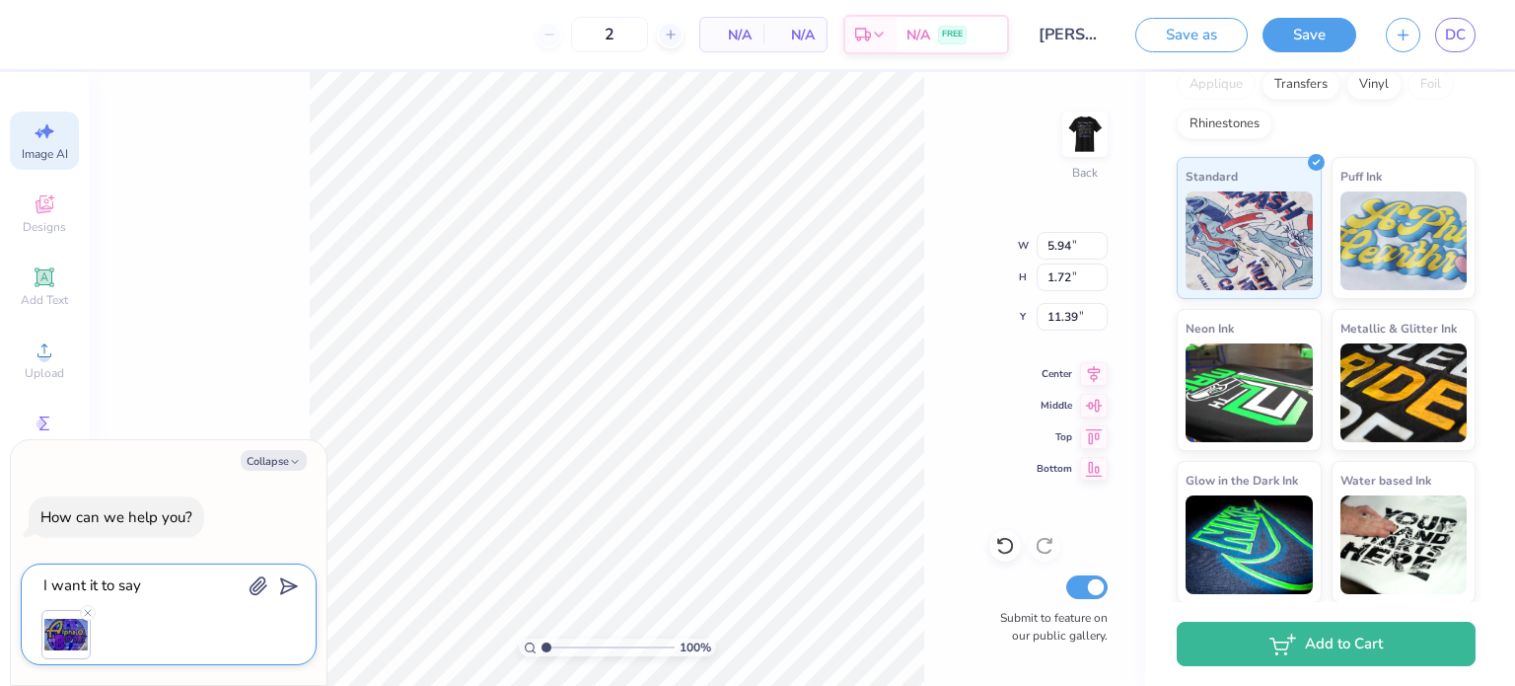
type textarea "I want it to say A"
type textarea "x"
type textarea "I want it to say Al"
type textarea "x"
type textarea "I want it to say Alp"
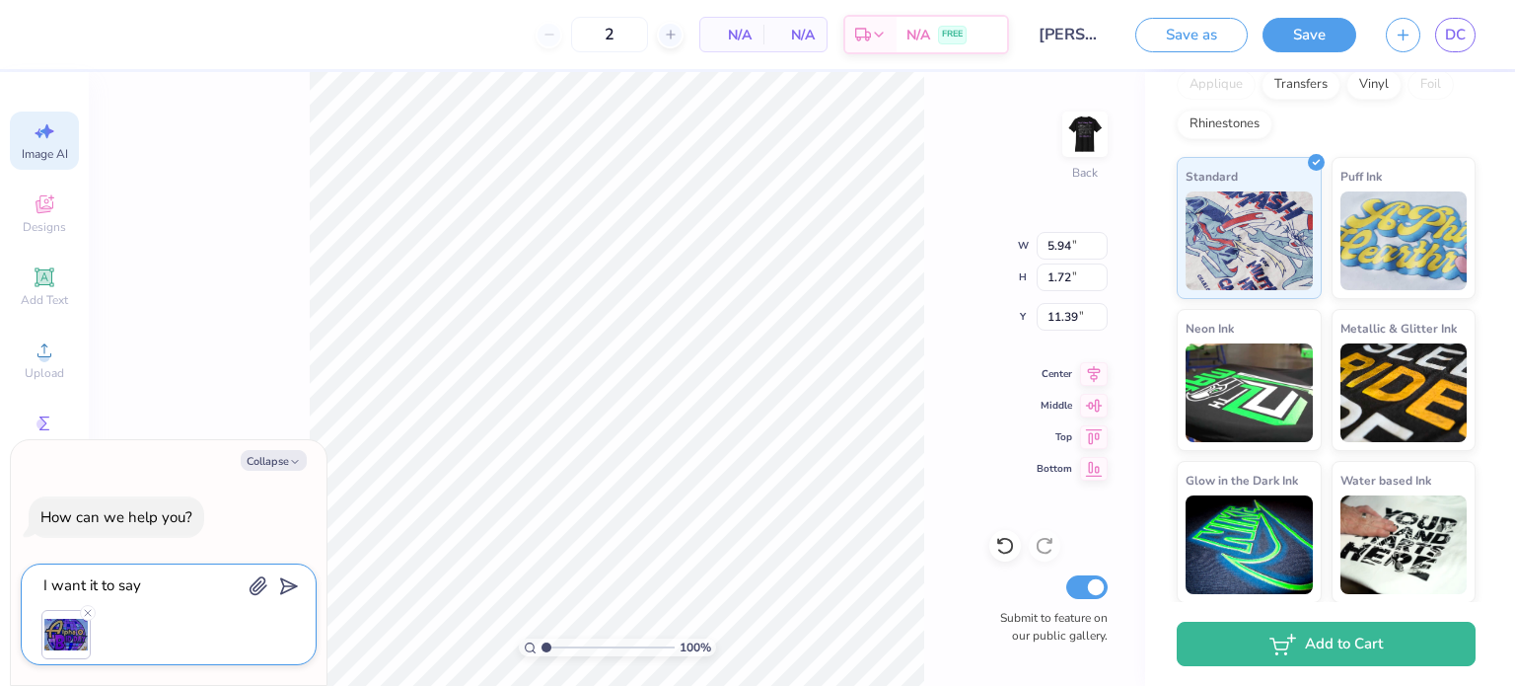
type textarea "x"
type textarea "I want it to say Alph"
type textarea "x"
type textarea "I want it to say Alpha"
type textarea "x"
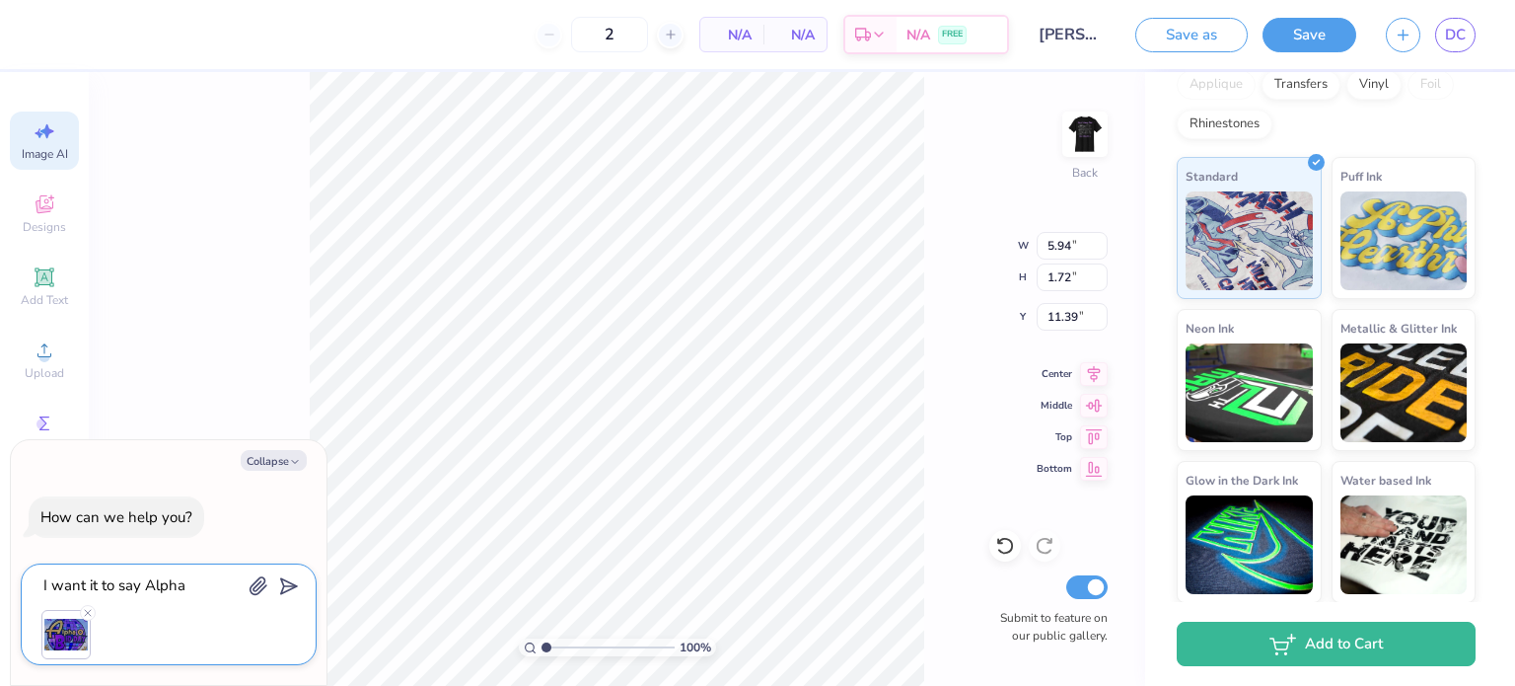
type textarea "I want it to say Alpha"
type textarea "x"
type textarea "I want it to say Alpha O"
type textarea "x"
type textarea "I want it to say Alpha O"
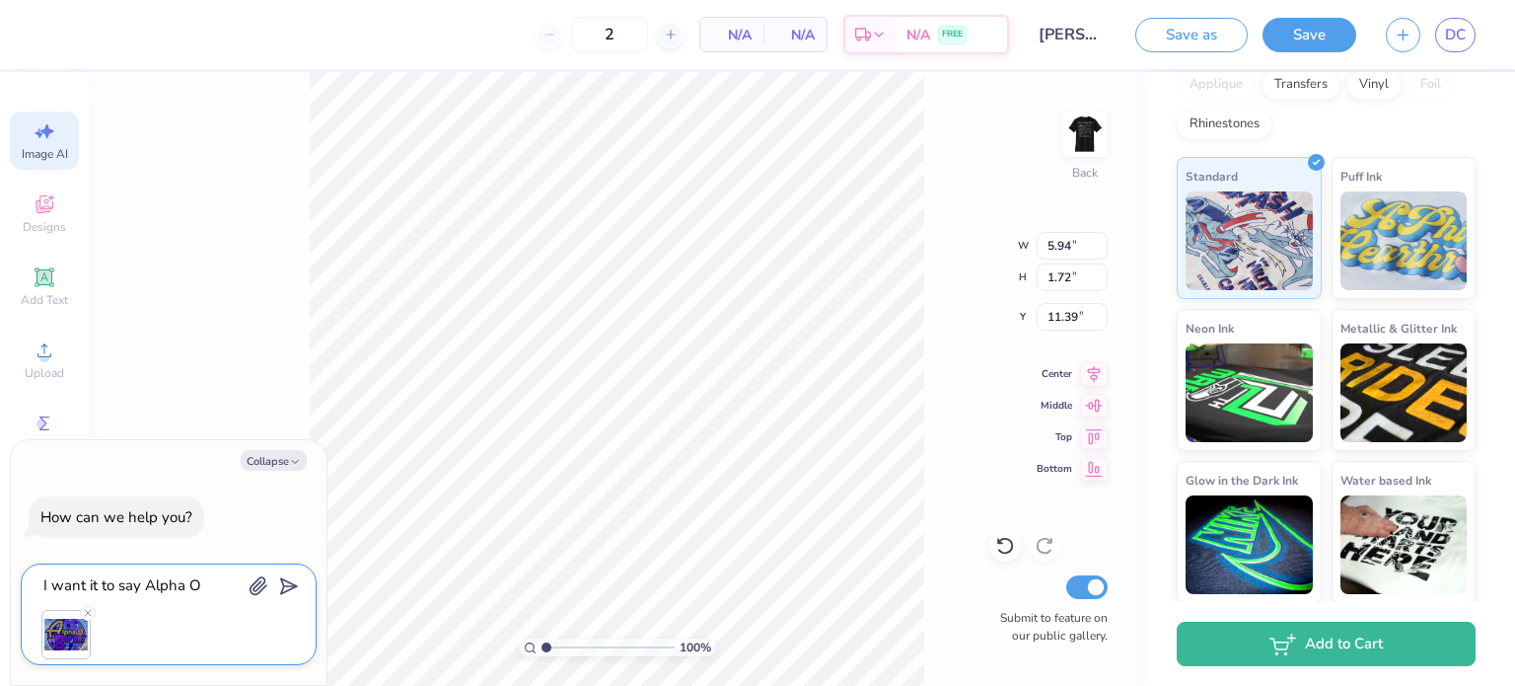
type textarea "x"
type textarea "I want it to say Alpha O B"
type textarea "x"
type textarea "I want it to say Alpha O Bi"
type textarea "x"
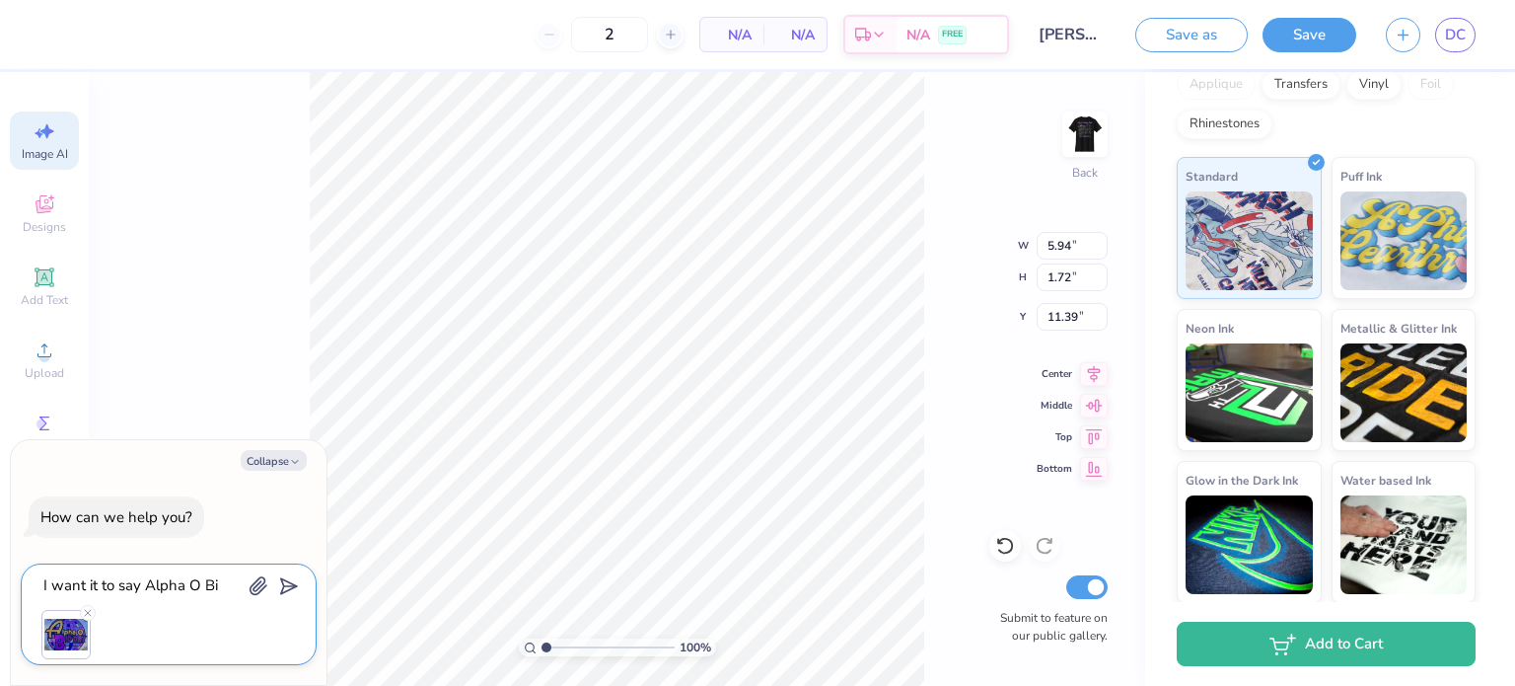
type textarea "I want it to say Alpha O Bid"
type textarea "x"
type textarea "I want it to say Alpha O Bi"
type textarea "x"
type textarea "I want it to say Alpha O B"
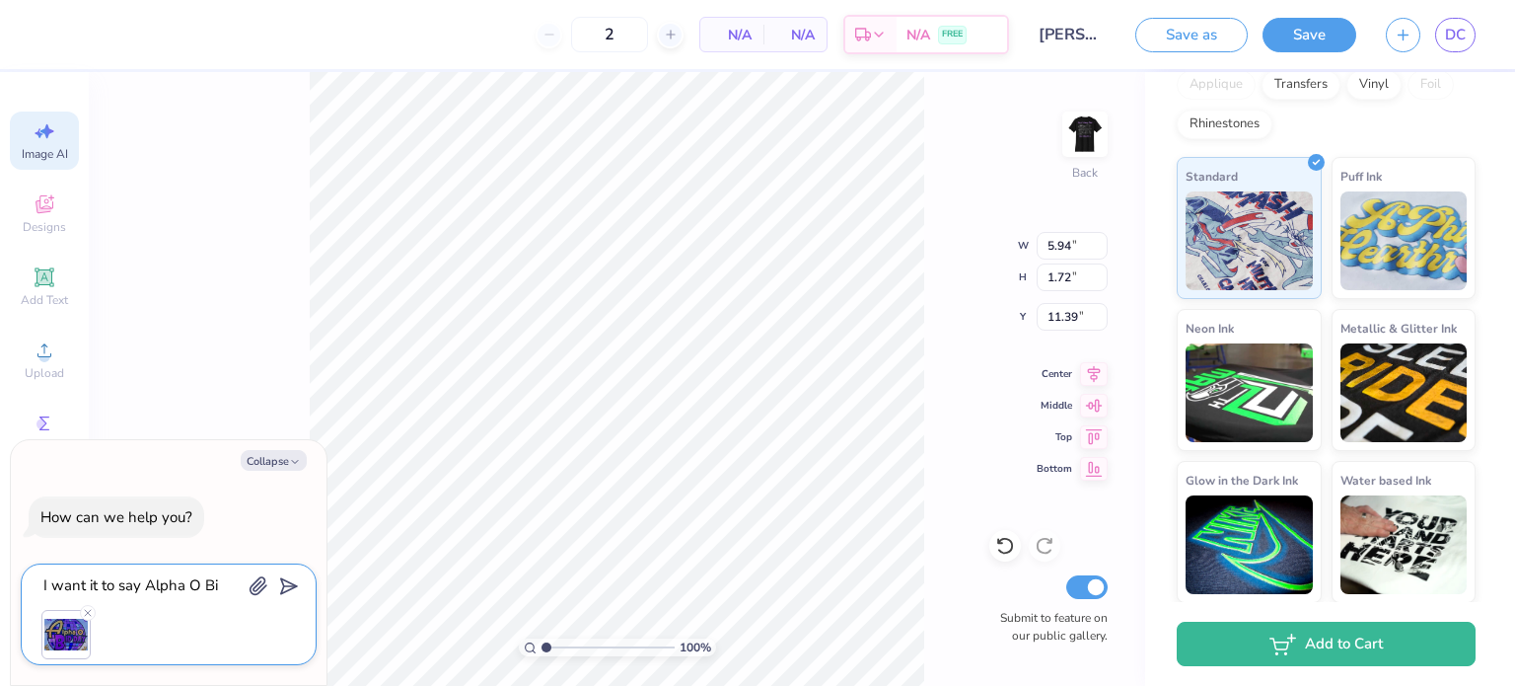
type textarea "x"
type textarea "I want it to say Alpha O"
type textarea "x"
type textarea "I want it to say Alpha O"
type textarea "x"
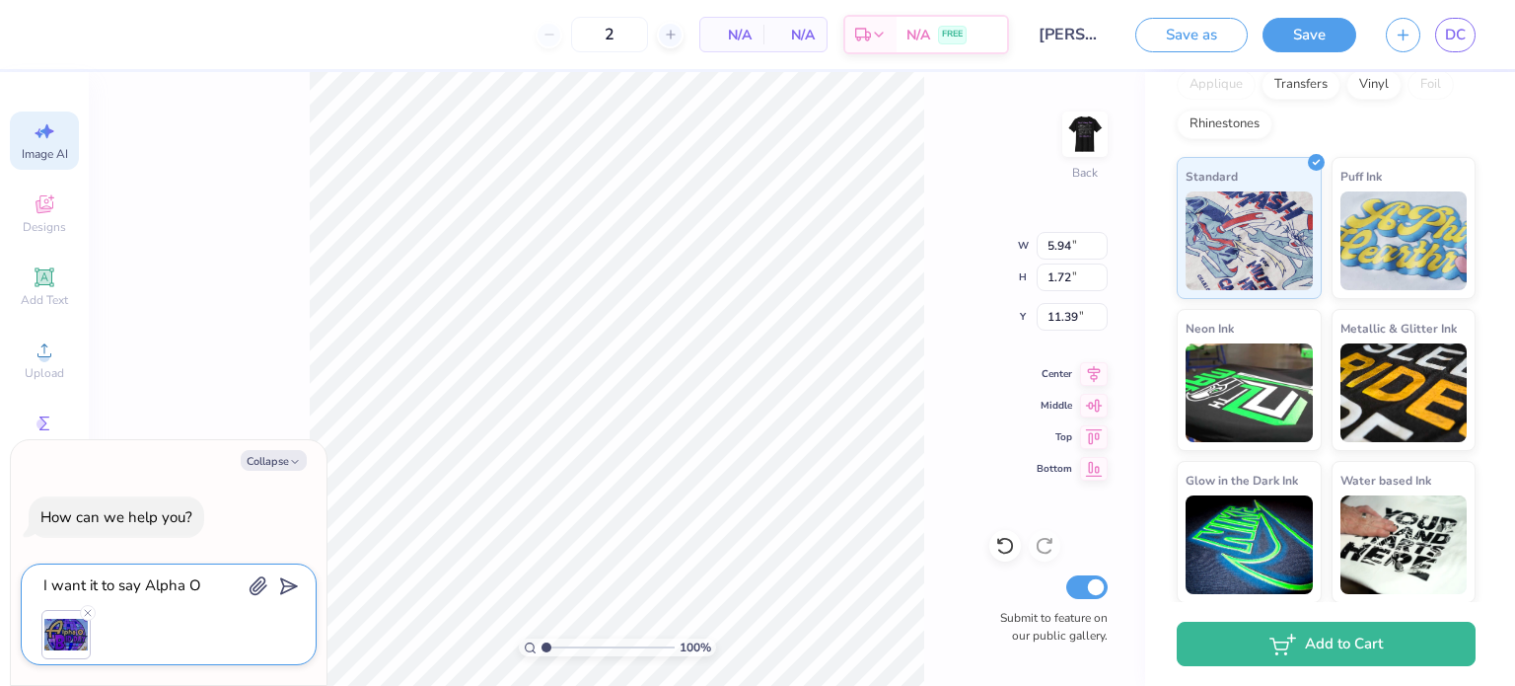
type textarea "I want it to say Alpha"
type textarea "x"
type textarea "I want it to say Alpha O"
type textarea "x"
type textarea "I want it to say Alpha O"
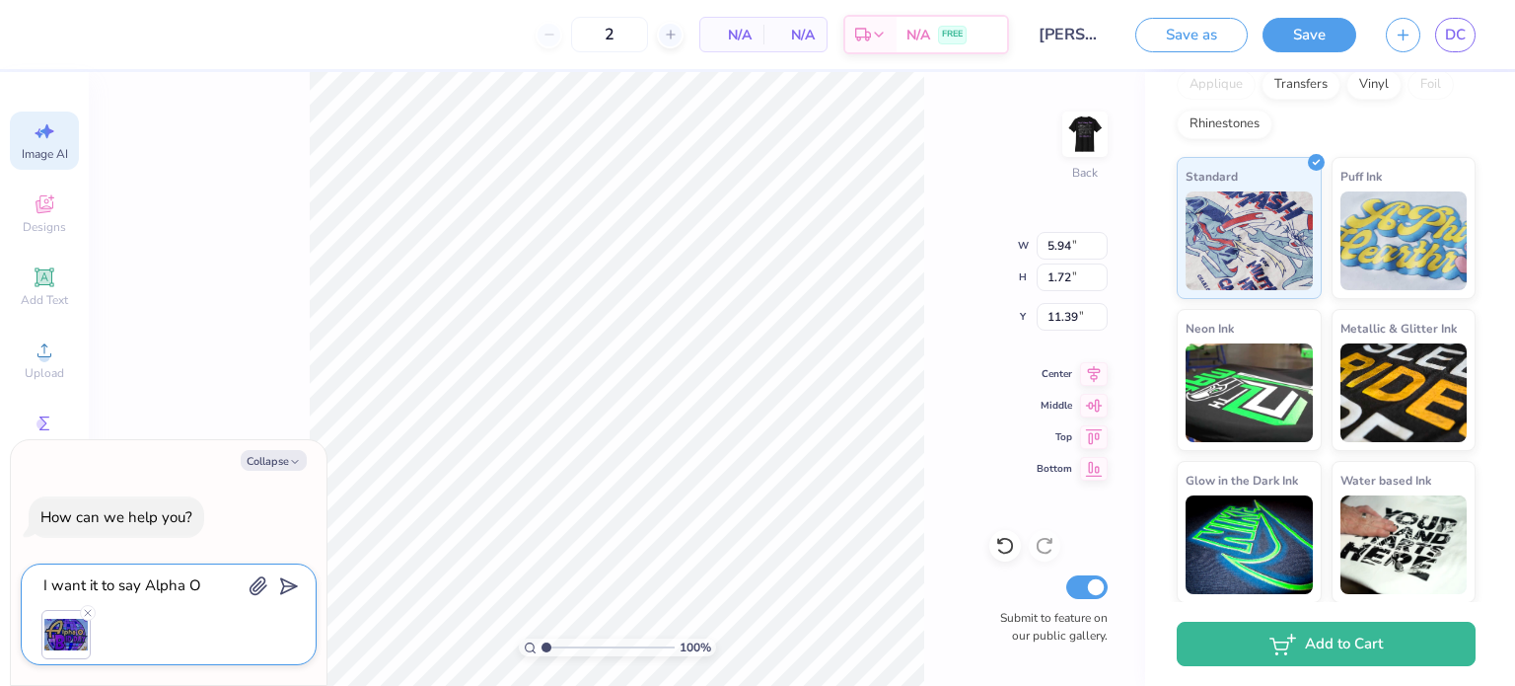
type textarea "x"
type textarea "I want it to say Alpha O B"
type textarea "x"
type textarea "I want it to say Alpha O Bi"
type textarea "x"
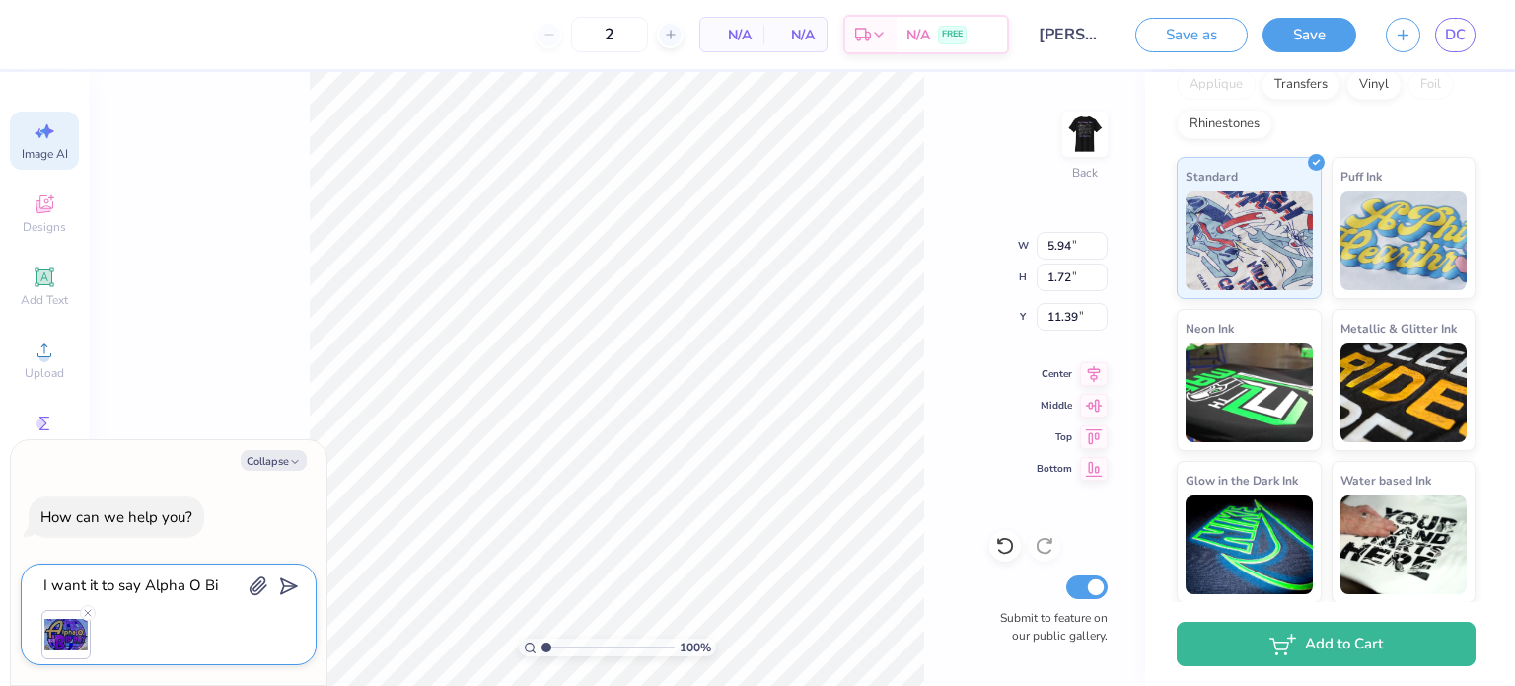
type textarea "I want it to say Alpha O Bid"
type textarea "x"
type textarea "I want it to say Alpha O Bida"
type textarea "x"
type textarea "I want it to say Alpha O Bid"
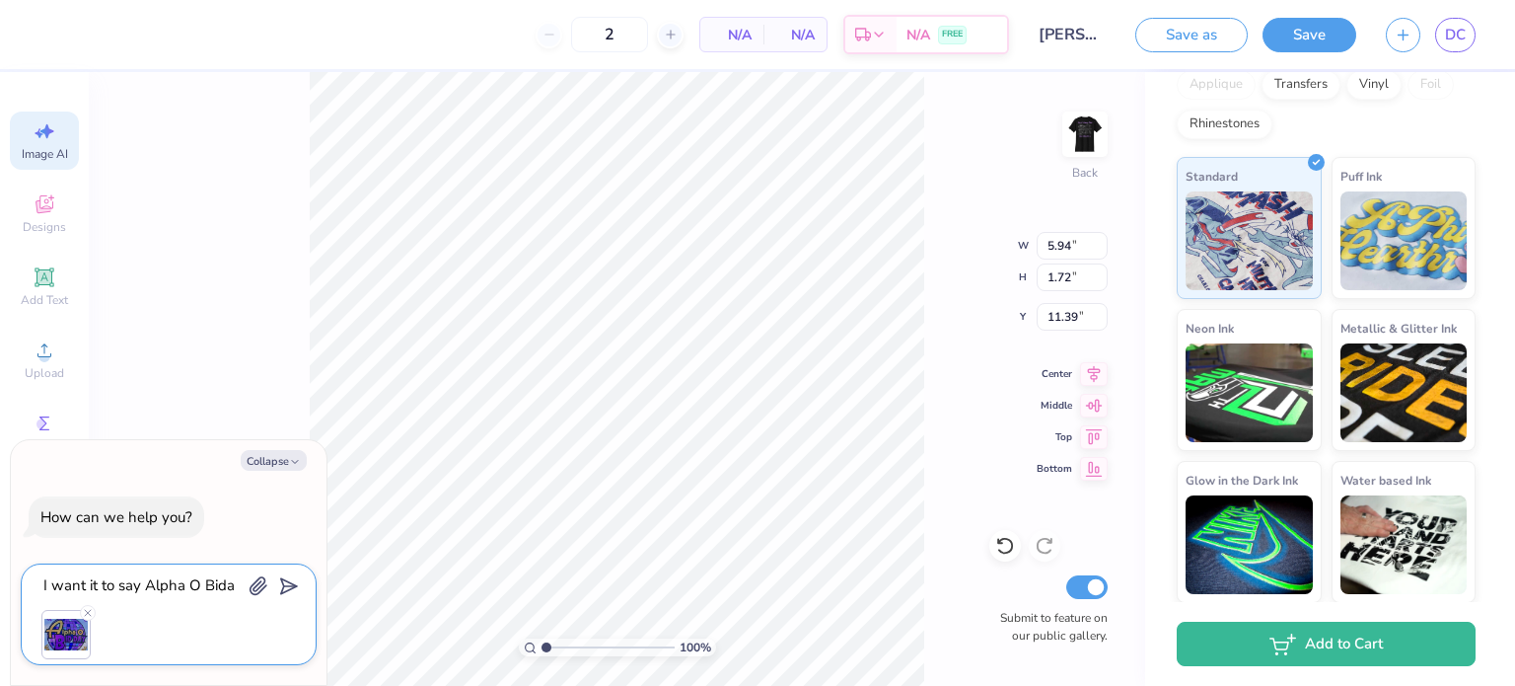
type textarea "x"
type textarea "I want it to say Alpha O Bid"
type textarea "x"
type textarea "I want it to say Alpha O Bid D"
type textarea "x"
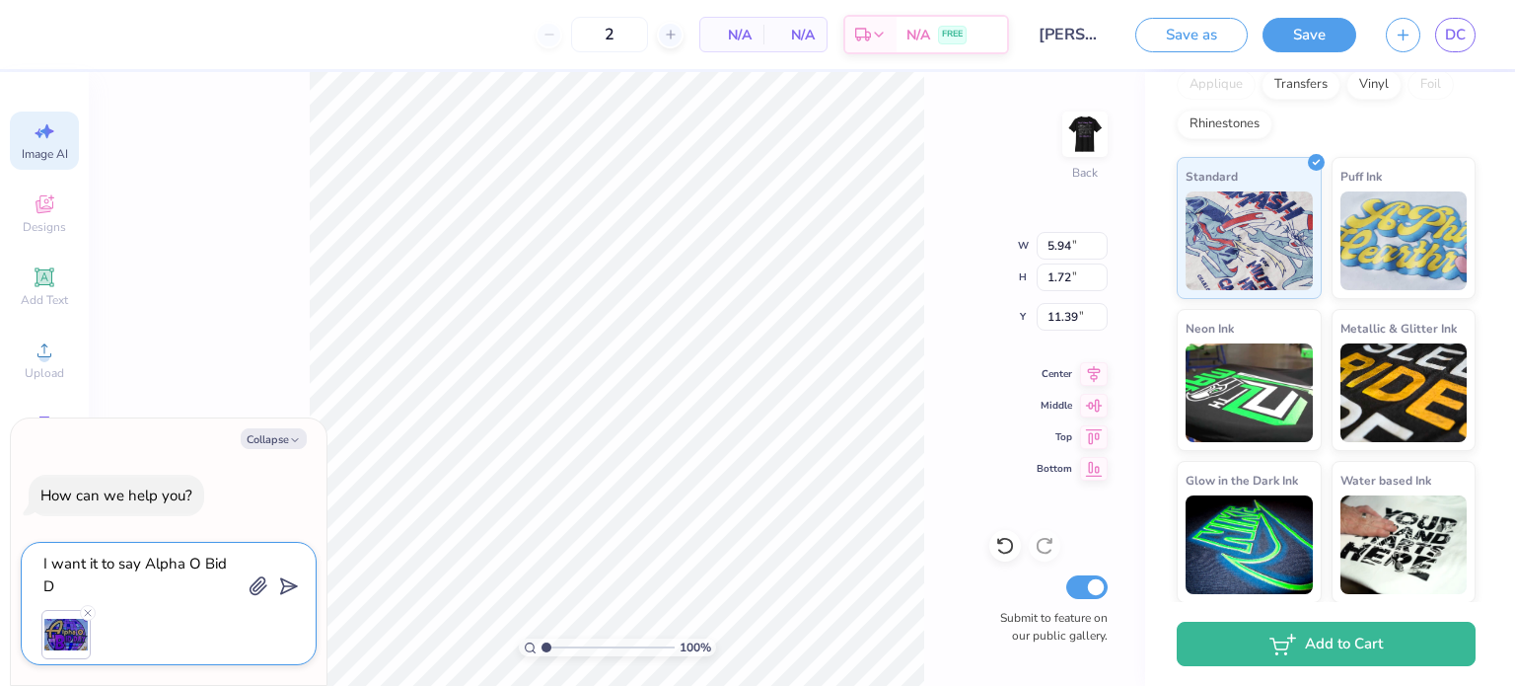
type textarea "I want it to say Alpha O Bid Da"
type textarea "x"
type textarea "I want it to say Alpha O Bid Dau"
type textarea "x"
type textarea "I want it to say Alpha O Bid Da"
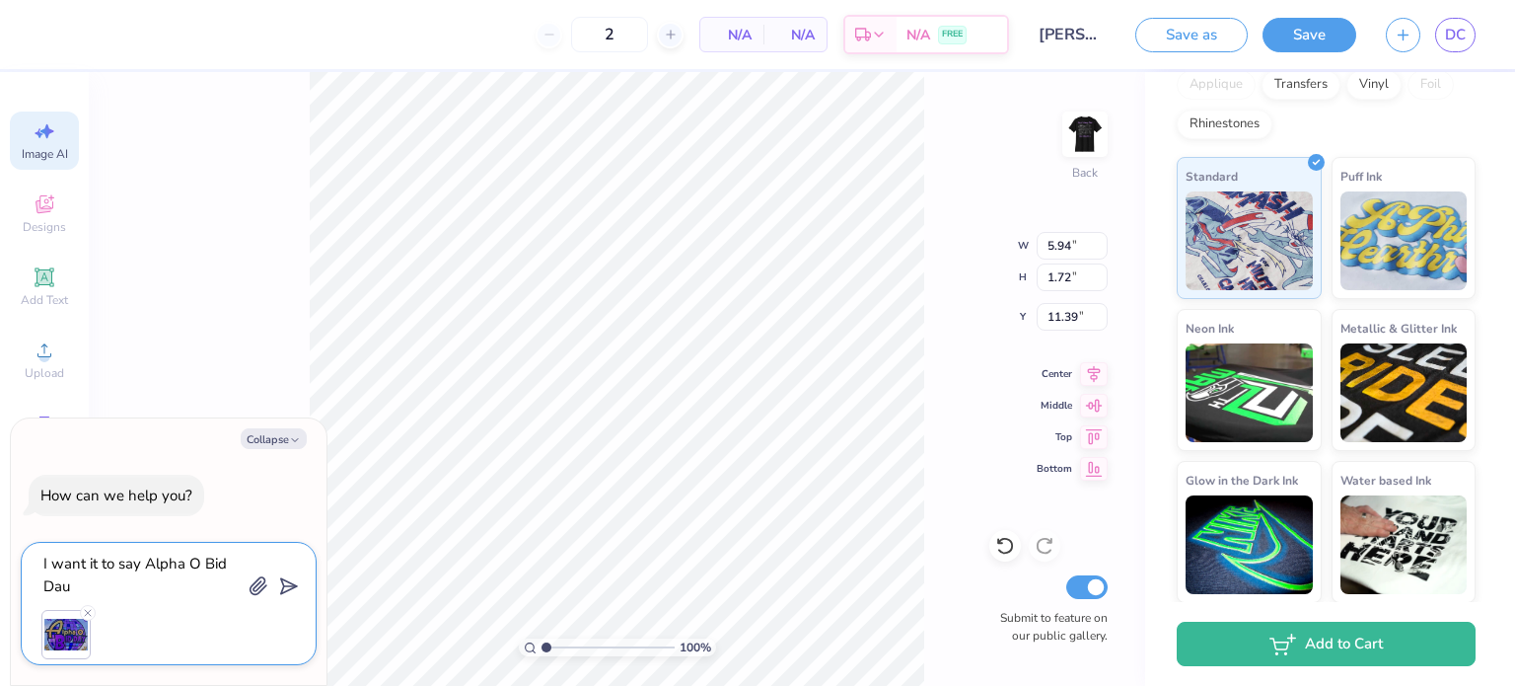
type textarea "x"
type textarea "I want it to say Alpha O Bid D"
type textarea "x"
type textarea "I want it to say Alpha O Bid Dy"
type textarea "x"
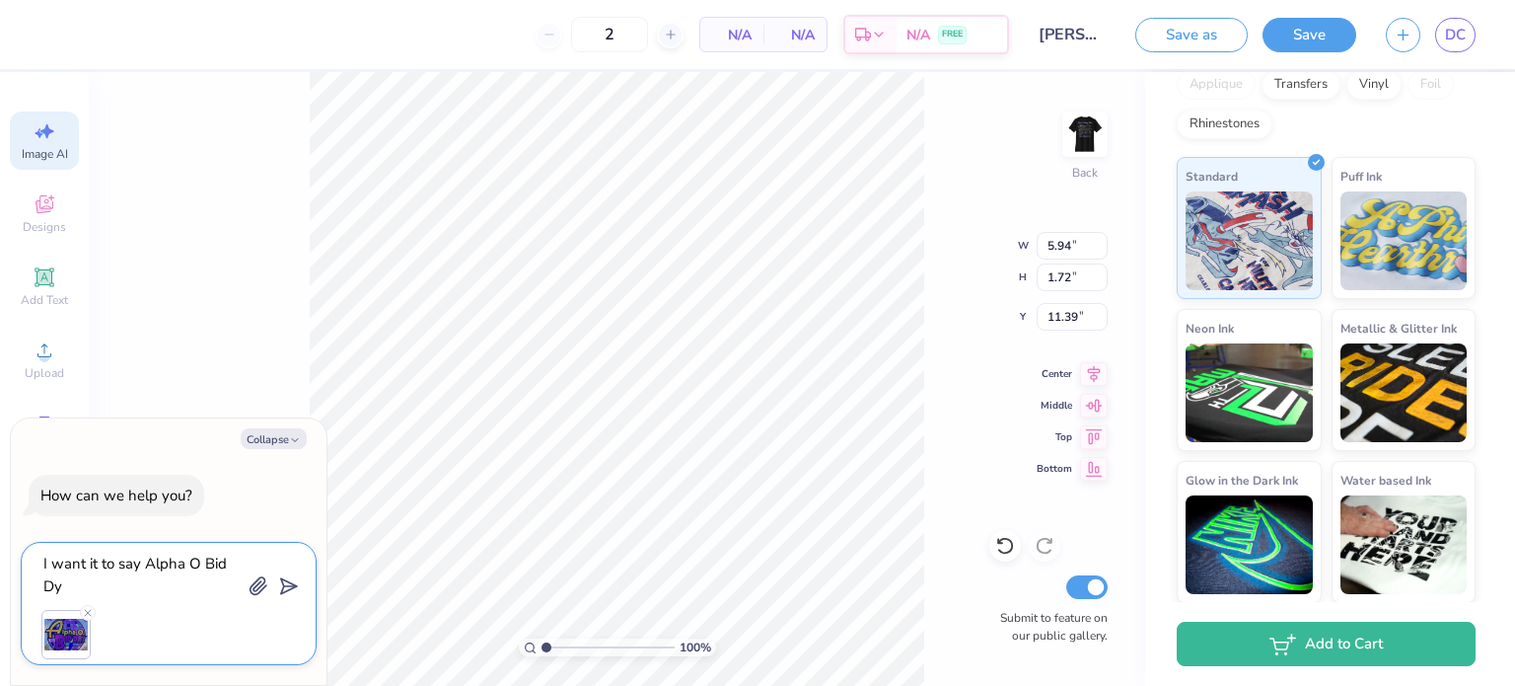
type textarea "I want it to say Alpha O Bid D"
type textarea "x"
type textarea "I want it to say Alpha O Bid Da"
type textarea "x"
type textarea "I want it to say Alpha O Bid Day"
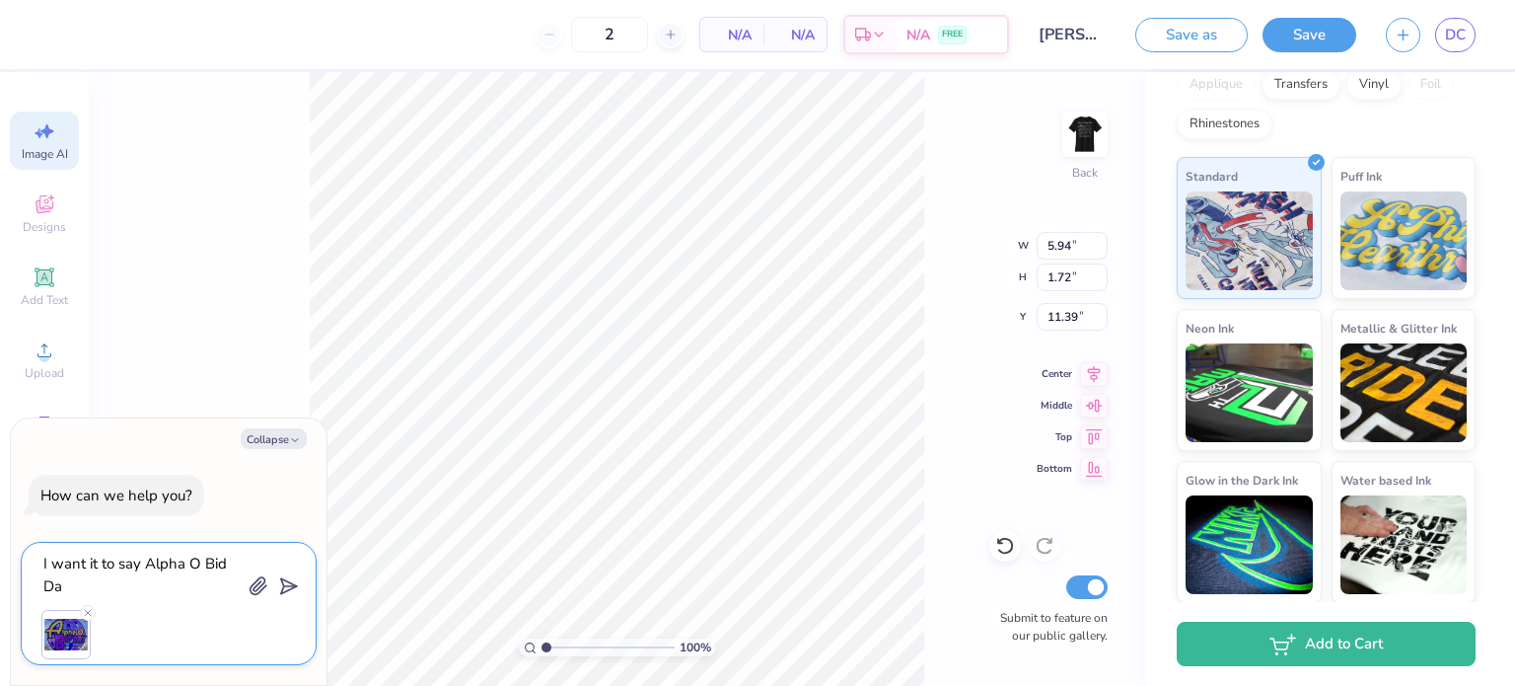
type textarea "x"
type textarea "I want it to say Alpha O Bid Day"
type textarea "x"
type textarea "I want it to say Alpha O Bid Day o"
type textarea "x"
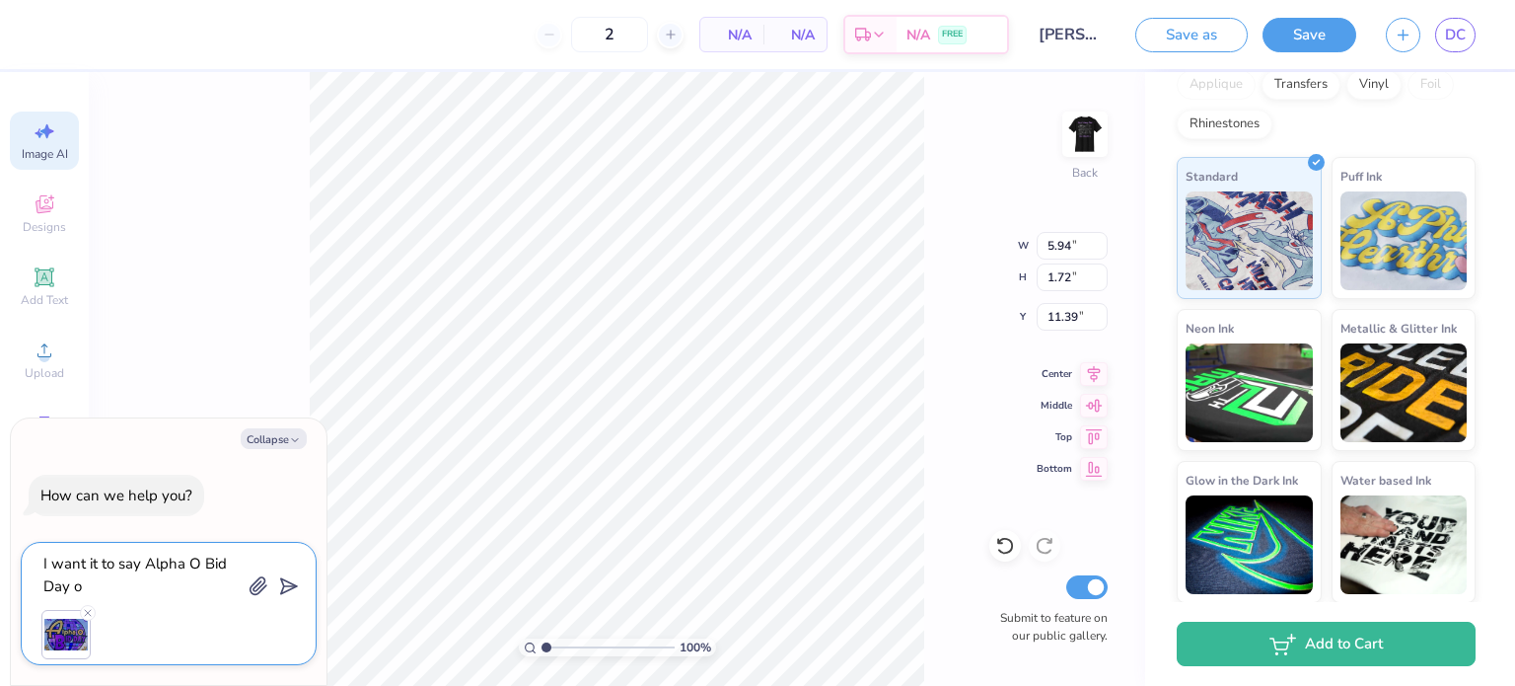
type textarea "I want it to say Alpha O Bid Day on"
type textarea "x"
type textarea "I want it to say Alpha O Bid Day on"
type textarea "x"
type textarea "I want it to say Alpha O Bid Day on t"
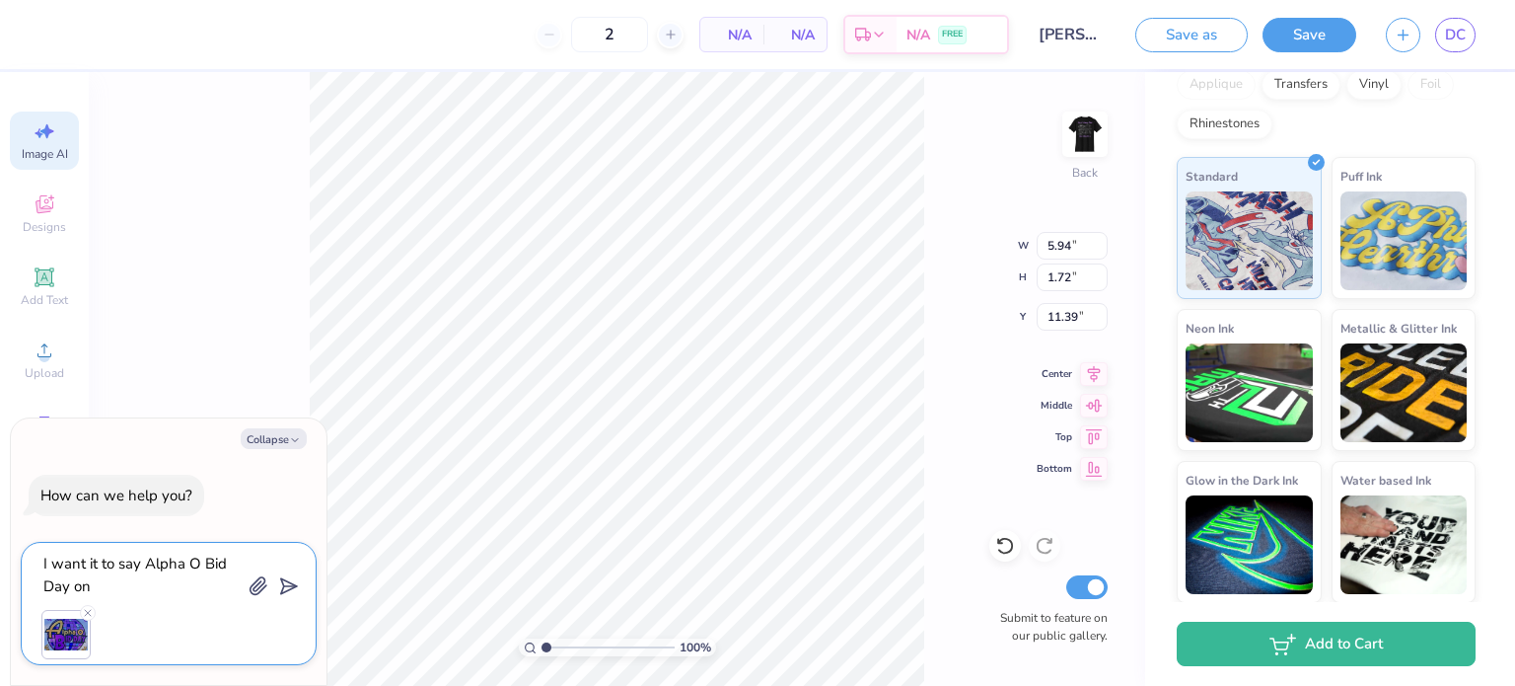
type textarea "x"
type textarea "I want it to say Alpha O Bid Day on th"
type textarea "x"
type textarea "I want it to say Alpha O Bid Day on the"
type textarea "x"
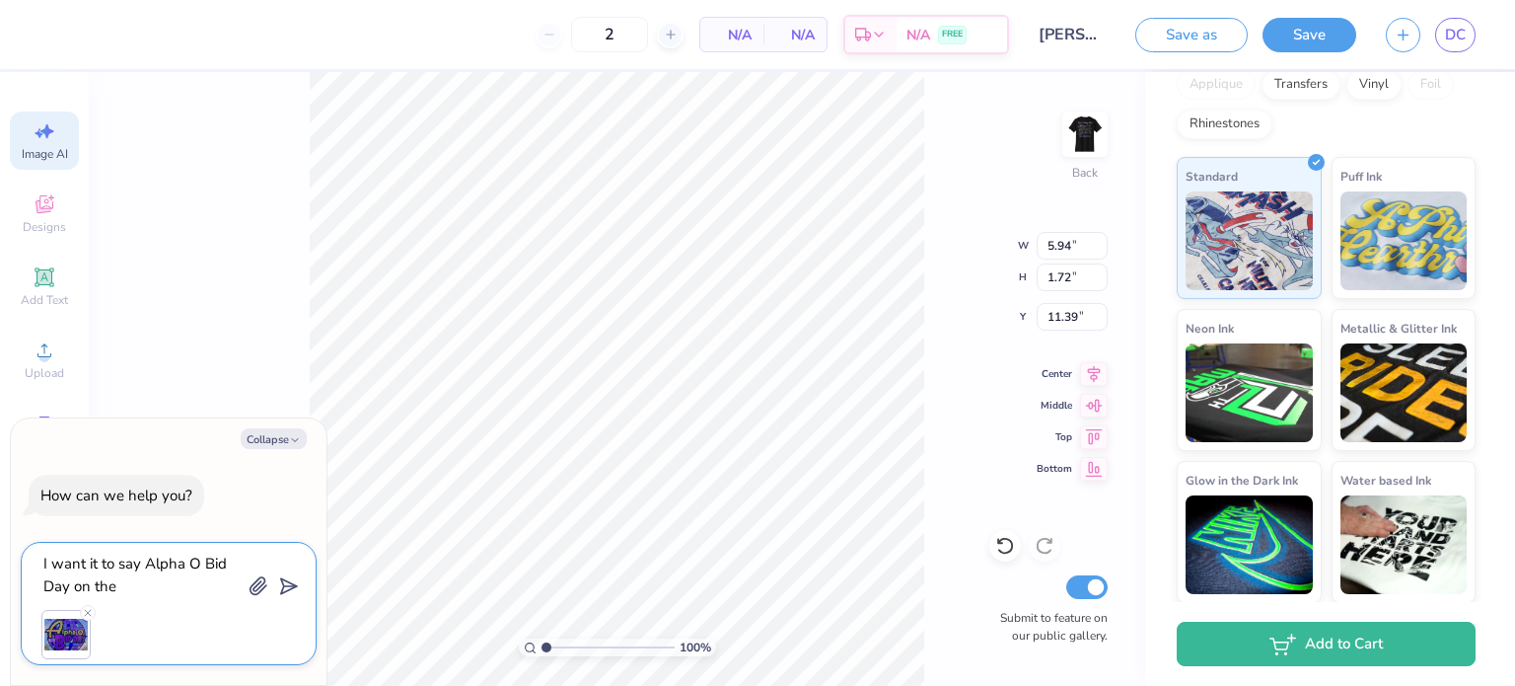
type textarea "I want it to say Alpha O Bid Day on the"
type textarea "x"
type textarea "I want it to say Alpha O Bid Day on the s"
type textarea "x"
type textarea "I want it to say Alpha O Bid Day on the sh"
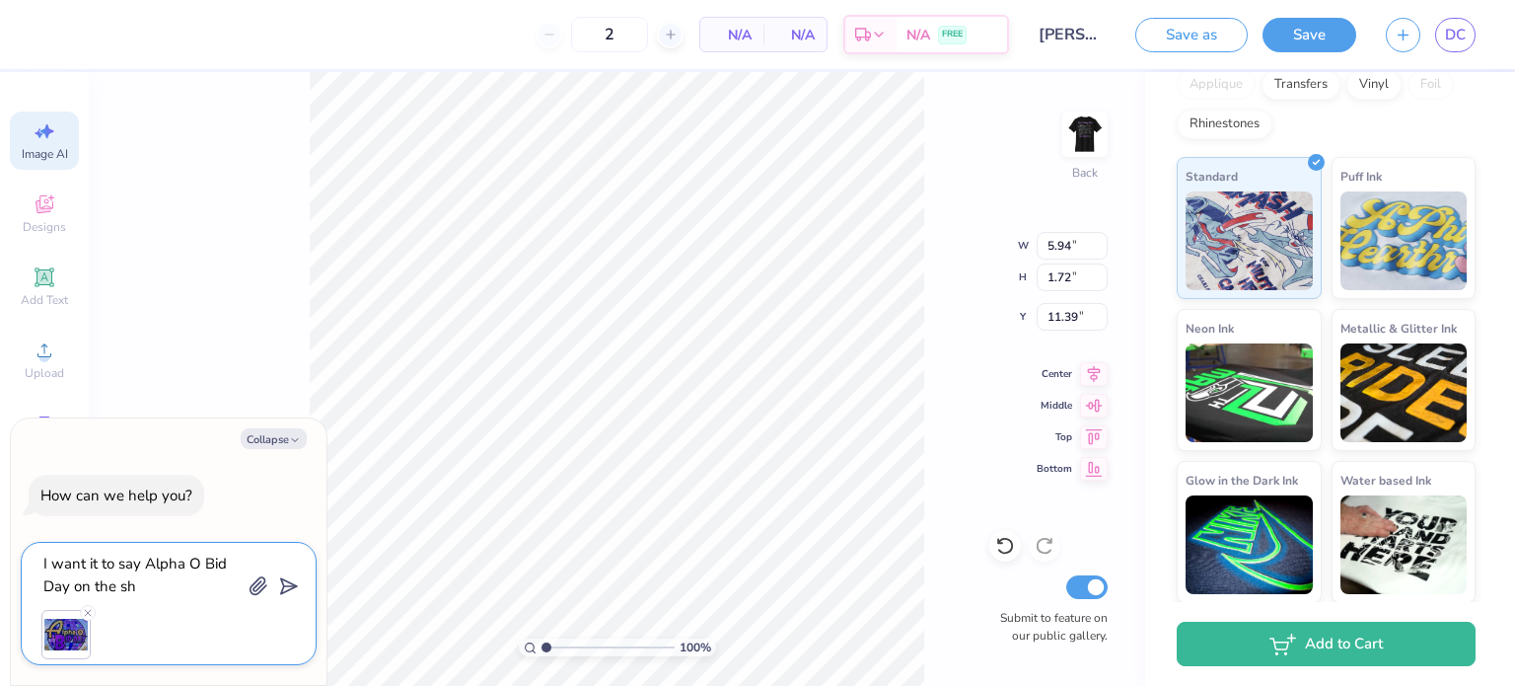
type textarea "x"
type textarea "I want it to say Alpha O Bid Day on the shi"
type textarea "x"
type textarea "I want it to say Alpha O Bid Day on the shir"
type textarea "x"
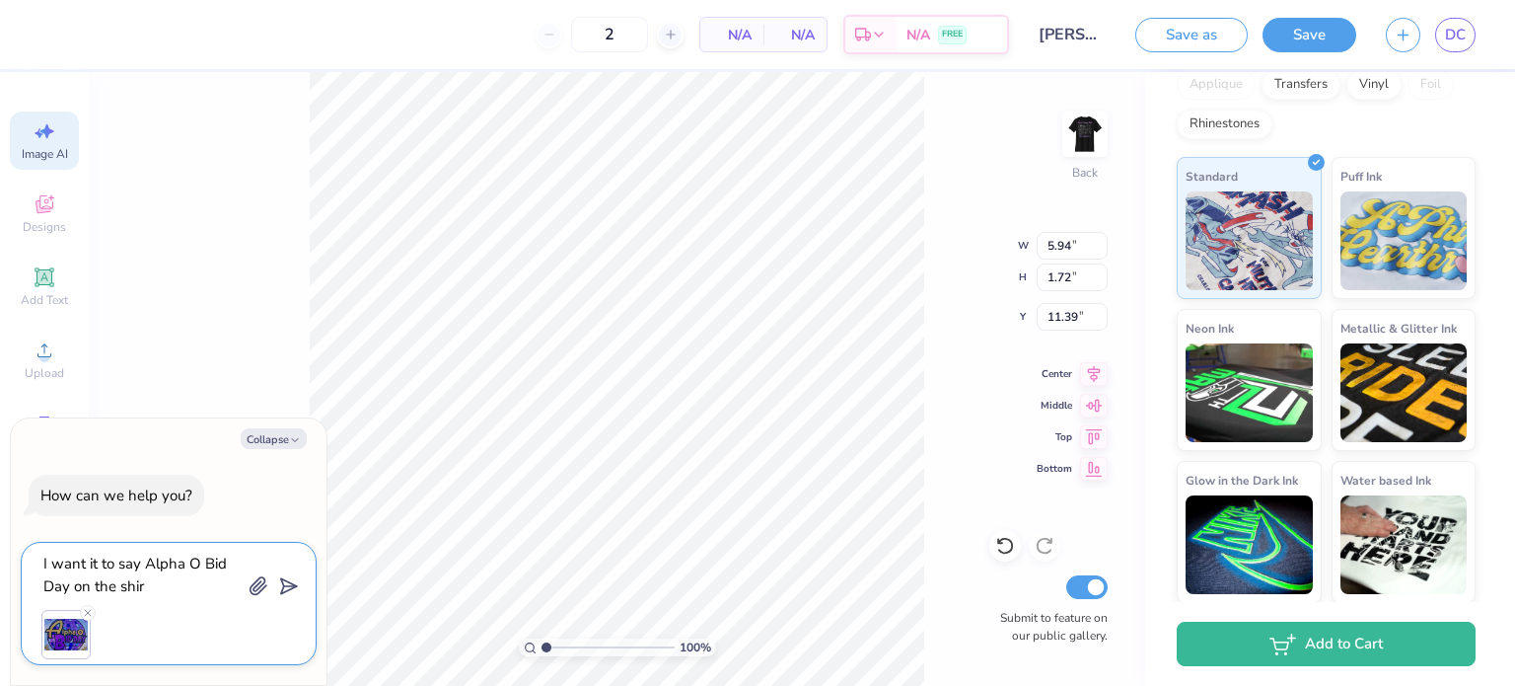
type textarea "I want it to say Alpha O Bid Day on the shirt"
type textarea "x"
type textarea "I want it to say Alpha O Bid Day on the shirt"
type textarea "x"
type textarea "I want it to say Alpha O Bid Day on the shirt l"
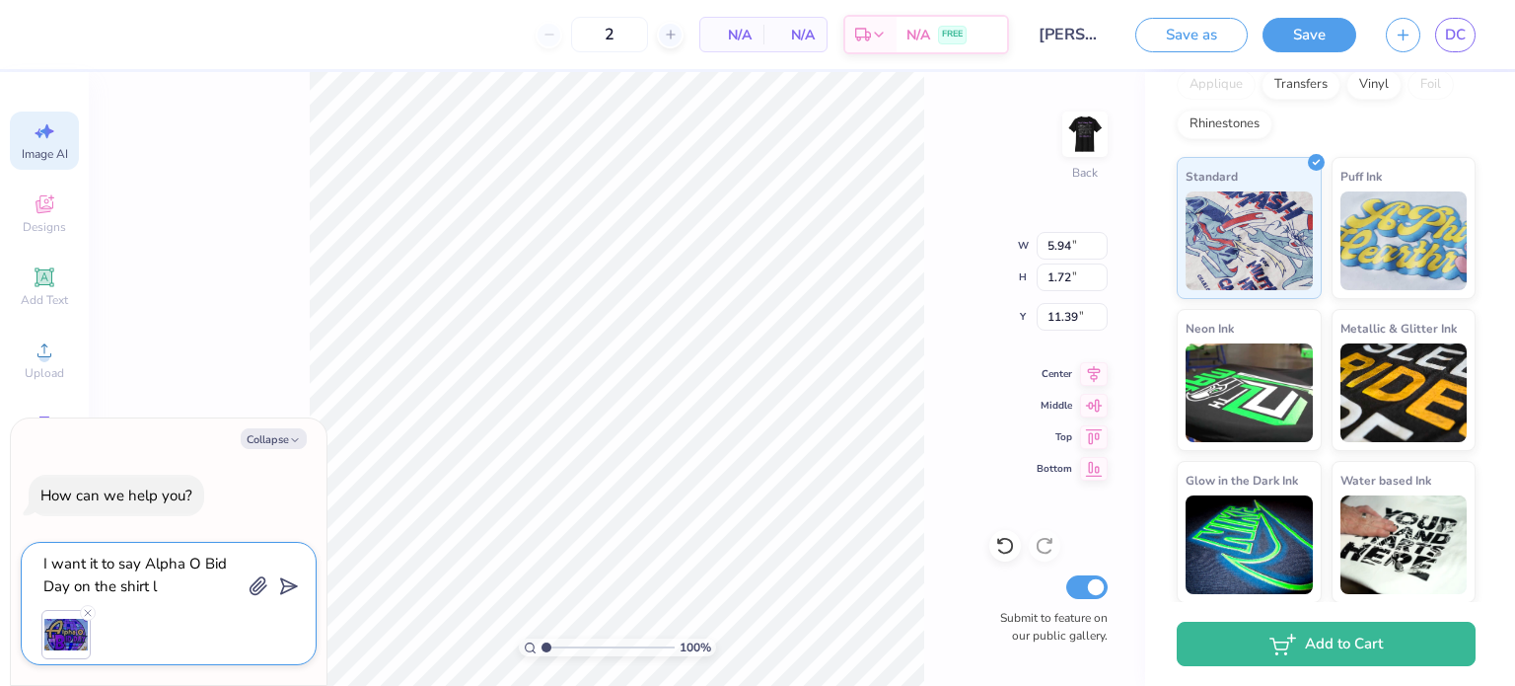
type textarea "x"
type textarea "I want it to say Alpha O Bid Day on the shirt li"
type textarea "x"
type textarea "I want it to say Alpha O Bid Day on the shirt lik"
type textarea "x"
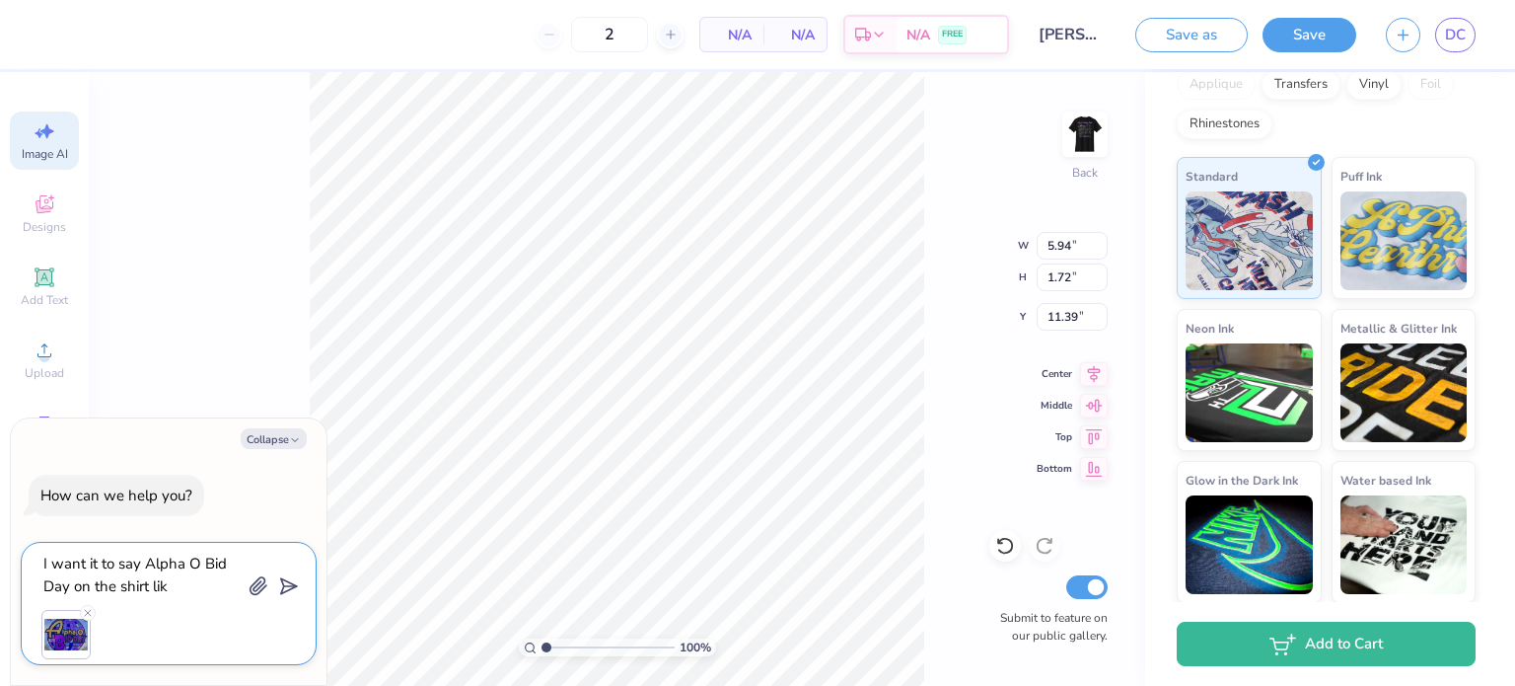
type textarea "I want it to say Alpha O Bid Day on the shirt like"
type textarea "x"
type textarea "I want it to say Alpha O Bid Day on the shirt like"
type textarea "x"
type textarea "I want it to say Alpha O Bid Day on the shirt like t"
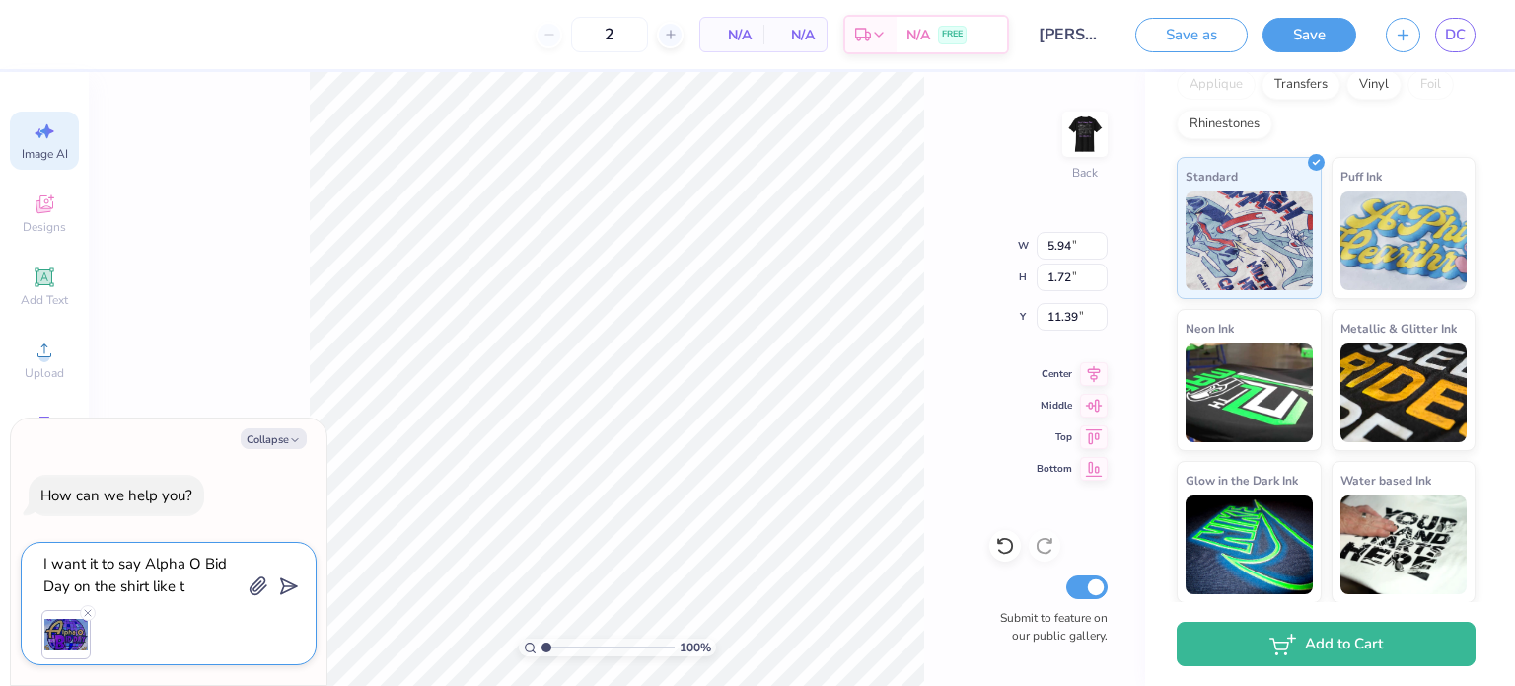
type textarea "x"
type textarea "I want it to say Alpha O Bid Day on the shirt like th"
type textarea "x"
type textarea "I want it to say Alpha O Bid Day on the shirt like thi"
type textarea "x"
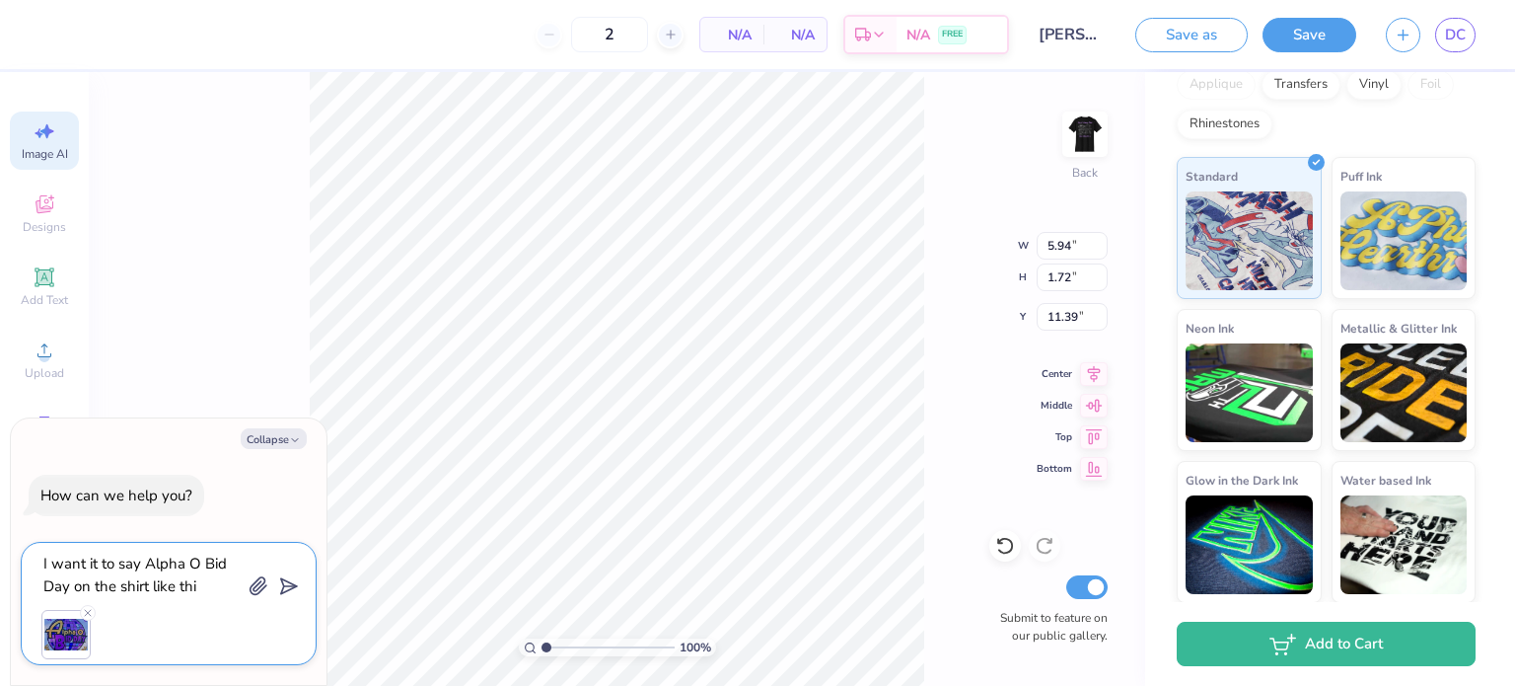
type textarea "I want it to say Alpha O Bid Day on the shirt like this"
type textarea "x"
type textarea "I want it to say Alpha O Bid Day on the shirt like this"
type textarea "x"
type textarea "I want it to say Alpha O Bid Day on the shirt like this i"
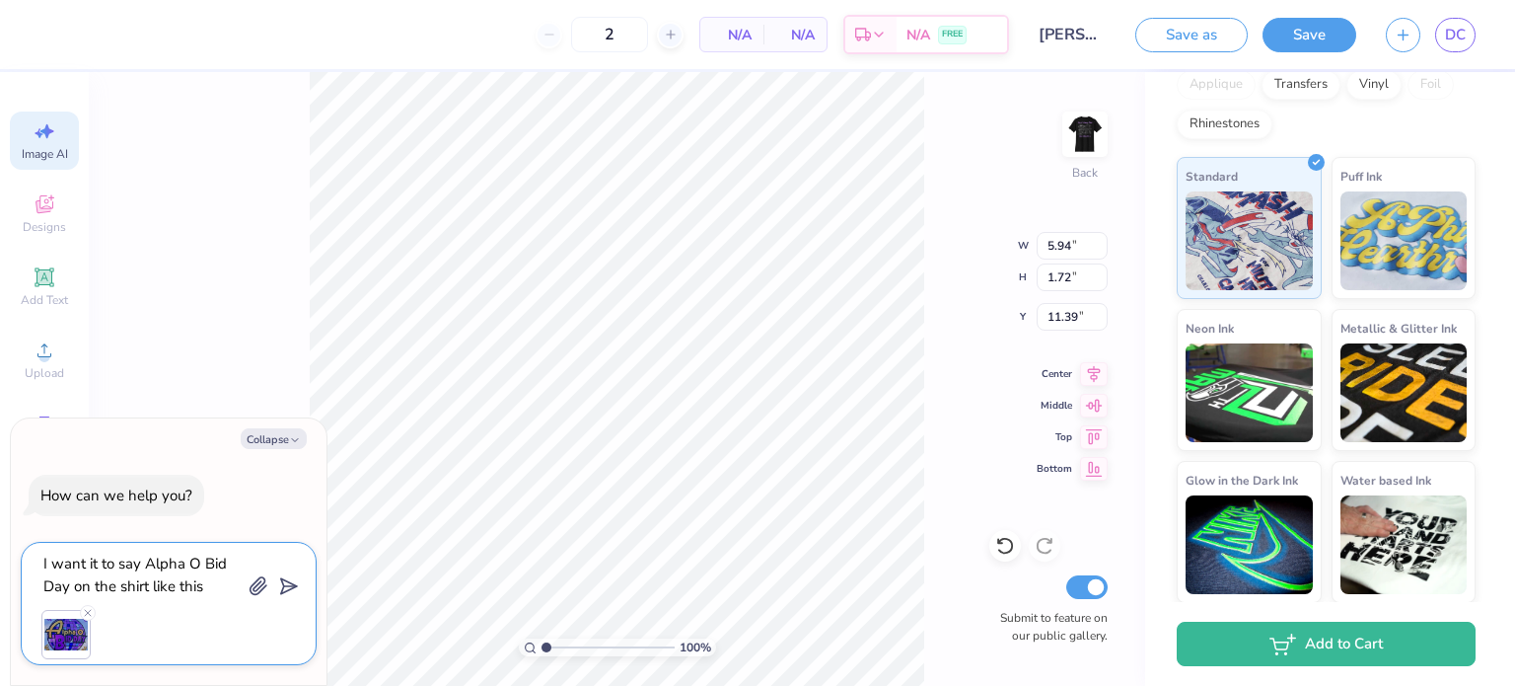
type textarea "x"
type textarea "I want it to say Alpha O Bid Day on the shirt like this im"
type textarea "x"
type textarea "I want it to say Alpha O Bid Day on the shirt like this ima"
type textarea "x"
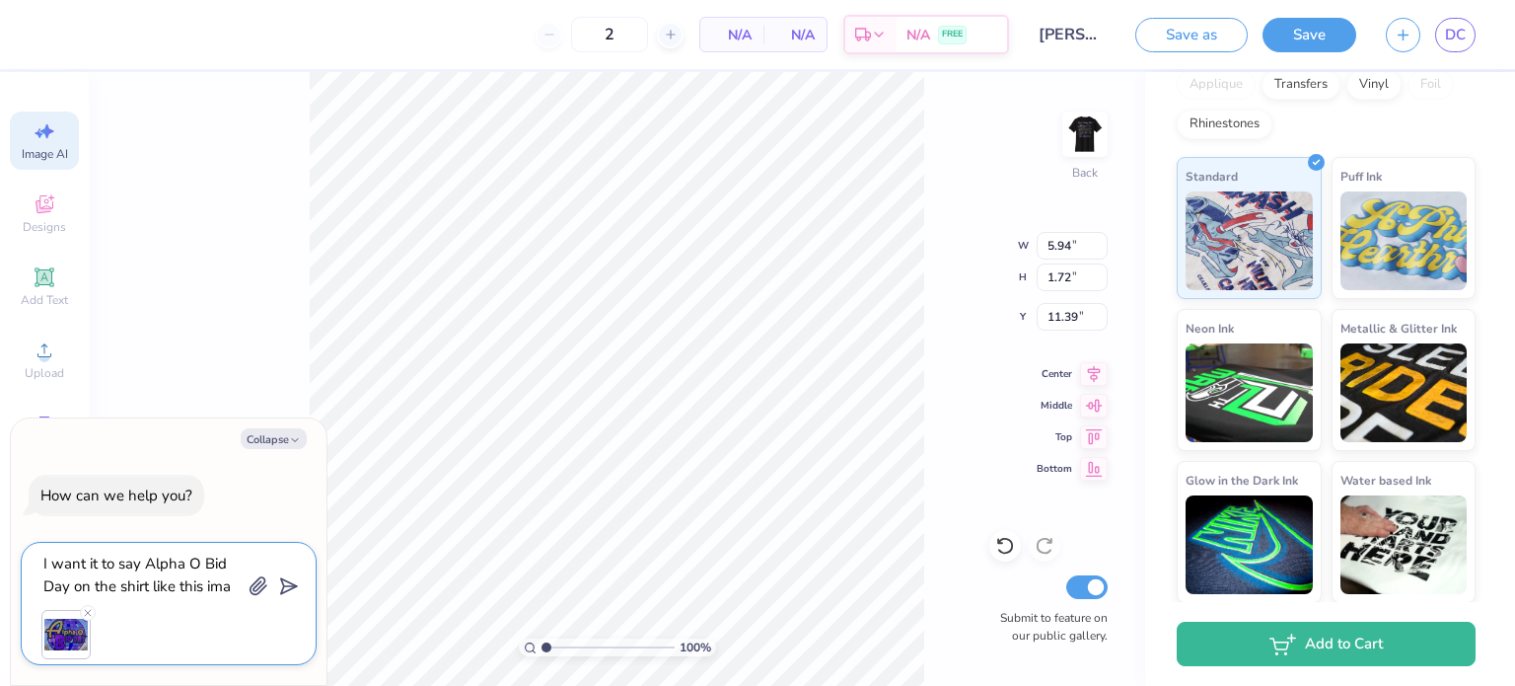
type textarea "I want it to say Alpha O Bid Day on the shirt like this imag"
type textarea "x"
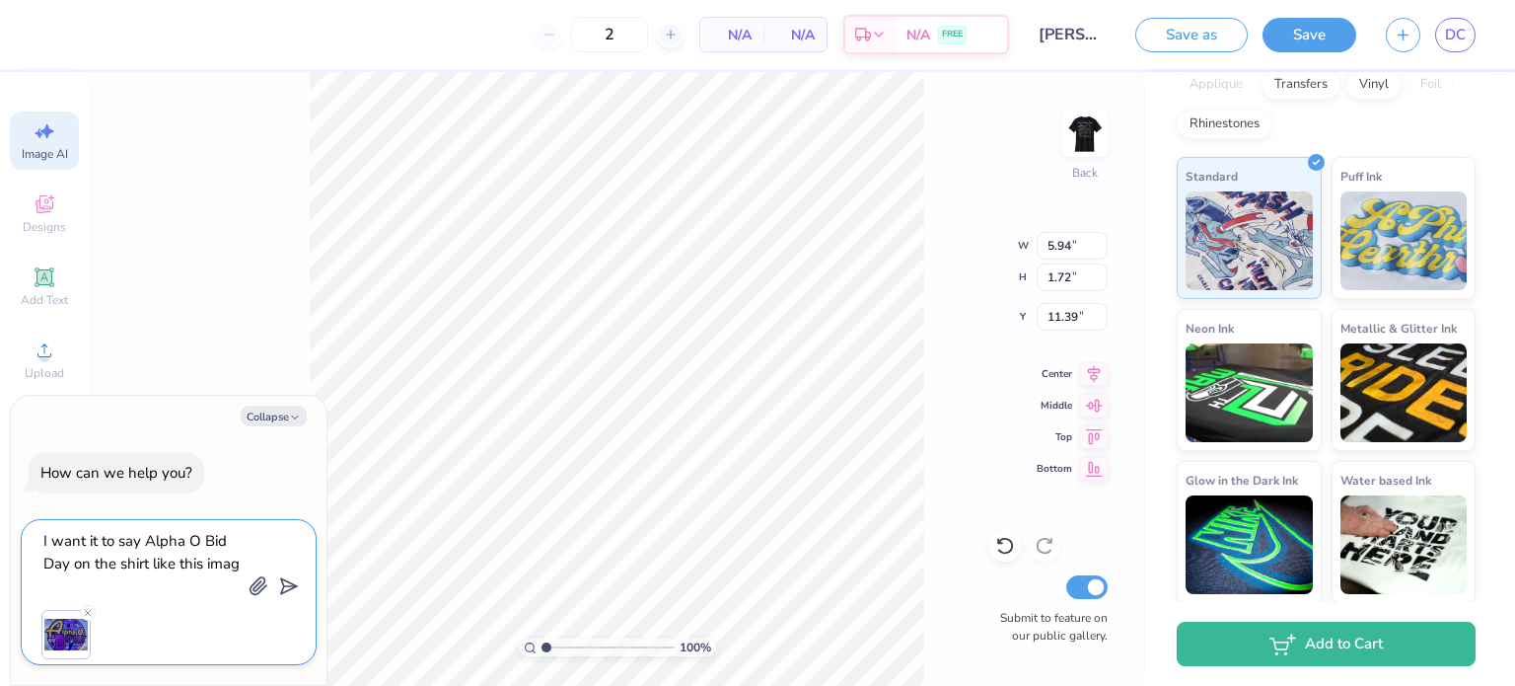
type textarea "I want it to say Alpha O Bid Day on the shirt like this image"
type textarea "x"
type textarea "I want it to say Alpha O Bid Day on the shirt like this image"
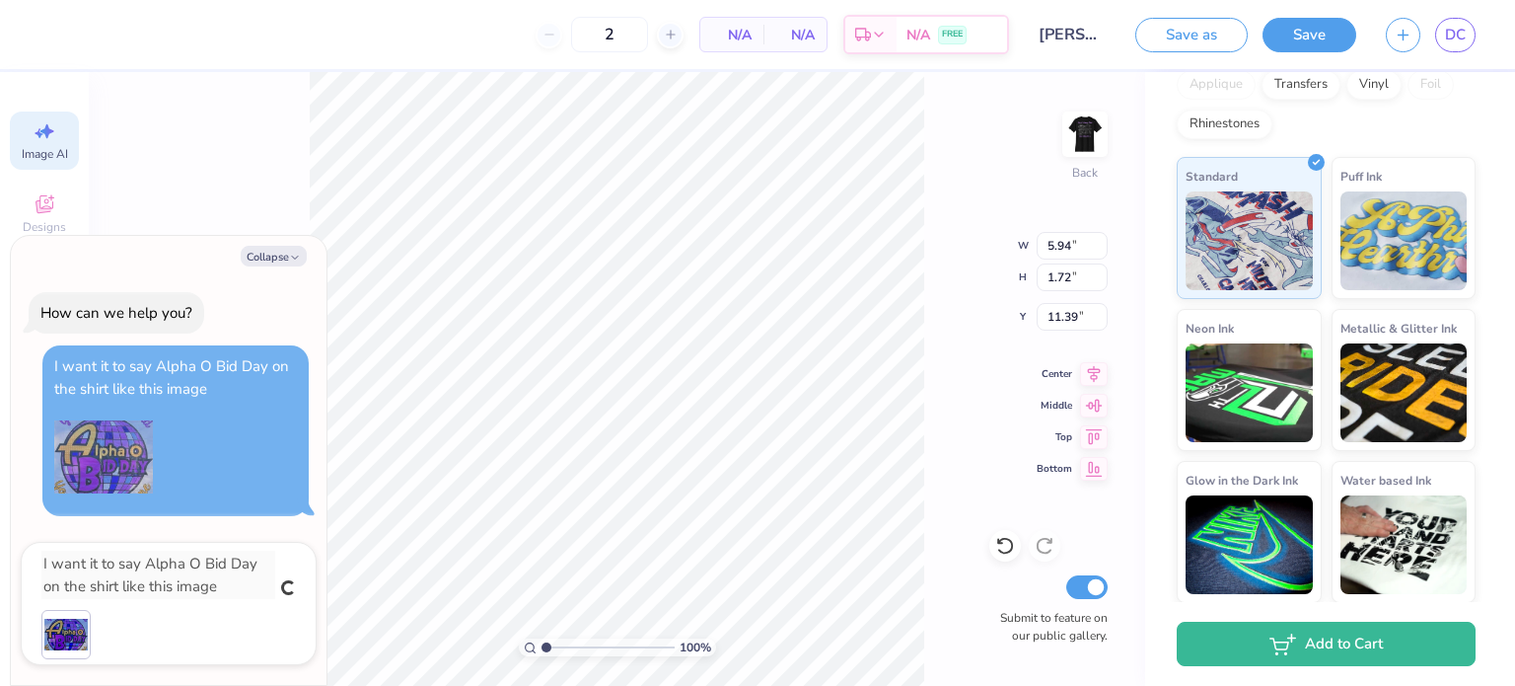
type textarea "x"
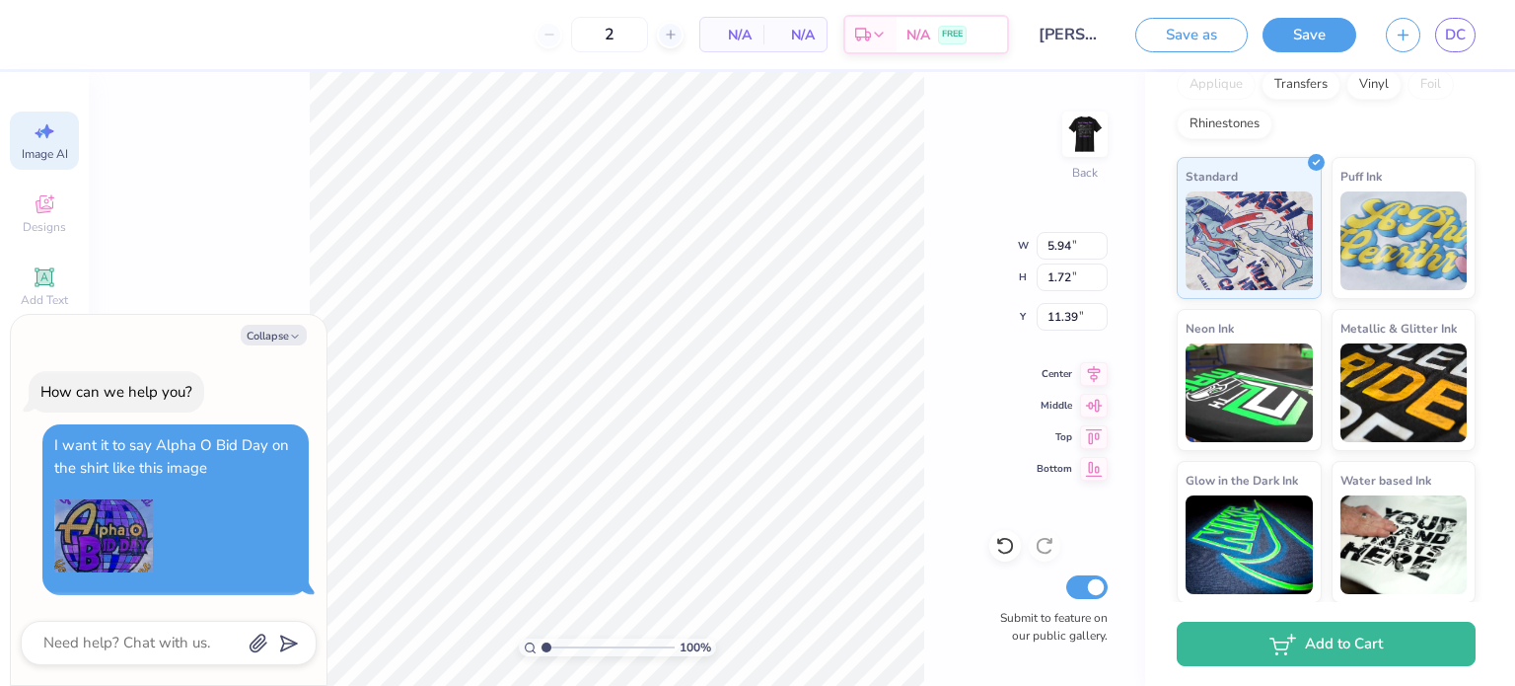
type textarea "x"
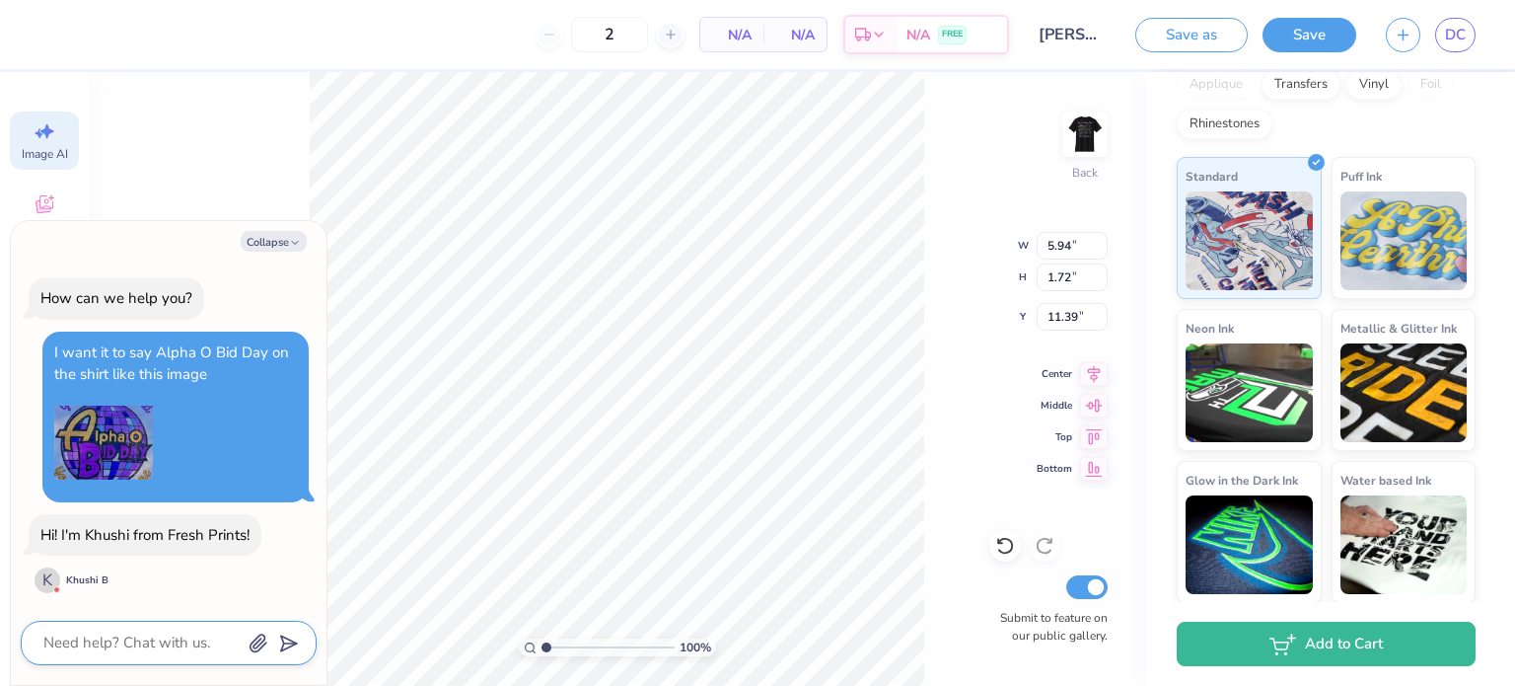
click at [78, 644] on textarea at bounding box center [141, 642] width 200 height 27
type textarea "H"
type textarea "x"
type textarea "He"
type textarea "x"
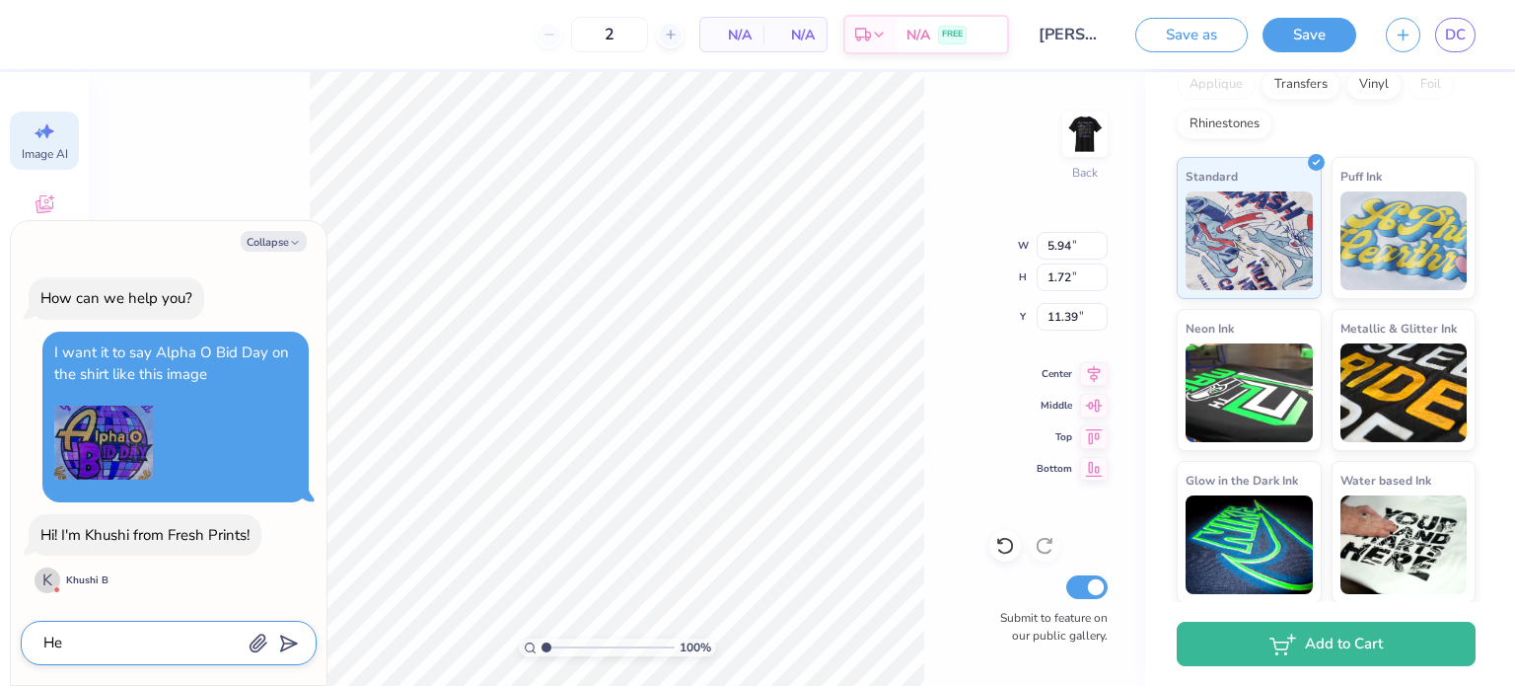
type textarea "Hel"
type textarea "x"
type textarea "Hell"
type textarea "x"
type textarea "Hello"
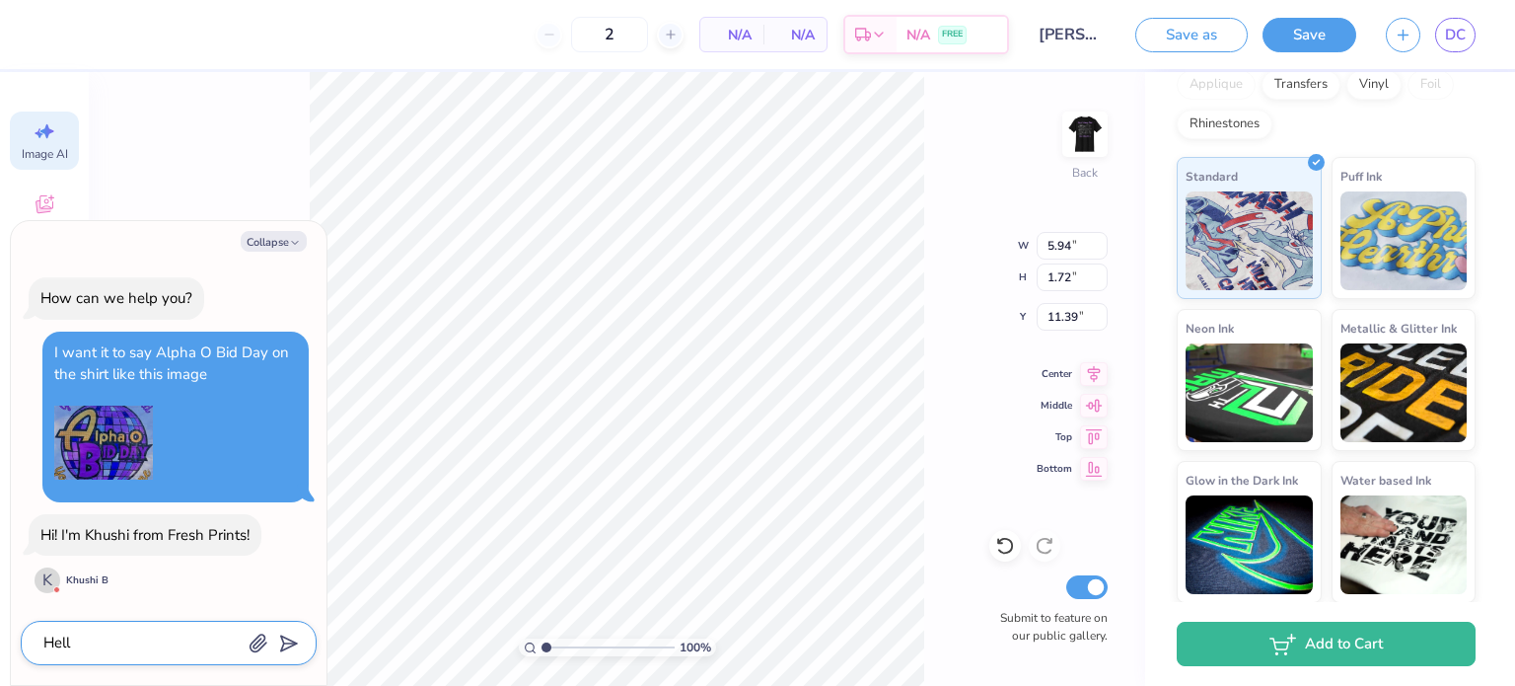
type textarea "x"
type textarea "Hello!"
type textarea "x"
type textarea "Hello!"
type textarea "x"
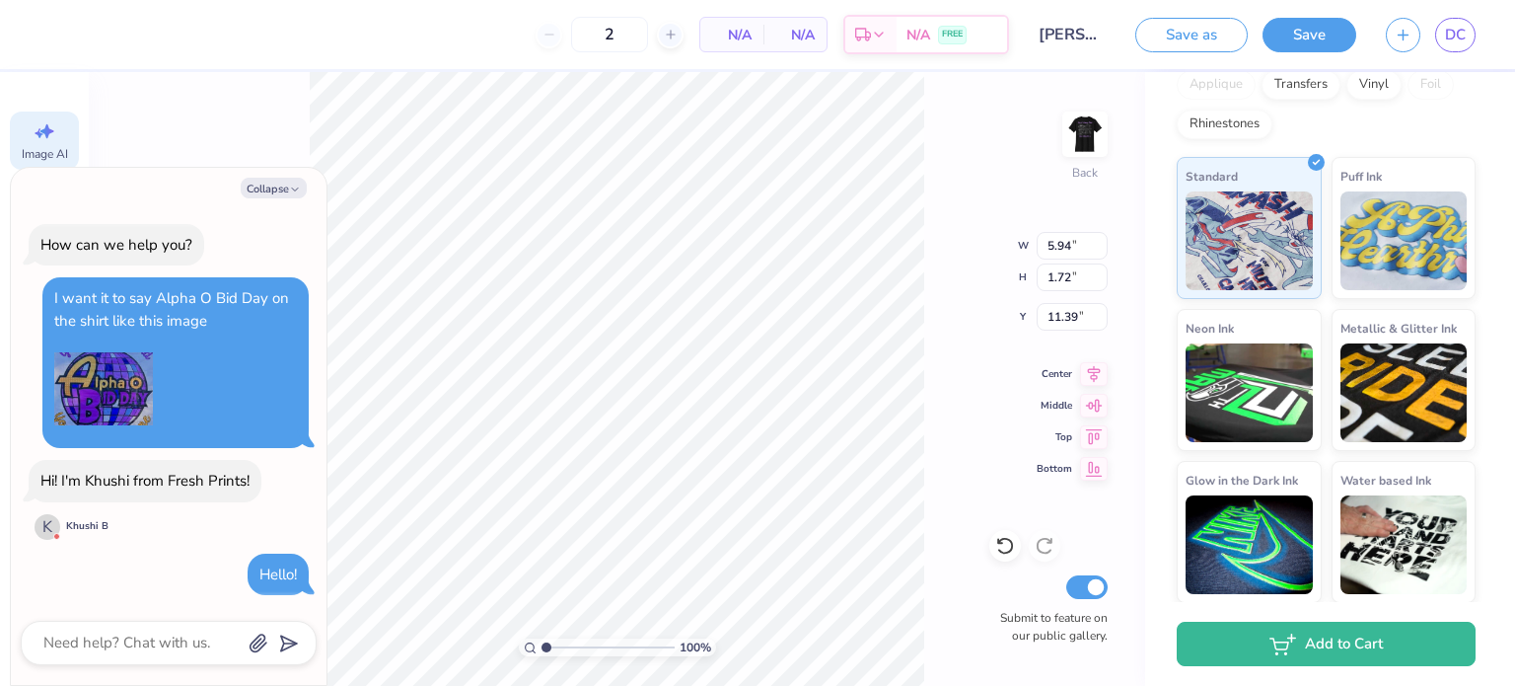
type textarea "x"
click at [78, 644] on textarea at bounding box center [141, 642] width 200 height 27
type textarea "W"
type textarea "x"
type textarea "Wo"
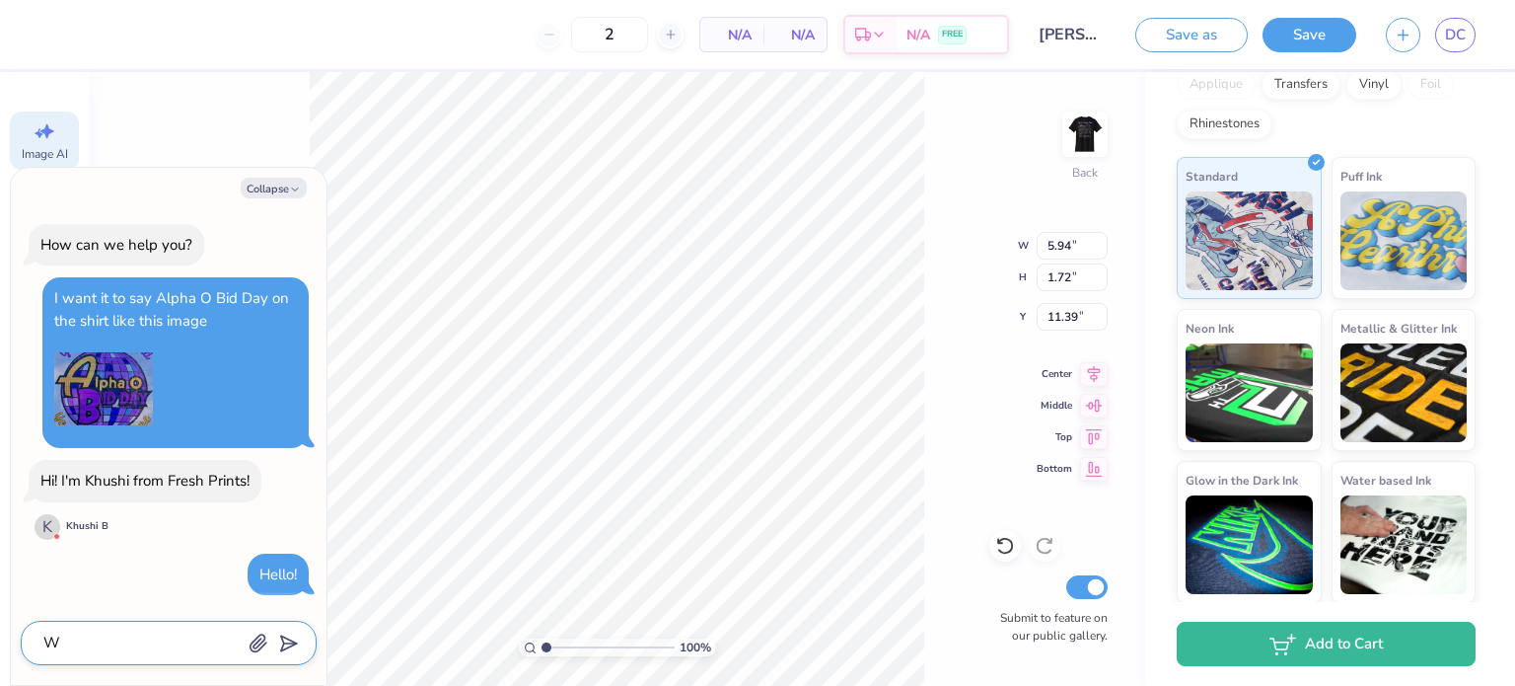
type textarea "x"
type textarea "Wou"
type textarea "x"
type textarea "Woul"
type textarea "x"
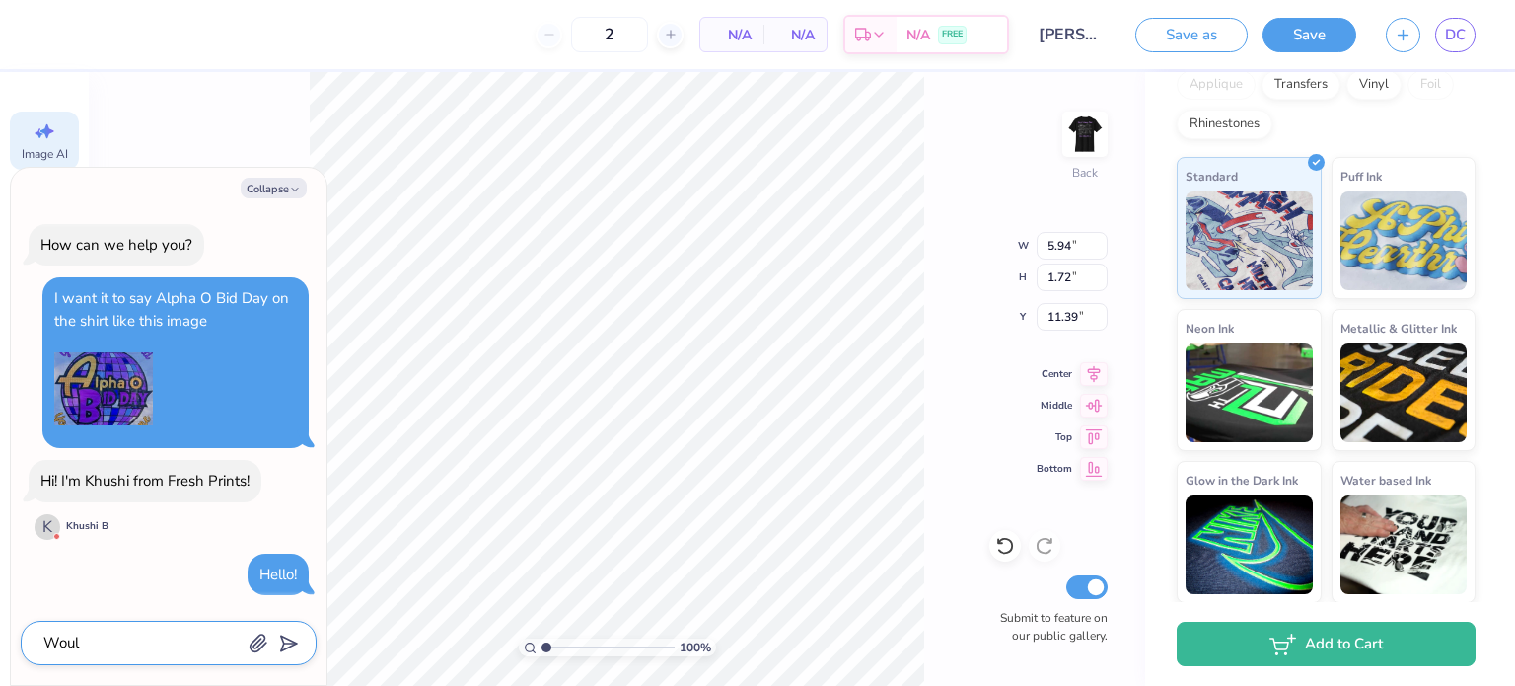
type textarea "Would"
type textarea "x"
type textarea "Would"
type textarea "x"
type textarea "Would i"
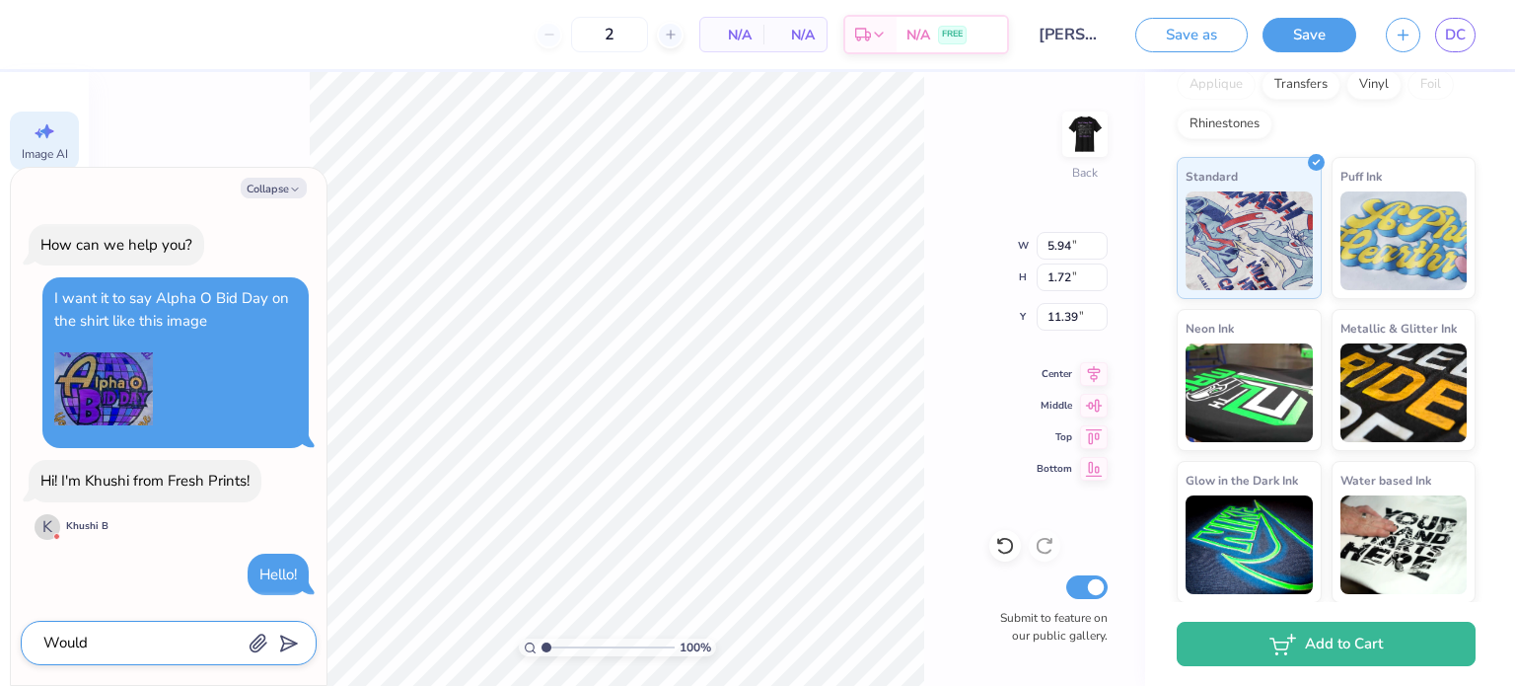
type textarea "x"
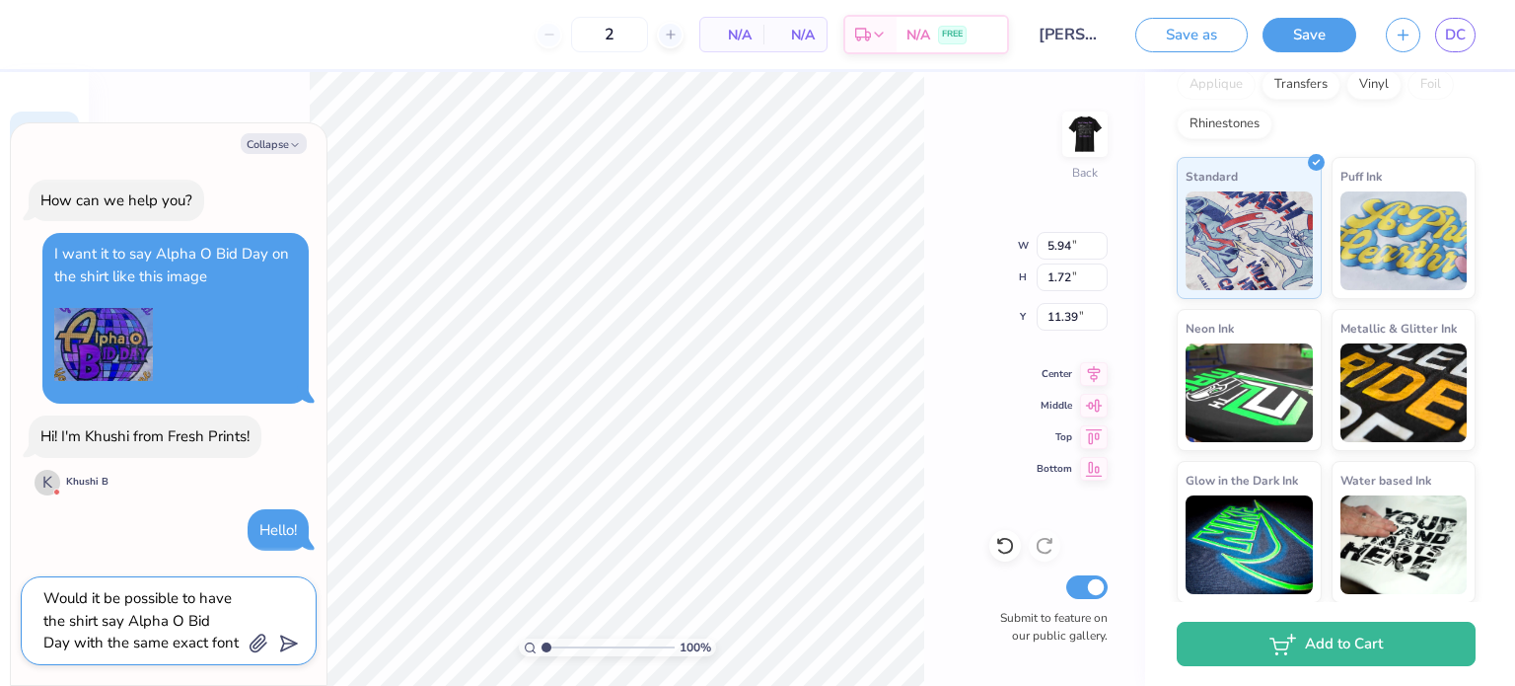
scroll to position [18, 0]
click at [261, 639] on icon "button" at bounding box center [259, 643] width 20 height 20
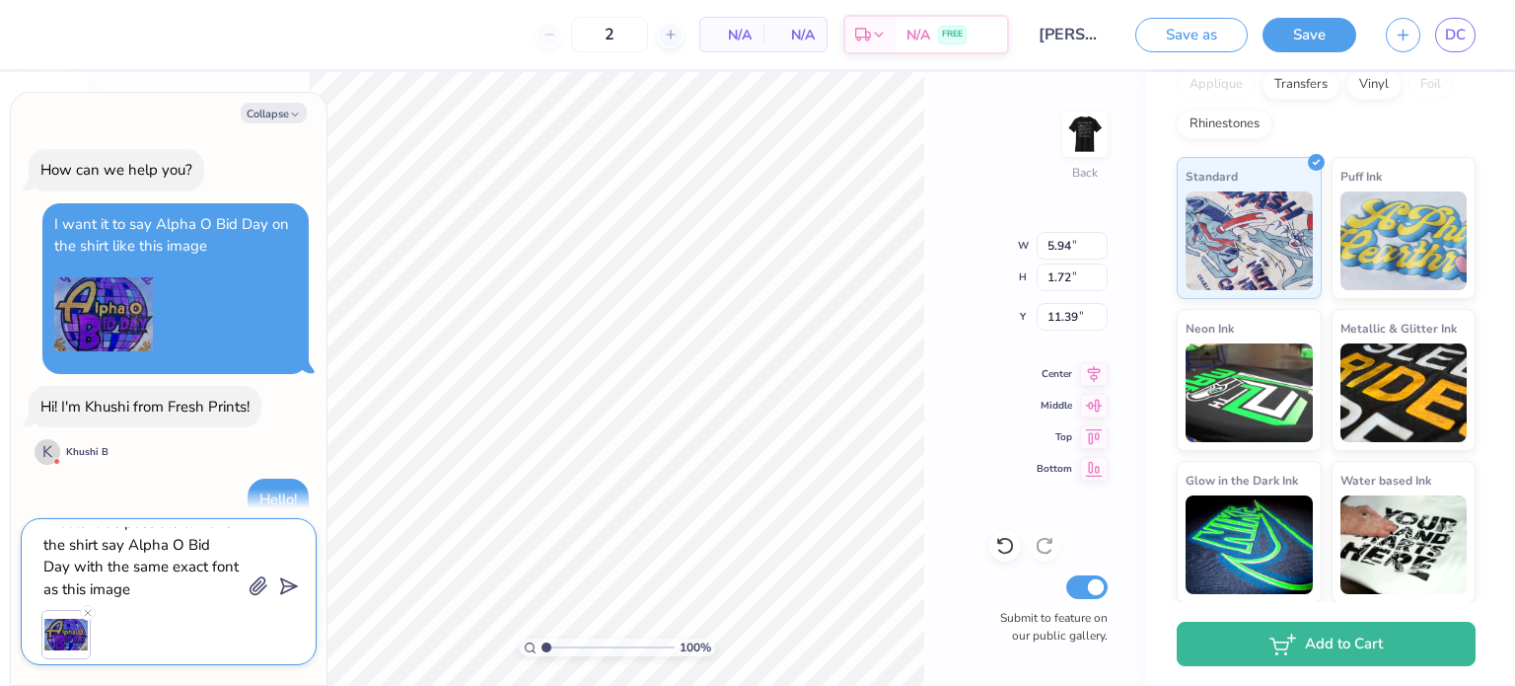
click at [202, 584] on textarea "Would it be possible to have the shirt say Alpha O Bid Day with the same exact …" at bounding box center [141, 563] width 200 height 72
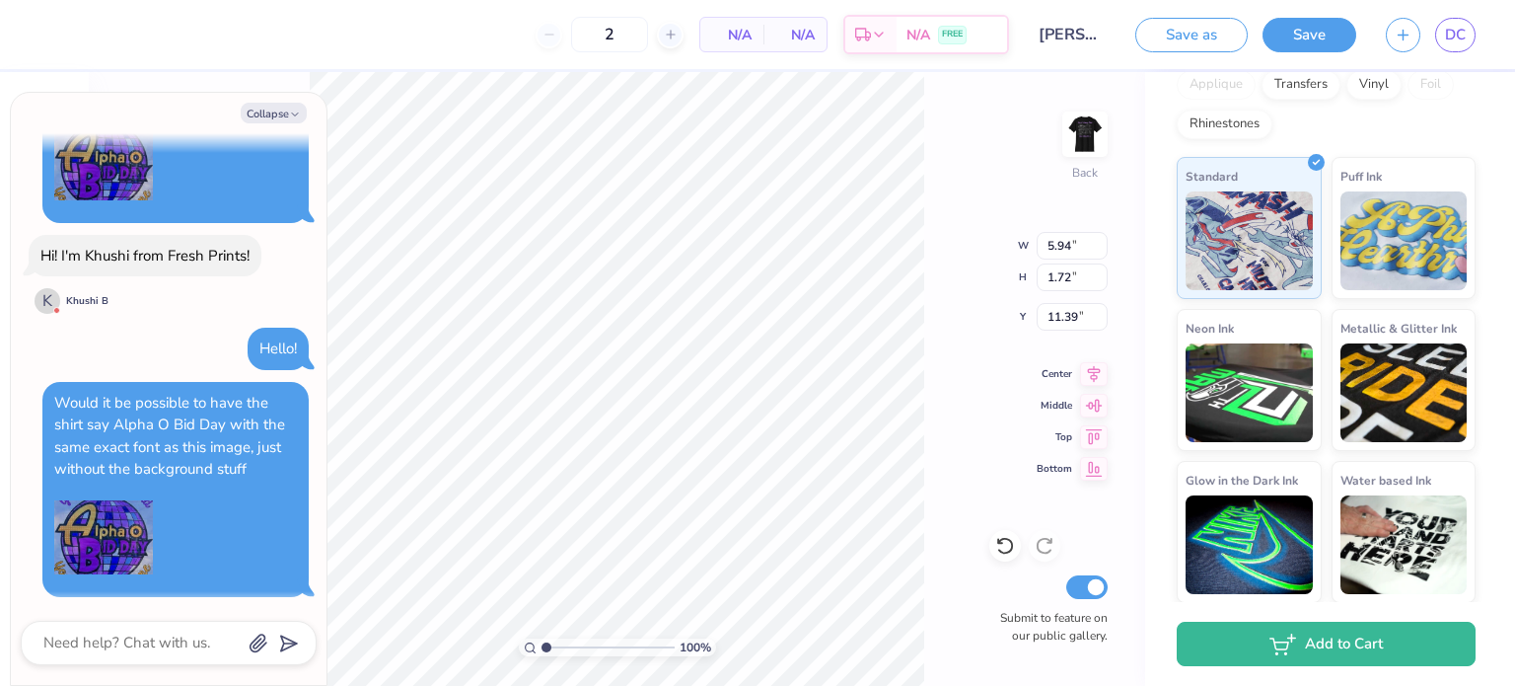
scroll to position [430, 0]
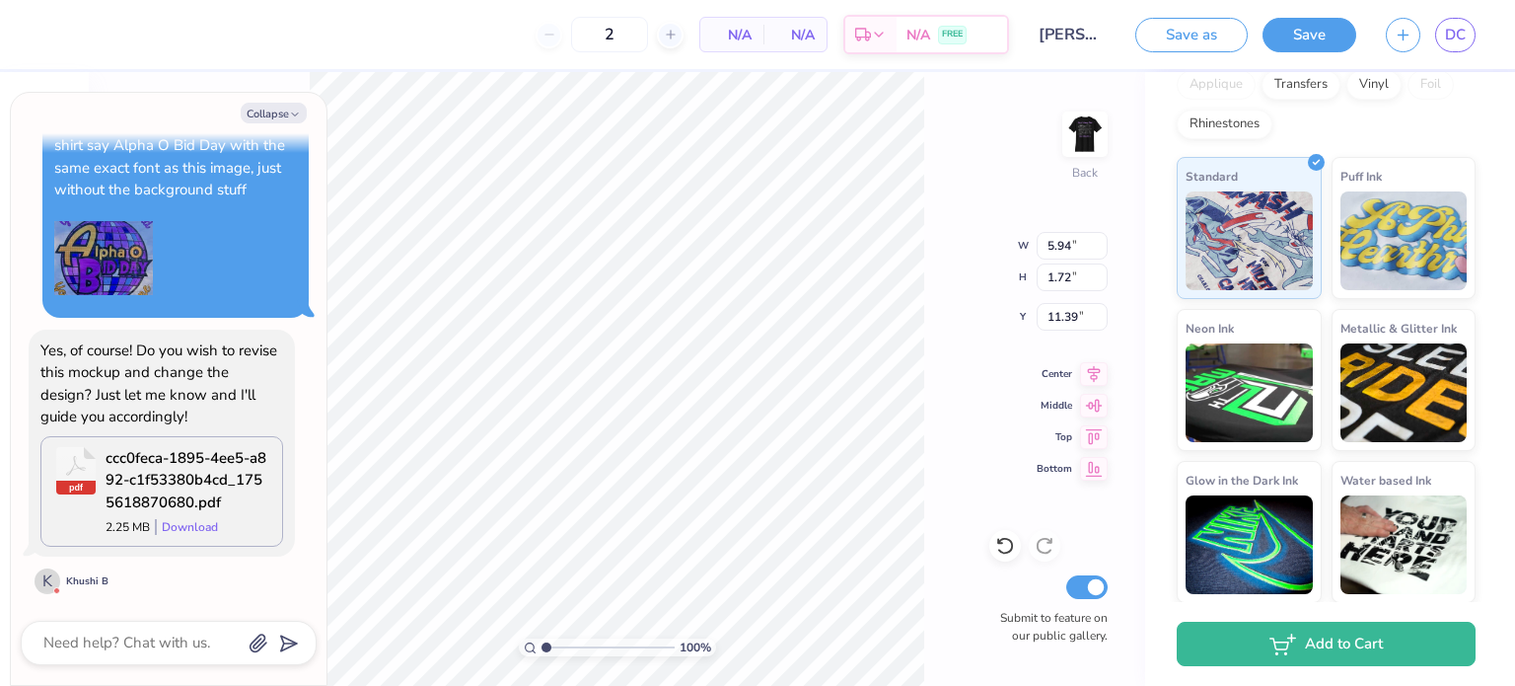
click at [71, 484] on rect at bounding box center [75, 487] width 39 height 14
click at [175, 528] on link "Download" at bounding box center [190, 527] width 56 height 16
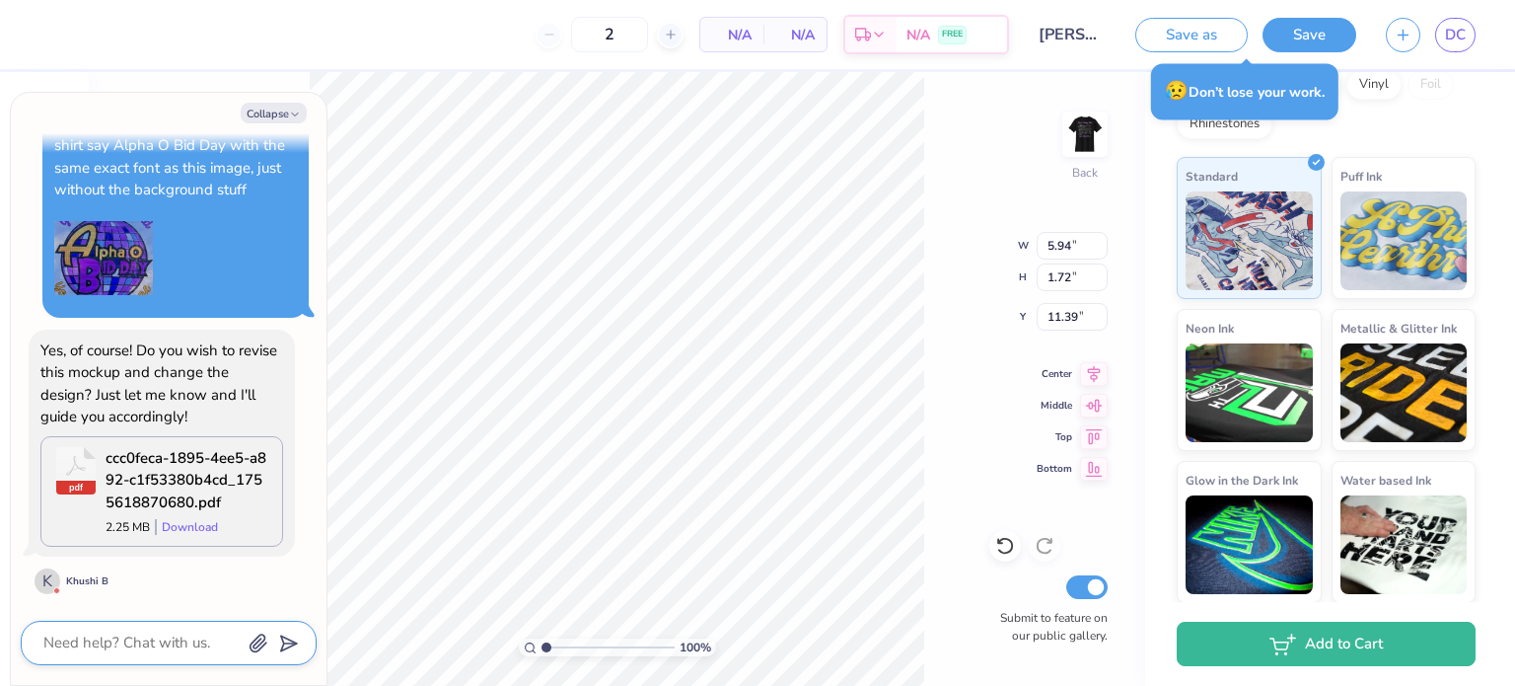
click at [98, 646] on textarea at bounding box center [141, 642] width 200 height 27
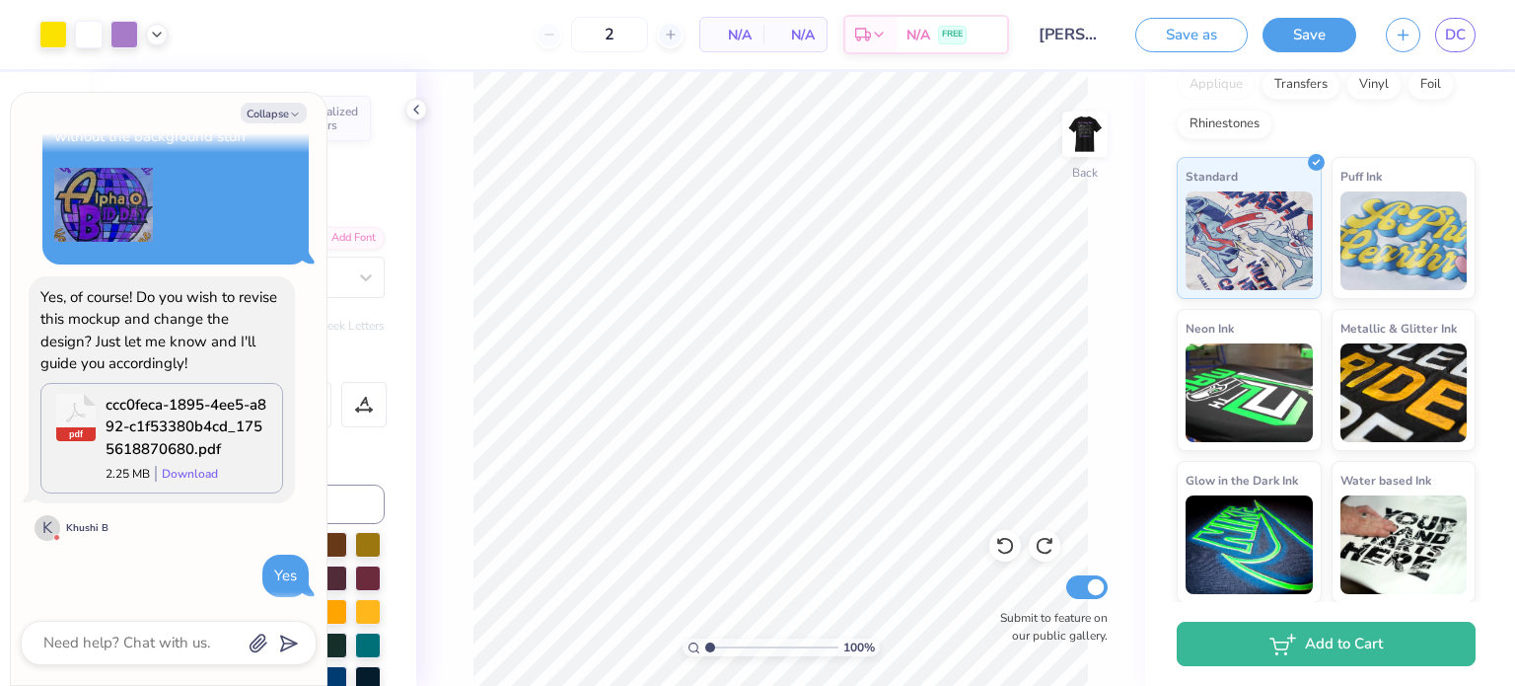
scroll to position [740, 0]
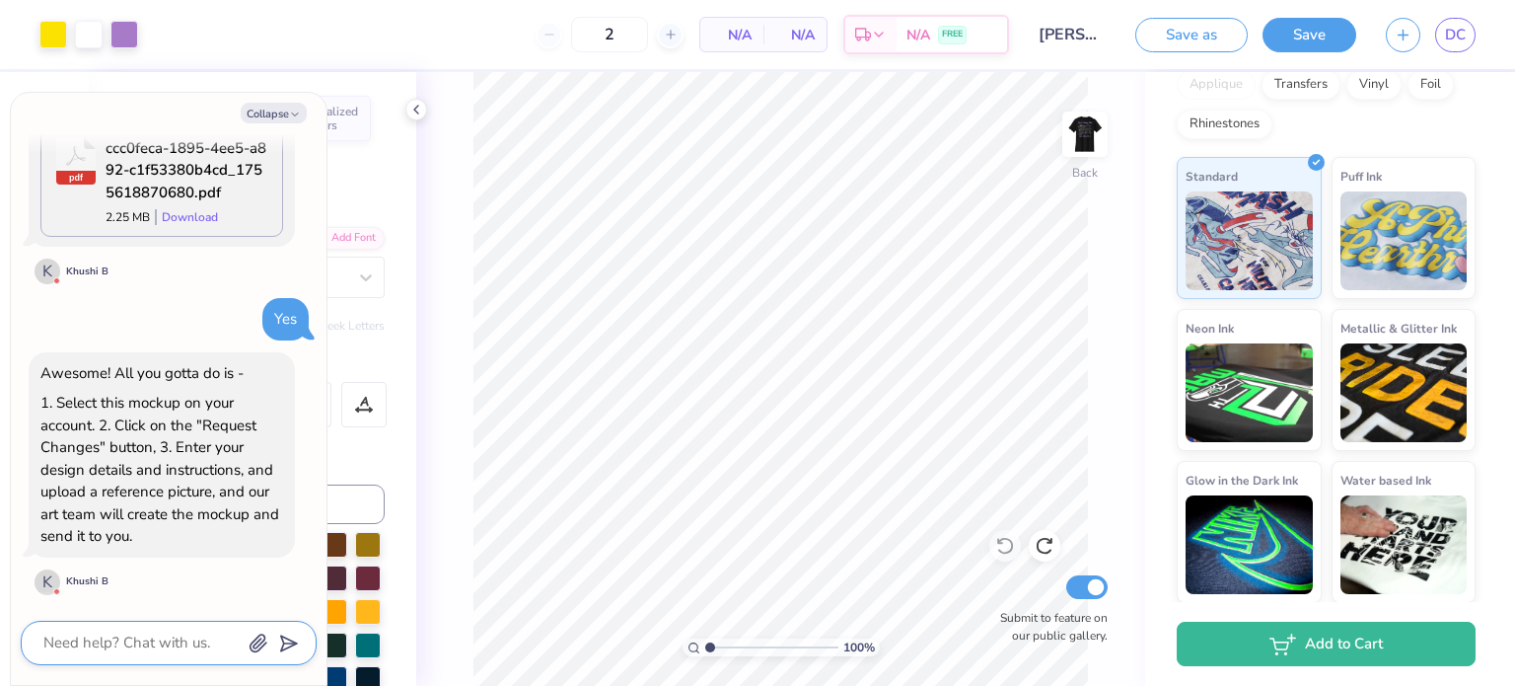
click at [48, 629] on textarea at bounding box center [141, 642] width 200 height 27
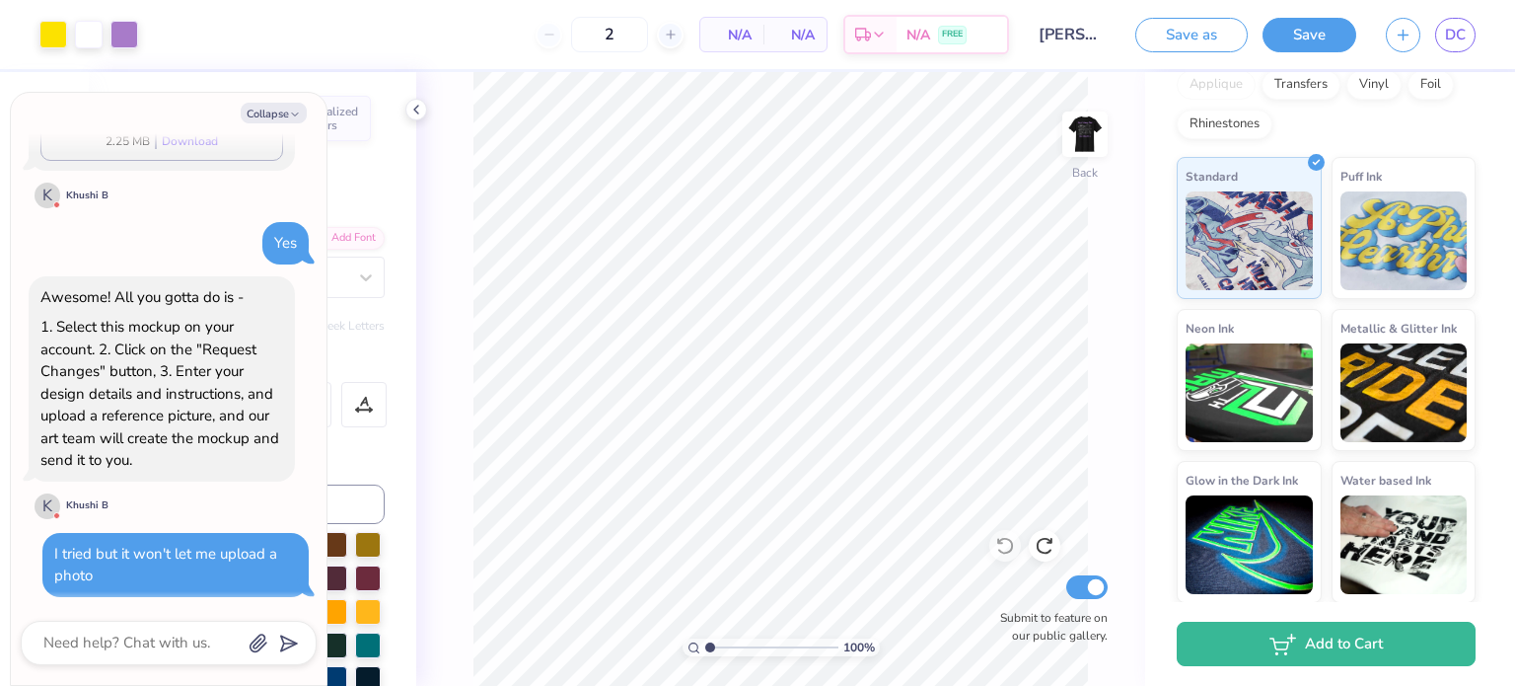
scroll to position [1042, 0]
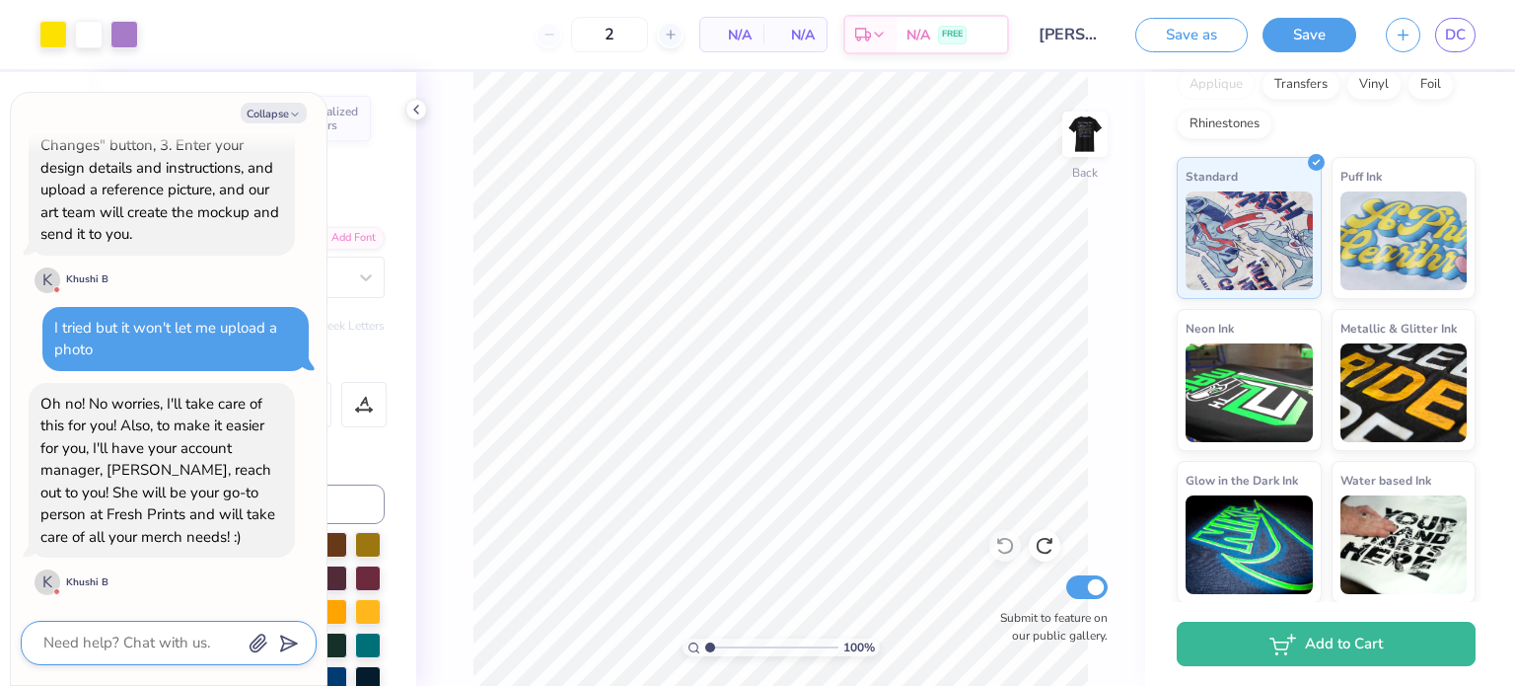
click at [123, 635] on textarea at bounding box center [141, 642] width 200 height 27
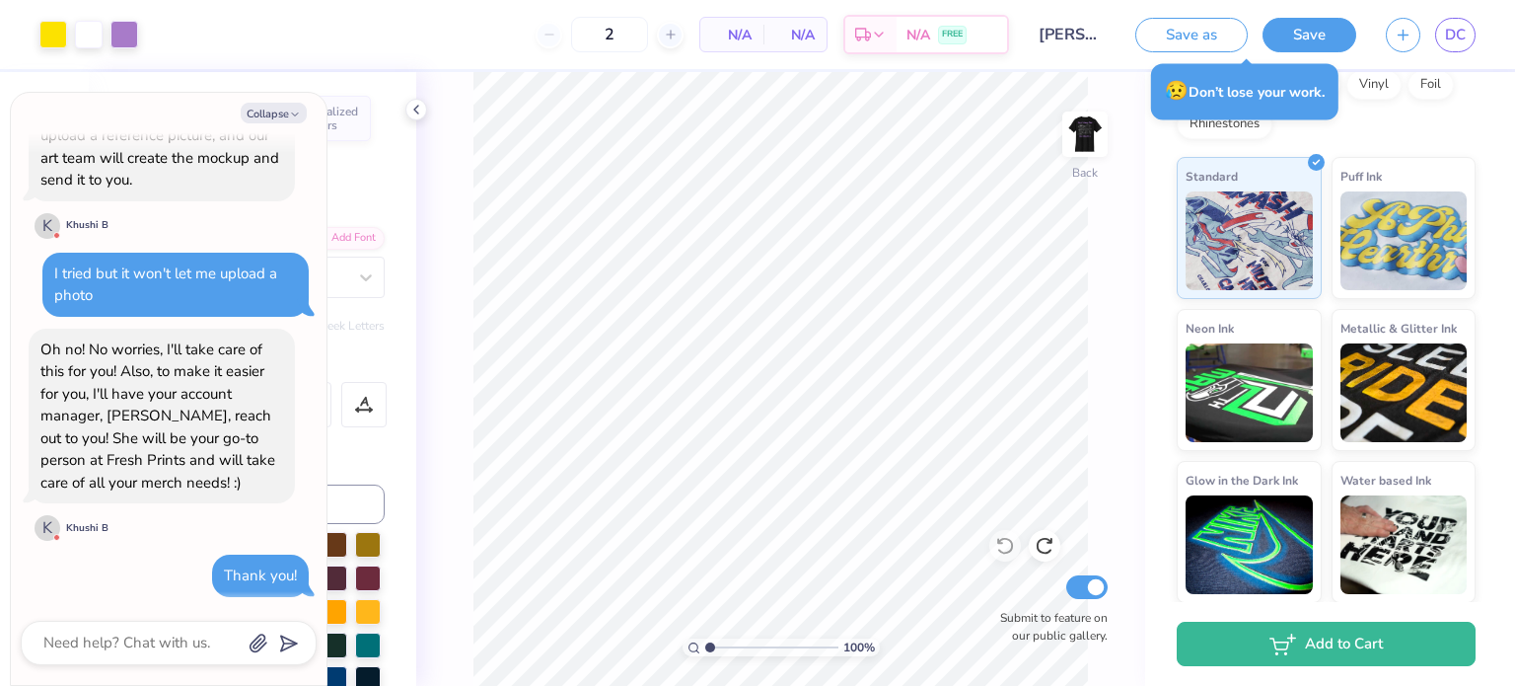
scroll to position [1234, 0]
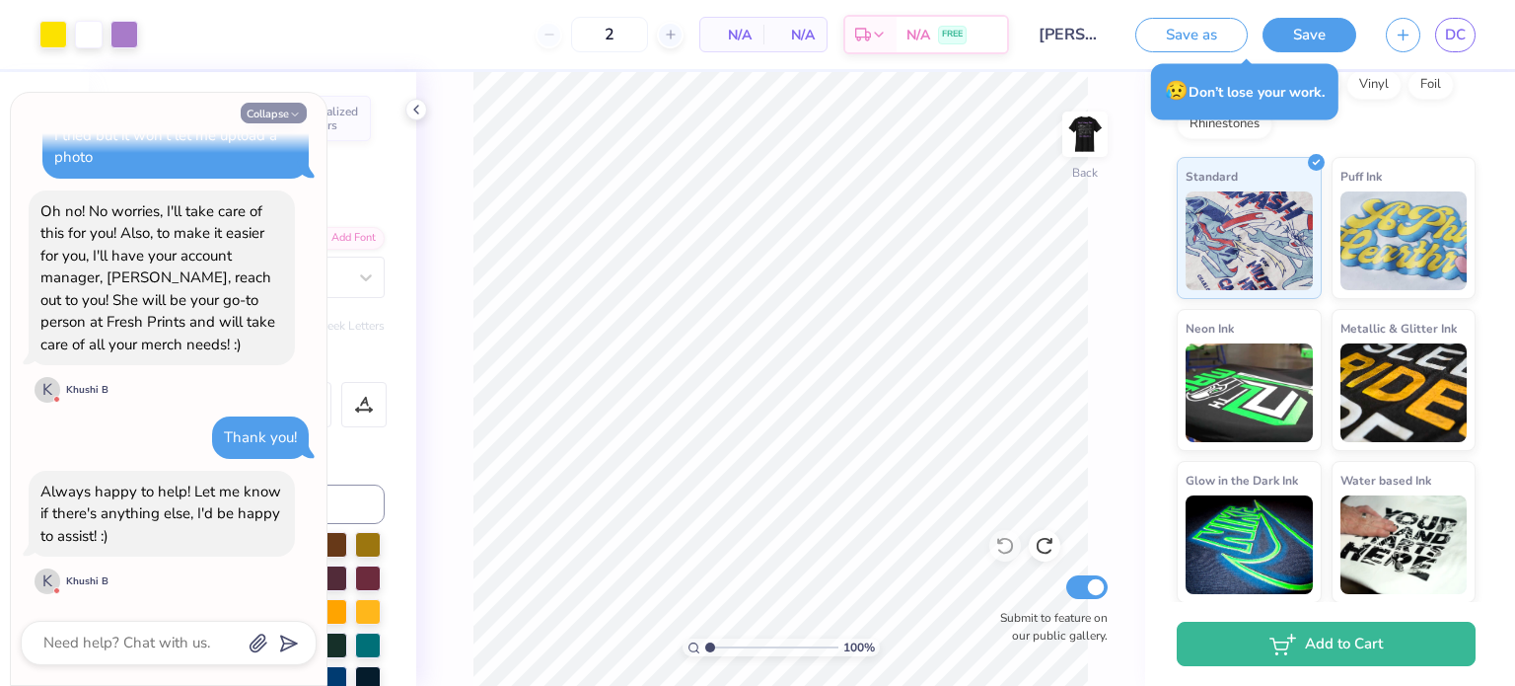
click at [288, 114] on button "Collapse" at bounding box center [274, 113] width 66 height 21
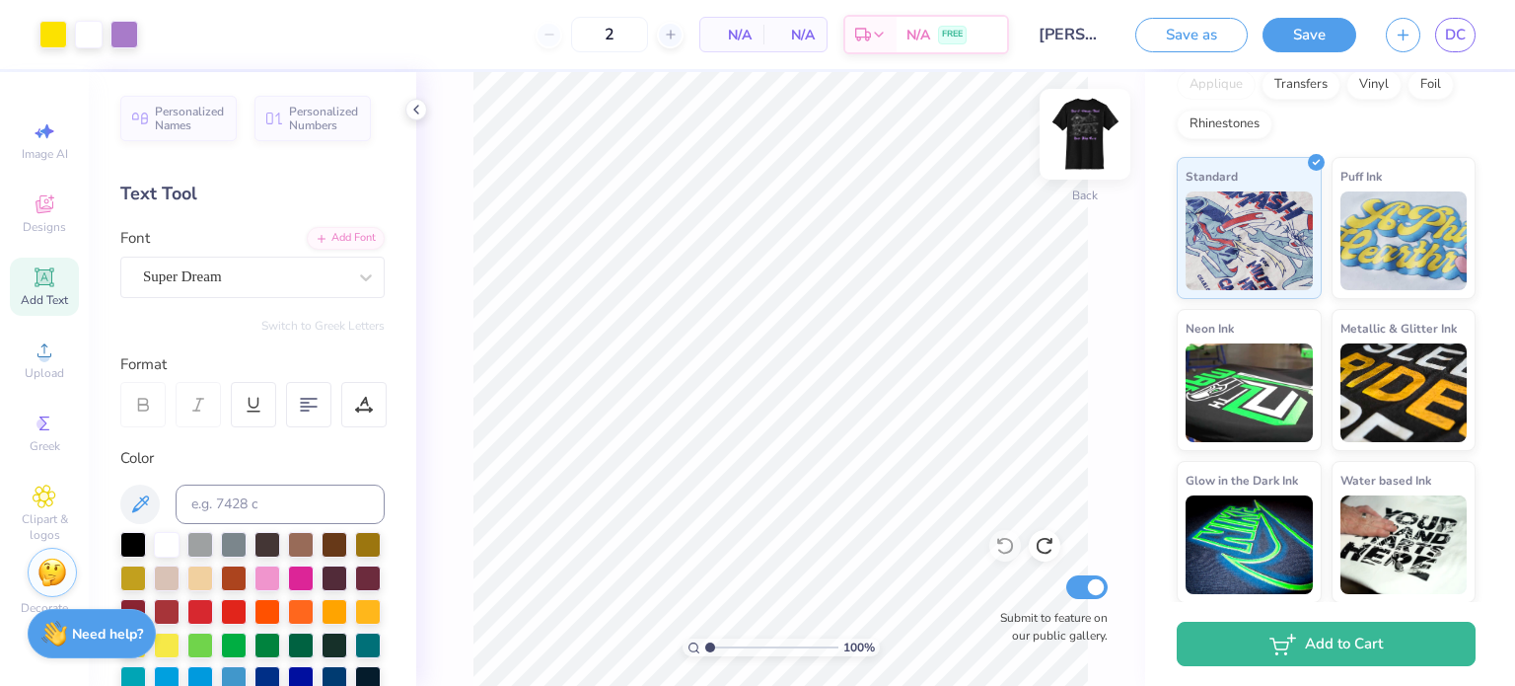
click at [1091, 123] on img at bounding box center [1085, 134] width 79 height 79
